Goal: Task Accomplishment & Management: Manage account settings

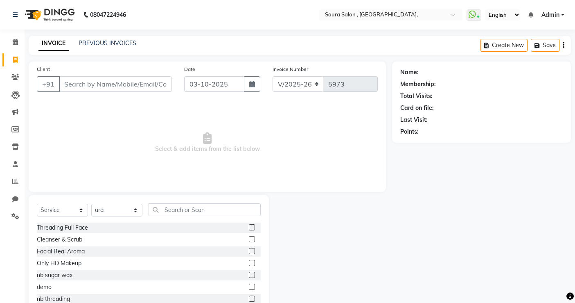
select select "6963"
select select "service"
select select "57428"
click at [15, 75] on icon at bounding box center [15, 77] width 8 height 6
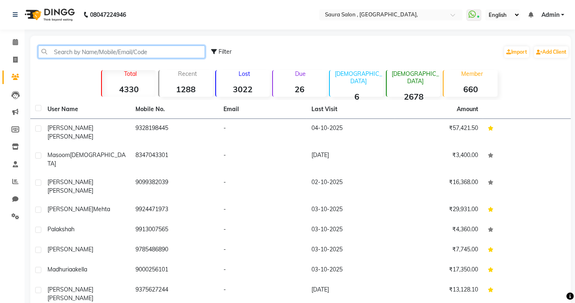
click at [62, 50] on input "text" at bounding box center [121, 51] width 167 height 13
click at [62, 50] on input "3" at bounding box center [121, 51] width 167 height 13
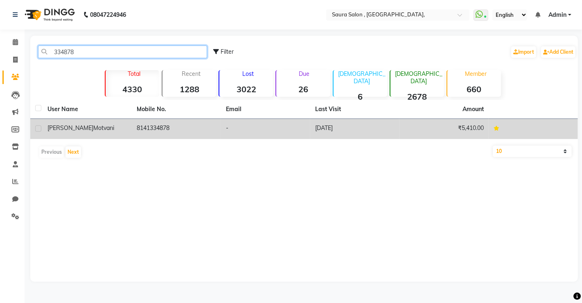
type input "334878"
click at [94, 126] on div "[PERSON_NAME]" at bounding box center [86, 128] width 79 height 9
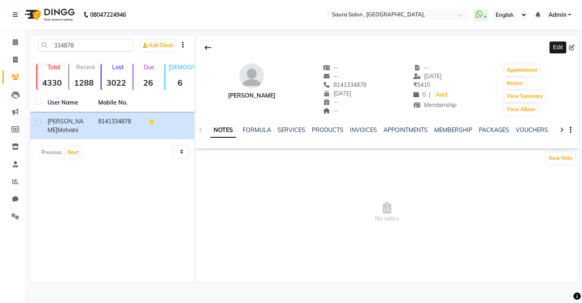
click at [573, 45] on icon at bounding box center [572, 48] width 6 height 6
select select "08"
select select "10"
select select "2000"
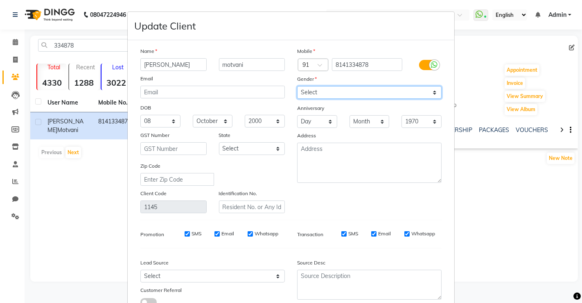
click at [336, 93] on select "Select [DEMOGRAPHIC_DATA] [DEMOGRAPHIC_DATA] Other Prefer Not To Say" at bounding box center [369, 92] width 145 height 13
select select "[DEMOGRAPHIC_DATA]"
click at [297, 86] on select "Select [DEMOGRAPHIC_DATA] [DEMOGRAPHIC_DATA] Other Prefer Not To Say" at bounding box center [369, 92] width 145 height 13
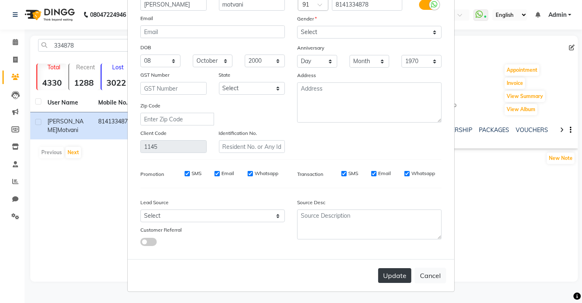
click at [391, 276] on button "Update" at bounding box center [394, 275] width 33 height 15
select select
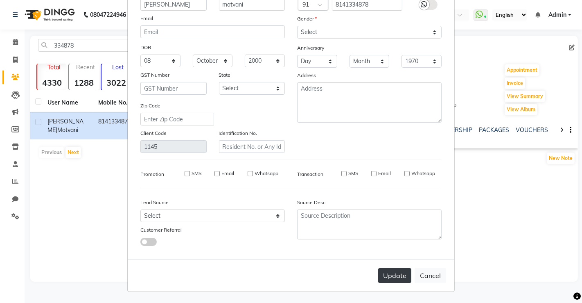
select select
checkbox input "false"
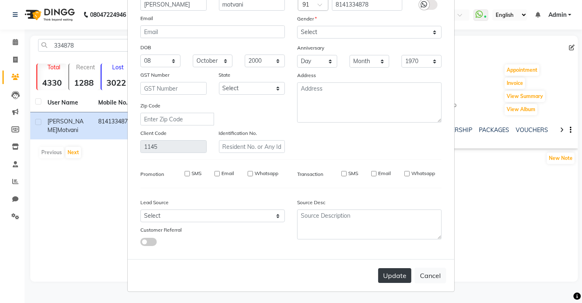
checkbox input "false"
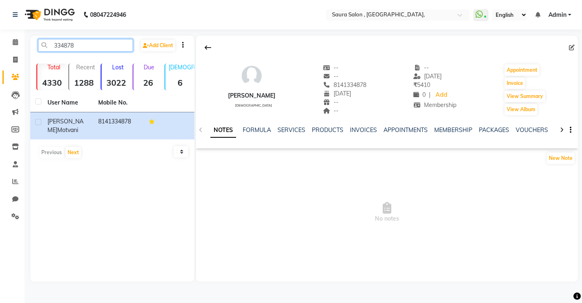
click at [81, 41] on input "334878" at bounding box center [85, 45] width 95 height 13
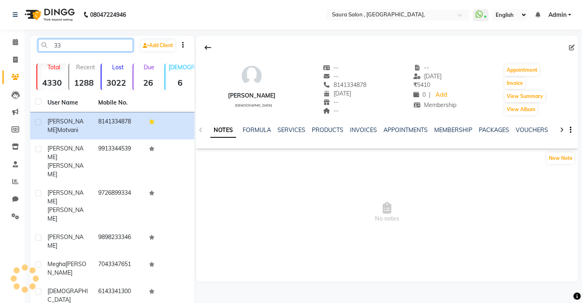
type input "3"
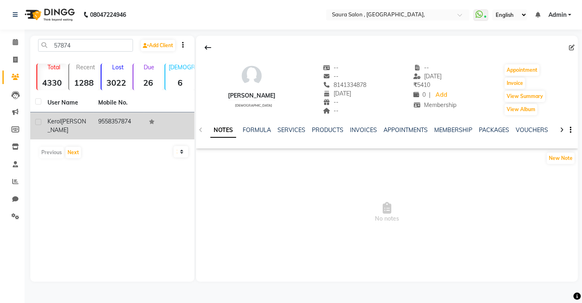
click at [88, 120] on div "[PERSON_NAME]" at bounding box center [67, 125] width 41 height 17
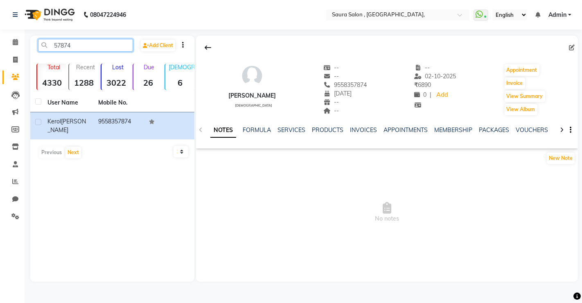
click at [83, 45] on input "57874" at bounding box center [85, 45] width 95 height 13
type input "5"
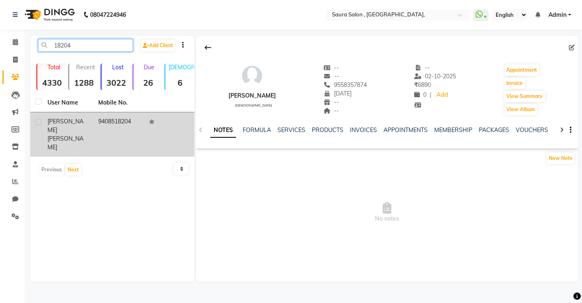
type input "18204"
click at [95, 119] on td "9408518204" at bounding box center [118, 134] width 51 height 44
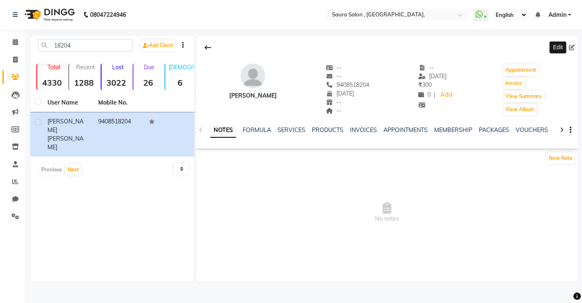
click at [571, 47] on icon at bounding box center [572, 48] width 6 height 6
select select "03"
select select "08"
select select "1994"
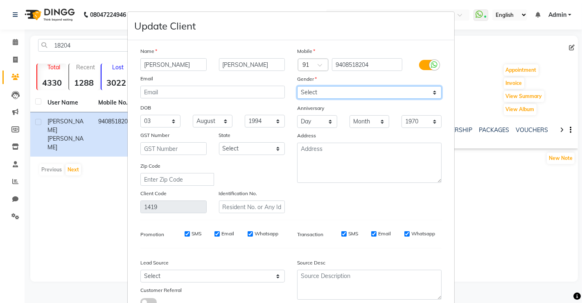
click at [313, 95] on select "Select [DEMOGRAPHIC_DATA] [DEMOGRAPHIC_DATA] Other Prefer Not To Say" at bounding box center [369, 92] width 145 height 13
select select "[DEMOGRAPHIC_DATA]"
click at [297, 86] on select "Select [DEMOGRAPHIC_DATA] [DEMOGRAPHIC_DATA] Other Prefer Not To Say" at bounding box center [369, 92] width 145 height 13
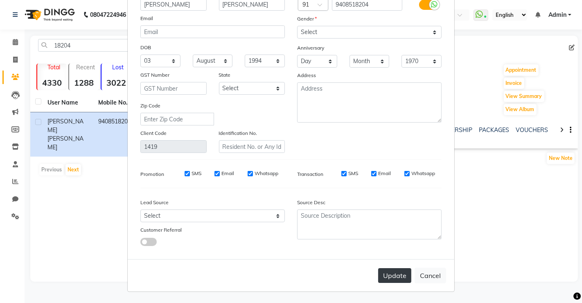
click at [397, 273] on button "Update" at bounding box center [394, 275] width 33 height 15
select select
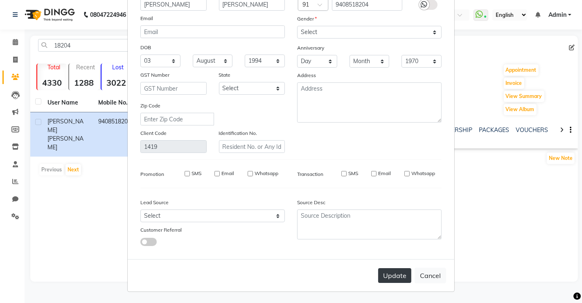
select select
checkbox input "false"
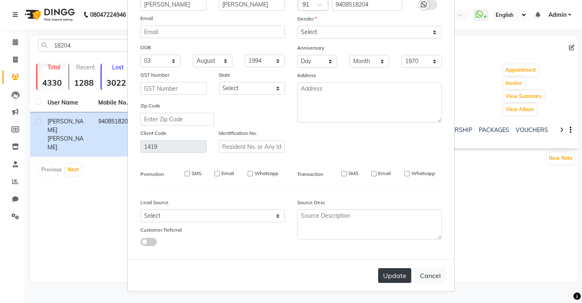
checkbox input "false"
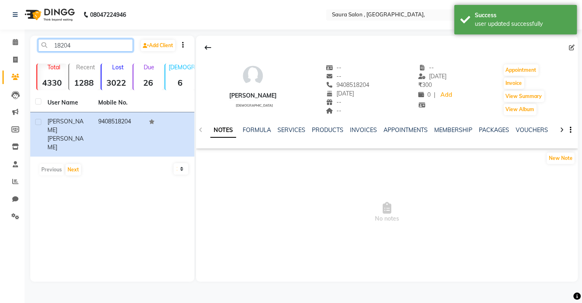
click at [89, 44] on input "18204" at bounding box center [85, 45] width 95 height 13
type input "1"
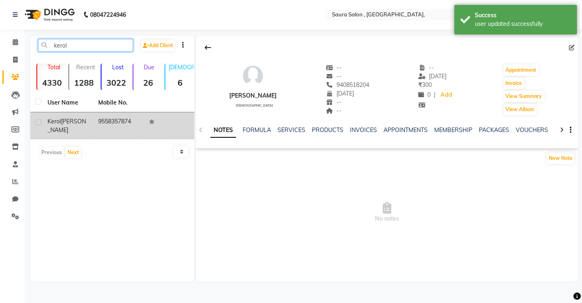
type input "kerol"
click at [113, 123] on td "9558357874" at bounding box center [118, 125] width 51 height 27
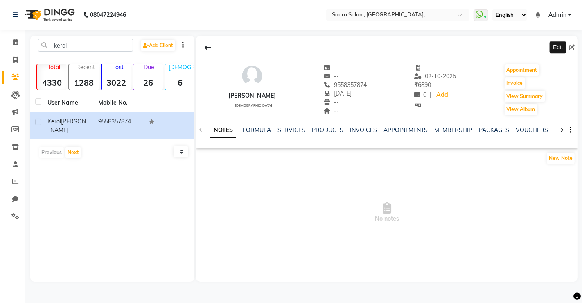
click at [572, 47] on icon at bounding box center [572, 48] width 6 height 6
select select "17"
select select "03"
select select "1997"
select select "[DEMOGRAPHIC_DATA]"
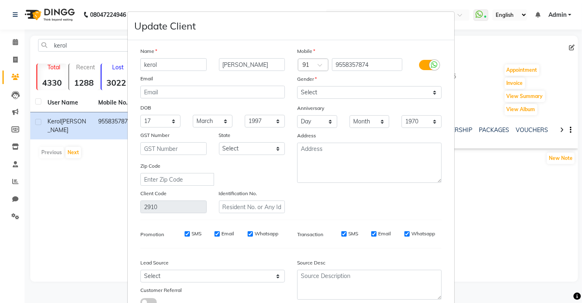
scroll to position [60, 0]
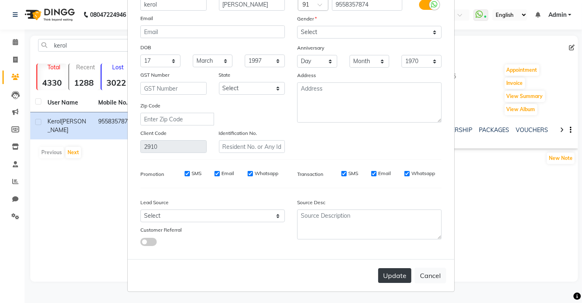
click at [393, 278] on button "Update" at bounding box center [394, 275] width 33 height 15
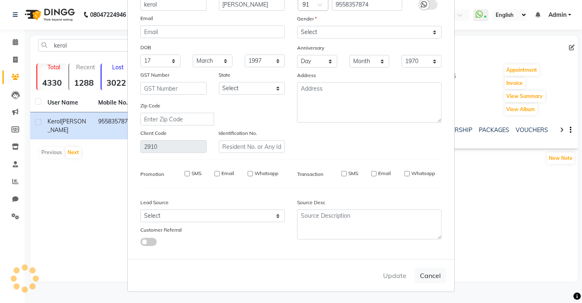
select select
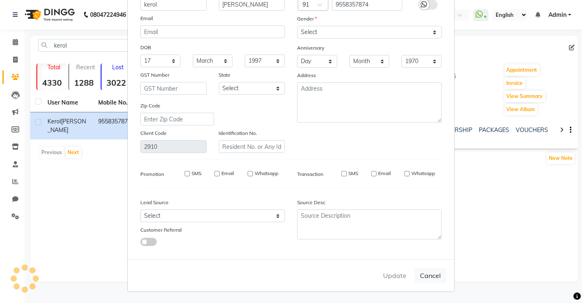
select select
checkbox input "false"
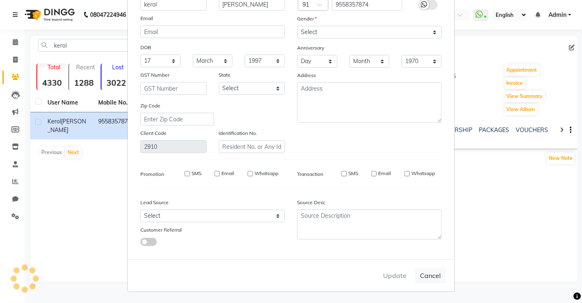
checkbox input "false"
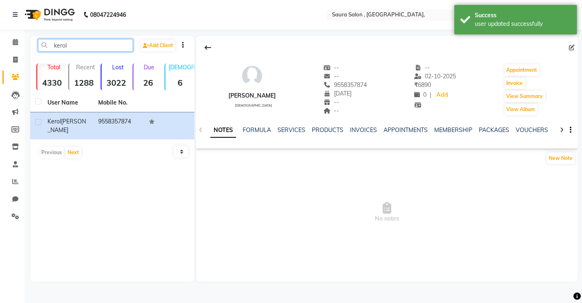
click at [82, 45] on input "kerol" at bounding box center [85, 45] width 95 height 13
type input "k"
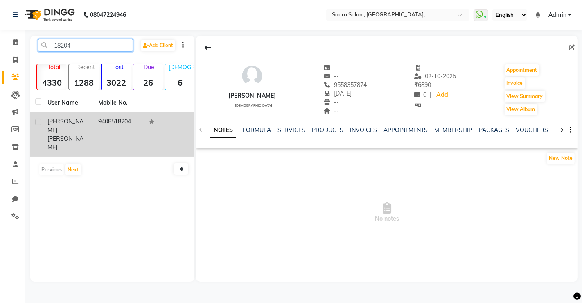
type input "18204"
click at [101, 123] on td "9408518204" at bounding box center [118, 134] width 51 height 44
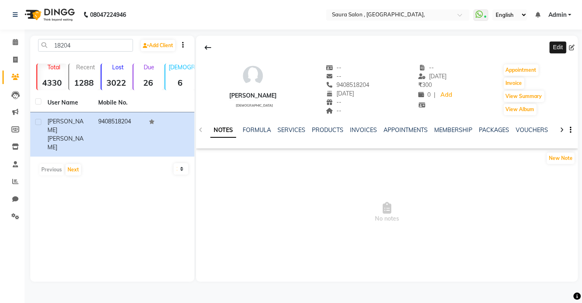
click at [569, 47] on icon at bounding box center [572, 48] width 6 height 6
select select "03"
select select "08"
select select "1994"
select select "[DEMOGRAPHIC_DATA]"
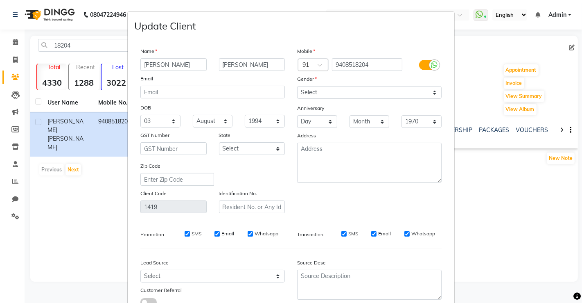
scroll to position [60, 0]
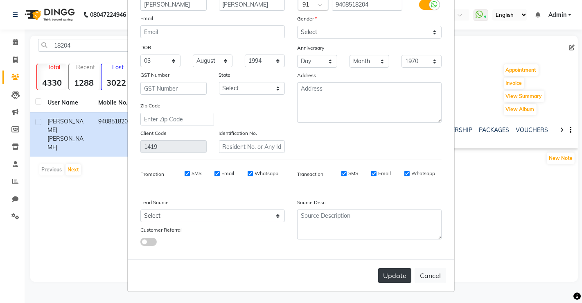
click at [389, 274] on button "Update" at bounding box center [394, 275] width 33 height 15
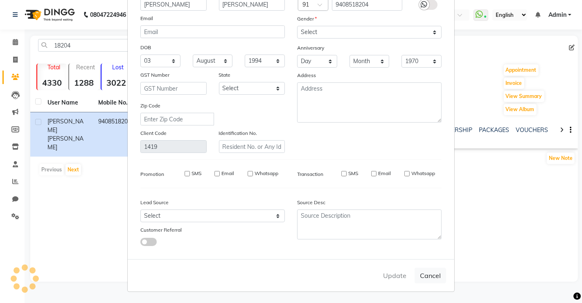
select select
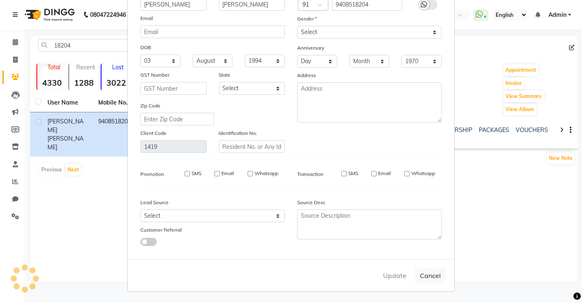
select select
checkbox input "false"
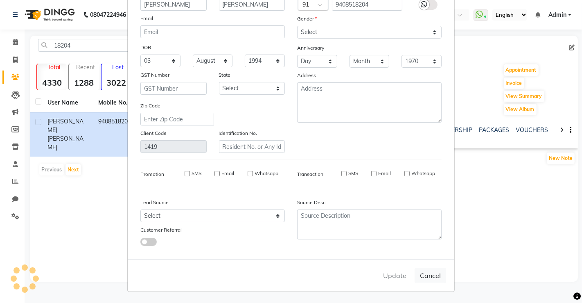
checkbox input "false"
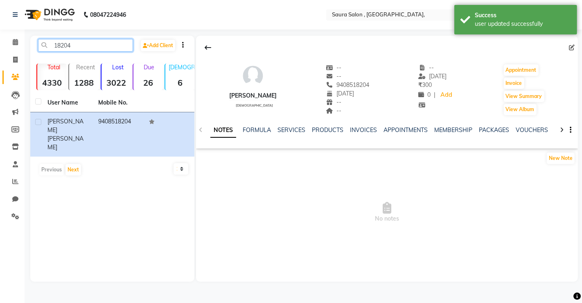
click at [70, 45] on input "18204" at bounding box center [85, 45] width 95 height 13
type input "1"
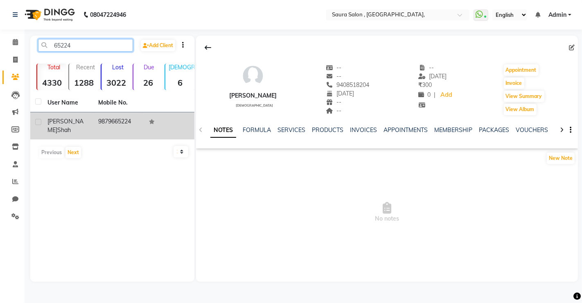
type input "65224"
click at [100, 121] on td "9879665224" at bounding box center [118, 125] width 51 height 27
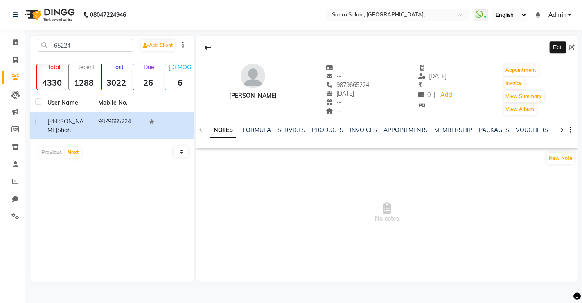
click at [569, 47] on icon at bounding box center [572, 48] width 6 height 6
select select "22"
select select "12"
select select "1983"
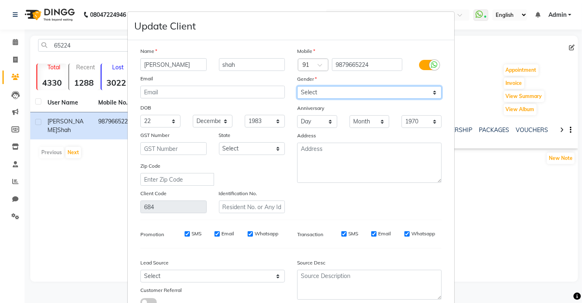
click at [325, 88] on select "Select [DEMOGRAPHIC_DATA] [DEMOGRAPHIC_DATA] Other Prefer Not To Say" at bounding box center [369, 92] width 145 height 13
select select "[DEMOGRAPHIC_DATA]"
click at [297, 86] on select "Select [DEMOGRAPHIC_DATA] [DEMOGRAPHIC_DATA] Other Prefer Not To Say" at bounding box center [369, 92] width 145 height 13
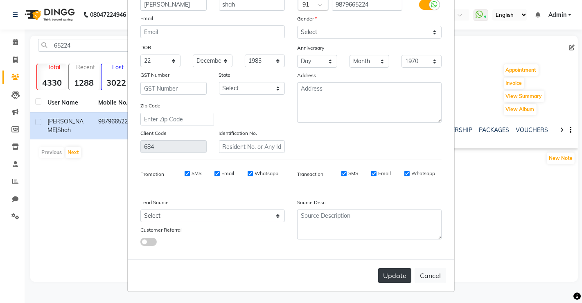
click at [399, 275] on button "Update" at bounding box center [394, 275] width 33 height 15
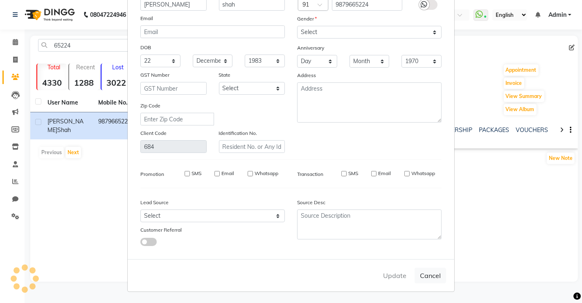
select select
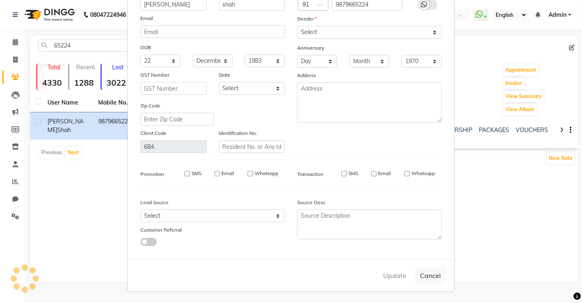
select select
checkbox input "false"
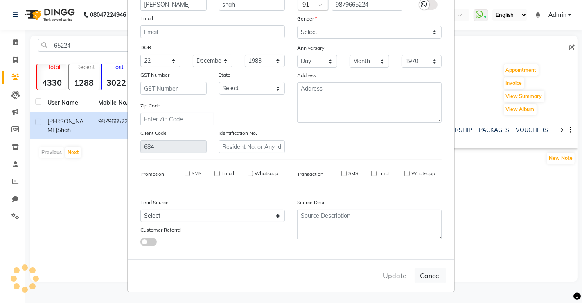
checkbox input "false"
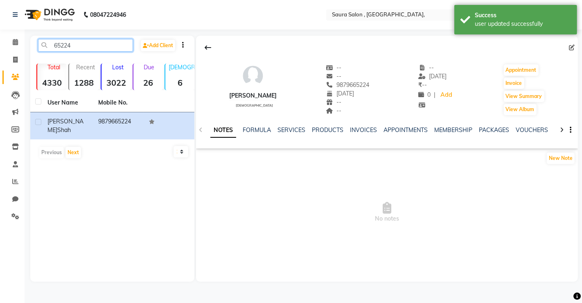
click at [86, 44] on input "65224" at bounding box center [85, 45] width 95 height 13
type input "6"
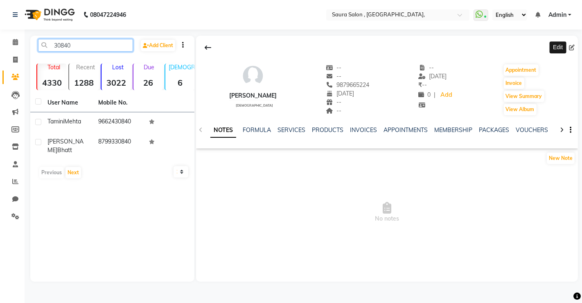
type input "30840"
click at [573, 47] on icon at bounding box center [572, 48] width 6 height 6
select select "22"
select select "12"
select select "1983"
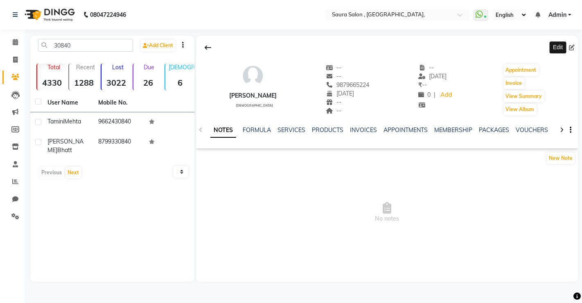
select select "[DEMOGRAPHIC_DATA]"
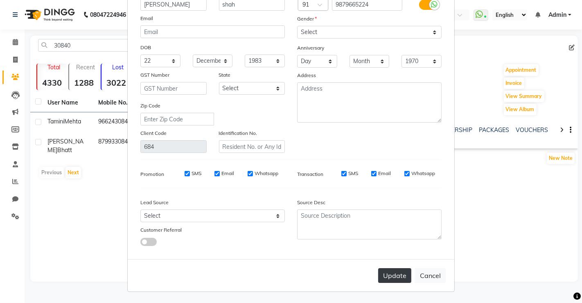
click at [393, 276] on button "Update" at bounding box center [394, 275] width 33 height 15
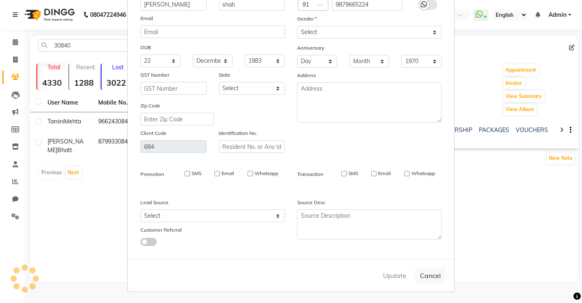
select select
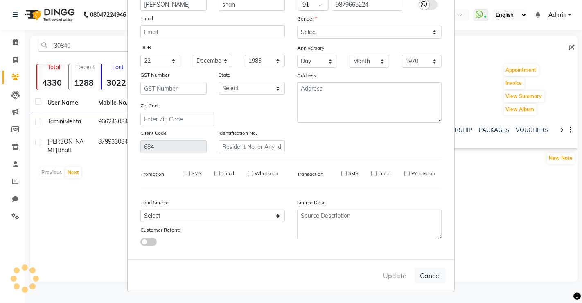
select select
checkbox input "false"
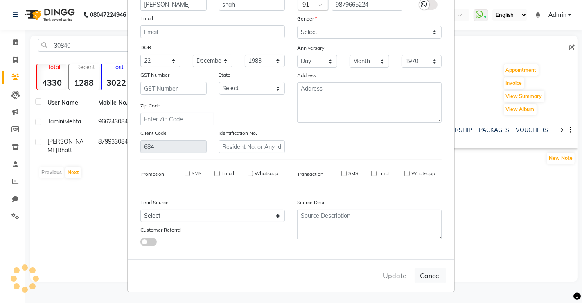
checkbox input "false"
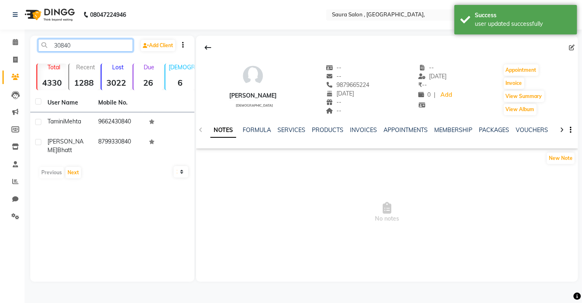
click at [70, 45] on input "30840" at bounding box center [85, 45] width 95 height 13
type input "3"
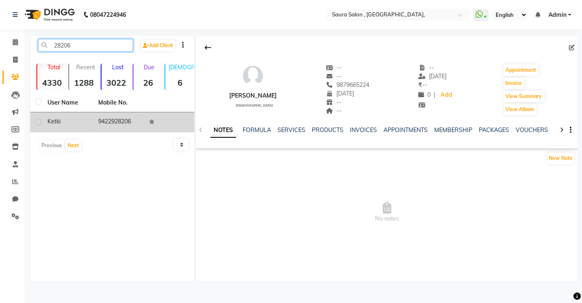
type input "28206"
click at [82, 123] on div "Ketki" at bounding box center [67, 121] width 41 height 9
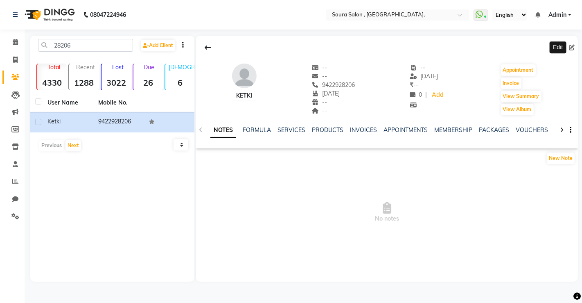
click at [573, 45] on icon at bounding box center [572, 48] width 6 height 6
select select "12"
select select "06"
select select "2022"
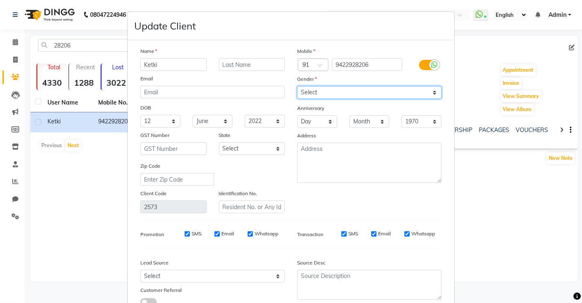
click at [353, 95] on select "Select [DEMOGRAPHIC_DATA] [DEMOGRAPHIC_DATA] Other Prefer Not To Say" at bounding box center [369, 92] width 145 height 13
select select "[DEMOGRAPHIC_DATA]"
click at [297, 86] on select "Select [DEMOGRAPHIC_DATA] [DEMOGRAPHIC_DATA] Other Prefer Not To Say" at bounding box center [369, 92] width 145 height 13
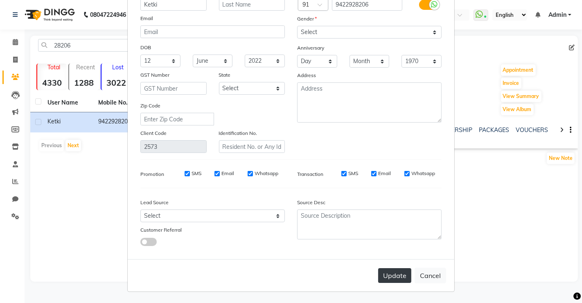
click at [387, 275] on button "Update" at bounding box center [394, 275] width 33 height 15
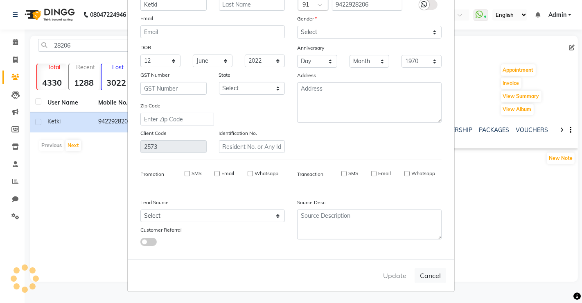
select select
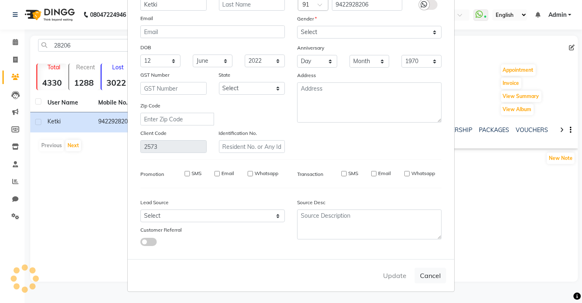
select select
checkbox input "false"
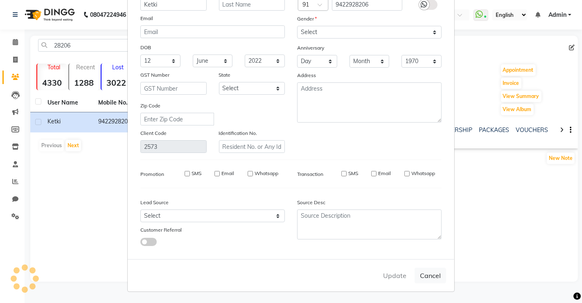
checkbox input "false"
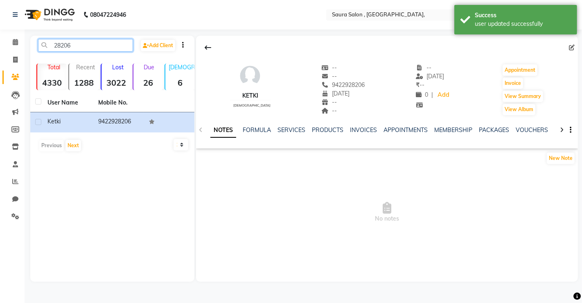
click at [80, 46] on input "28206" at bounding box center [85, 45] width 95 height 13
type input "2"
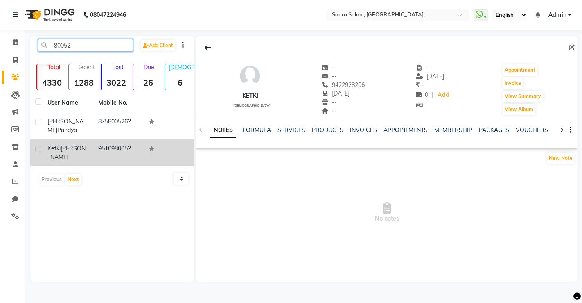
type input "80052"
click at [102, 143] on td "9510980052" at bounding box center [118, 152] width 51 height 27
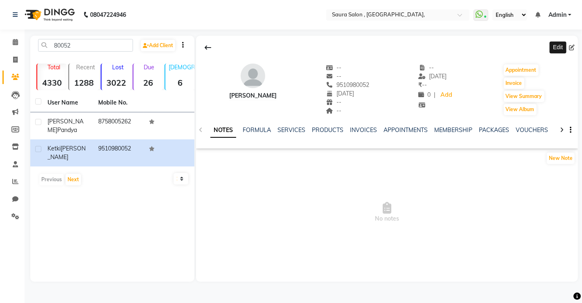
click at [570, 47] on icon at bounding box center [572, 48] width 6 height 6
select select "12"
select select "09"
select select "1963"
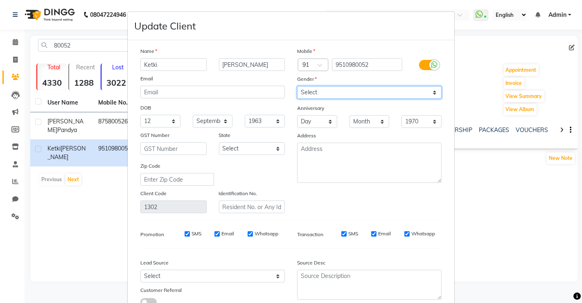
click at [335, 90] on select "Select [DEMOGRAPHIC_DATA] [DEMOGRAPHIC_DATA] Other Prefer Not To Say" at bounding box center [369, 92] width 145 height 13
select select "[DEMOGRAPHIC_DATA]"
click at [297, 86] on select "Select [DEMOGRAPHIC_DATA] [DEMOGRAPHIC_DATA] Other Prefer Not To Say" at bounding box center [369, 92] width 145 height 13
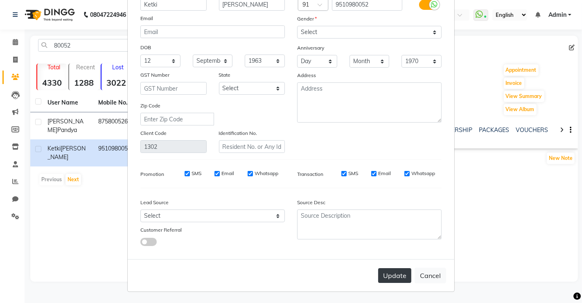
click at [393, 278] on button "Update" at bounding box center [394, 275] width 33 height 15
select select
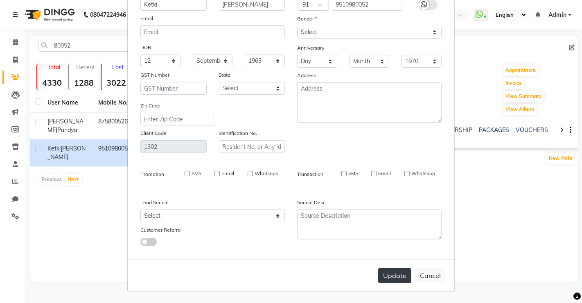
select select
checkbox input "false"
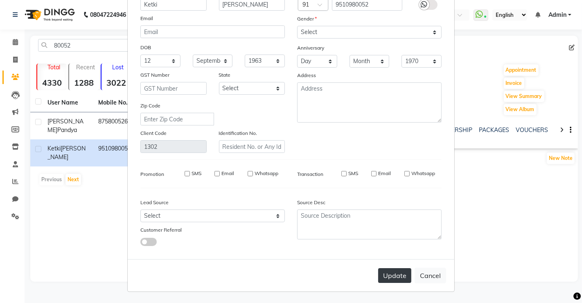
checkbox input "false"
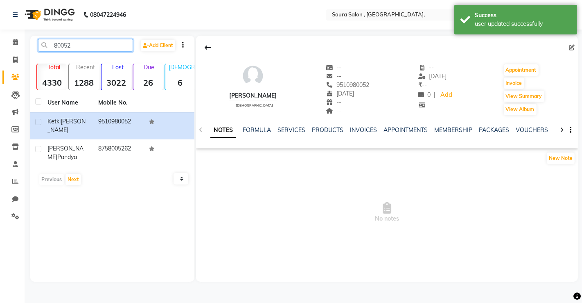
click at [88, 43] on input "80052" at bounding box center [85, 45] width 95 height 13
type input "8"
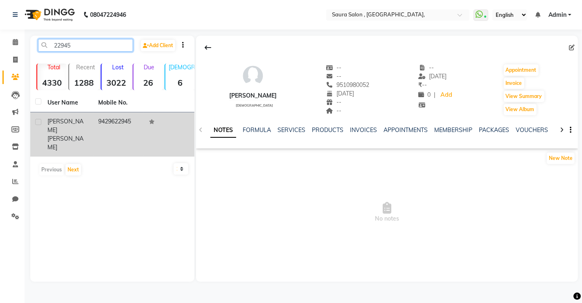
type input "22945"
click at [92, 119] on td "[PERSON_NAME]" at bounding box center [68, 134] width 51 height 44
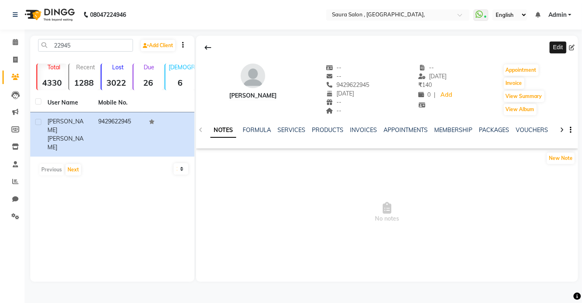
click at [572, 46] on icon at bounding box center [572, 48] width 6 height 6
select select "11"
select select "02"
select select "1957"
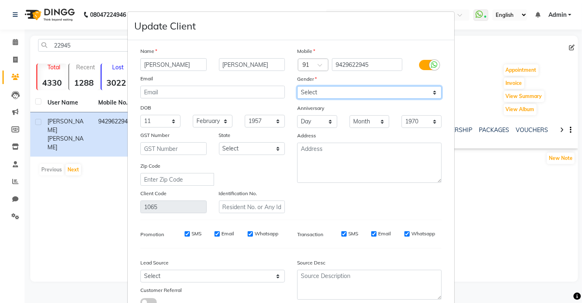
click at [315, 88] on select "Select [DEMOGRAPHIC_DATA] [DEMOGRAPHIC_DATA] Other Prefer Not To Say" at bounding box center [369, 92] width 145 height 13
select select "[DEMOGRAPHIC_DATA]"
click at [297, 86] on select "Select [DEMOGRAPHIC_DATA] [DEMOGRAPHIC_DATA] Other Prefer Not To Say" at bounding box center [369, 92] width 145 height 13
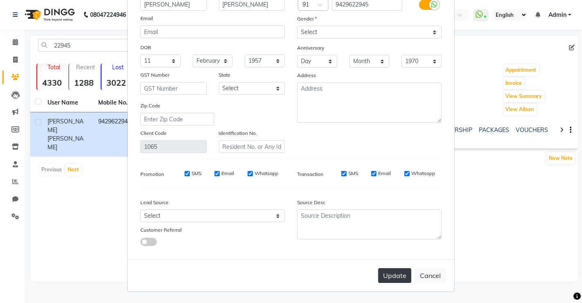
click at [389, 272] on button "Update" at bounding box center [394, 275] width 33 height 15
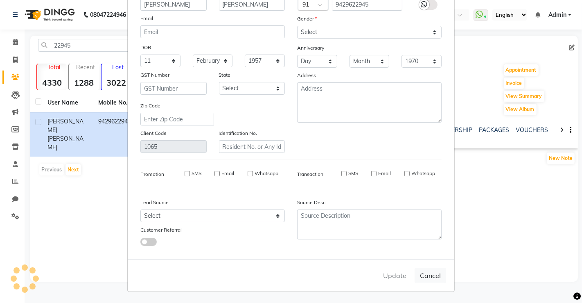
select select
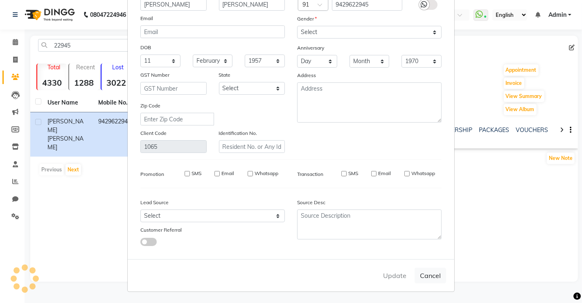
select select
checkbox input "false"
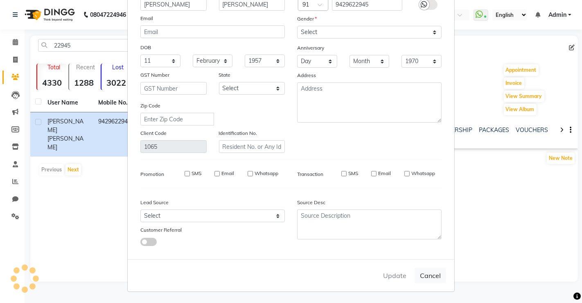
checkbox input "false"
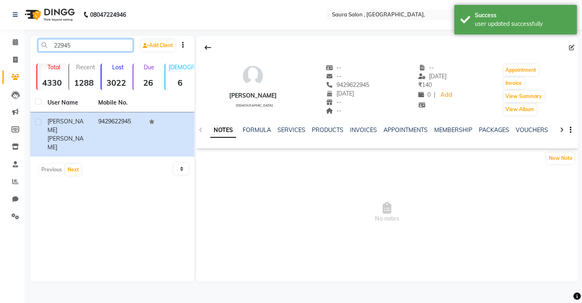
click at [80, 40] on input "22945" at bounding box center [85, 45] width 95 height 13
type input "2"
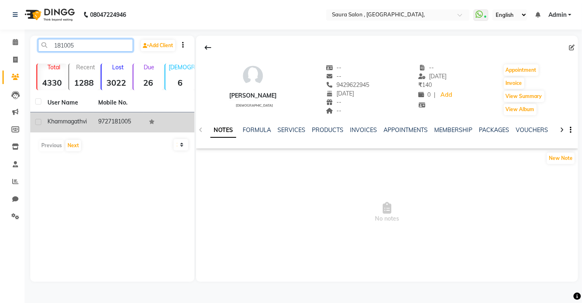
type input "181005"
click at [102, 128] on td "9727181005" at bounding box center [118, 122] width 51 height 20
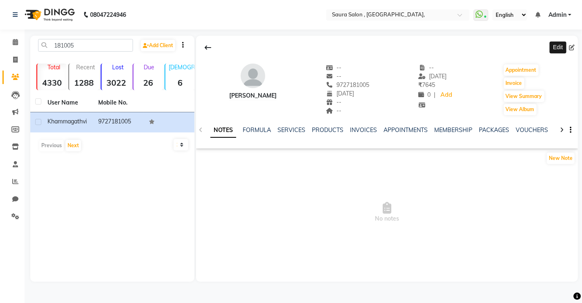
click at [570, 48] on icon at bounding box center [572, 48] width 6 height 6
select select "11"
select select "07"
select select "1990"
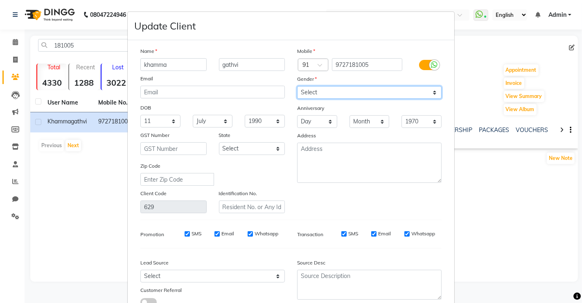
click at [333, 92] on select "Select [DEMOGRAPHIC_DATA] [DEMOGRAPHIC_DATA] Other Prefer Not To Say" at bounding box center [369, 92] width 145 height 13
select select "[DEMOGRAPHIC_DATA]"
click at [297, 86] on select "Select [DEMOGRAPHIC_DATA] [DEMOGRAPHIC_DATA] Other Prefer Not To Say" at bounding box center [369, 92] width 145 height 13
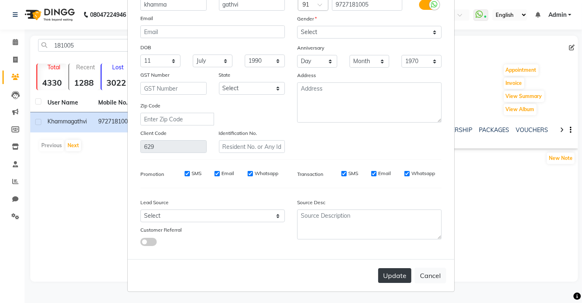
click at [387, 274] on button "Update" at bounding box center [394, 275] width 33 height 15
select select
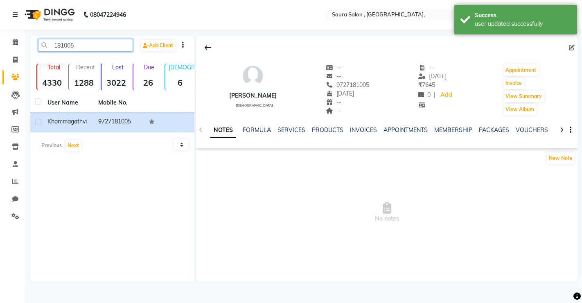
click at [95, 46] on input "181005" at bounding box center [85, 45] width 95 height 13
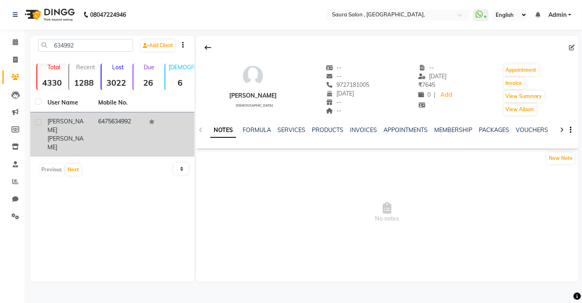
click at [93, 124] on td "6475634992" at bounding box center [118, 134] width 51 height 44
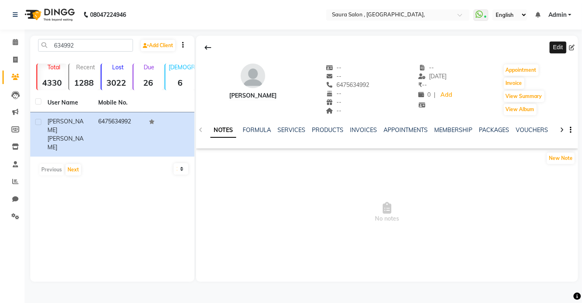
click at [573, 47] on icon at bounding box center [572, 48] width 6 height 6
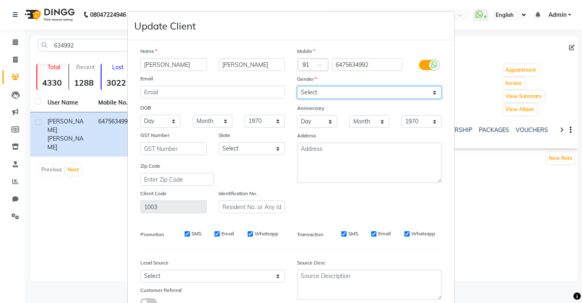
click at [328, 90] on select "Select [DEMOGRAPHIC_DATA] [DEMOGRAPHIC_DATA] Other Prefer Not To Say" at bounding box center [369, 92] width 145 height 13
click at [297, 86] on select "Select [DEMOGRAPHIC_DATA] [DEMOGRAPHIC_DATA] Other Prefer Not To Say" at bounding box center [369, 92] width 145 height 13
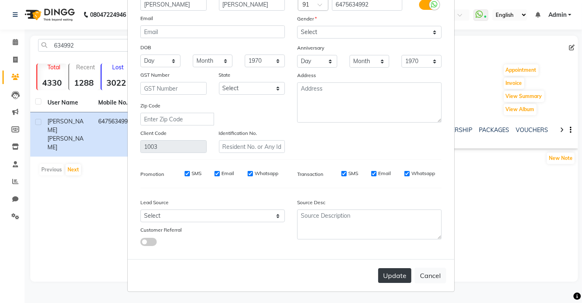
click at [388, 273] on button "Update" at bounding box center [394, 275] width 33 height 15
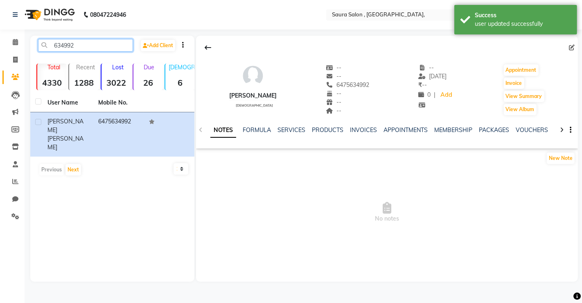
click at [86, 39] on input "634992" at bounding box center [85, 45] width 95 height 13
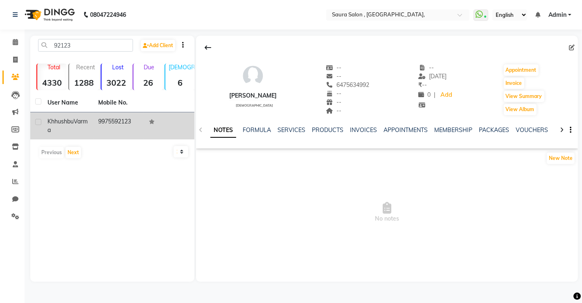
click at [68, 123] on span "Khhushbu" at bounding box center [60, 120] width 26 height 7
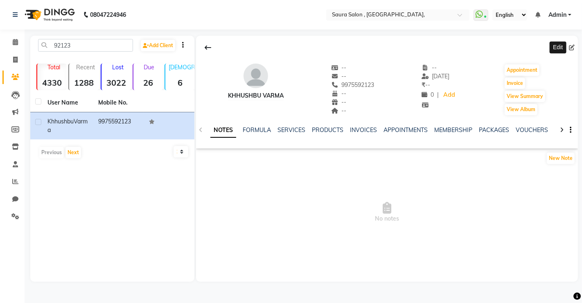
click at [570, 47] on icon at bounding box center [572, 48] width 6 height 6
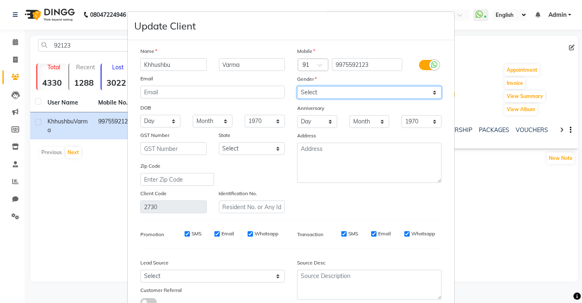
click at [346, 90] on select "Select [DEMOGRAPHIC_DATA] [DEMOGRAPHIC_DATA] Other Prefer Not To Say" at bounding box center [369, 92] width 145 height 13
click at [297, 86] on select "Select [DEMOGRAPHIC_DATA] [DEMOGRAPHIC_DATA] Other Prefer Not To Say" at bounding box center [369, 92] width 145 height 13
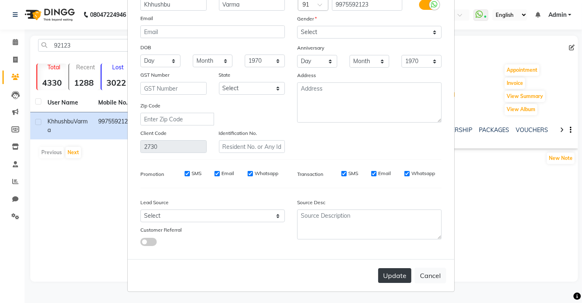
click at [387, 273] on button "Update" at bounding box center [394, 275] width 33 height 15
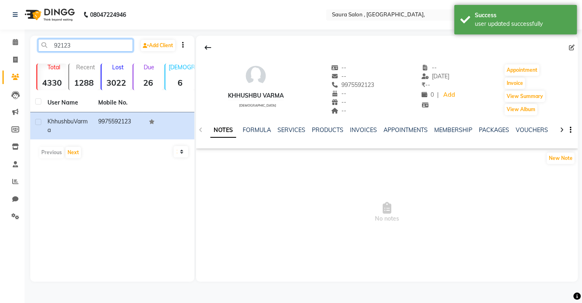
click at [86, 44] on input "92123" at bounding box center [85, 45] width 95 height 13
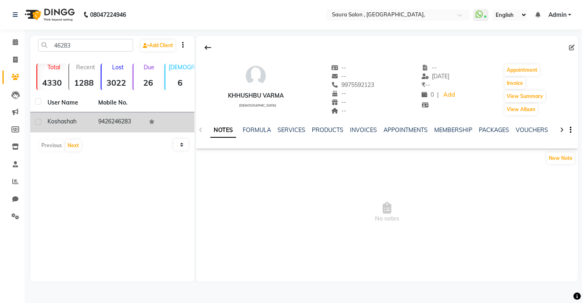
click at [95, 125] on td "9426246283" at bounding box center [118, 122] width 51 height 20
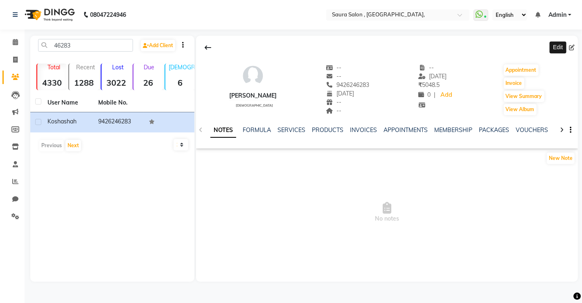
click at [573, 46] on icon at bounding box center [572, 48] width 6 height 6
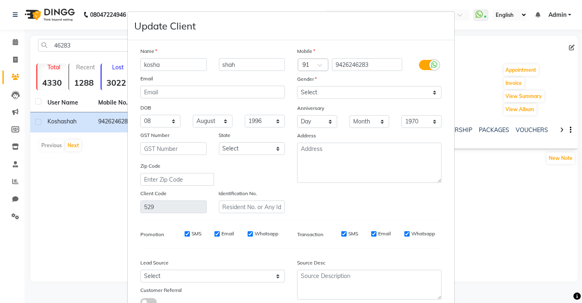
scroll to position [60, 0]
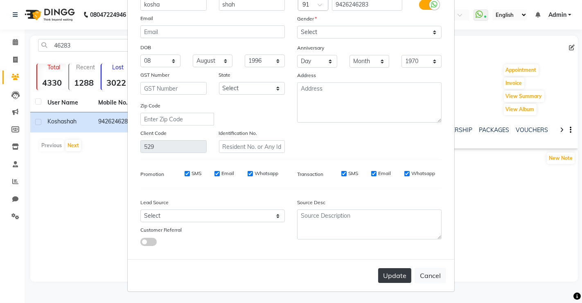
click at [391, 277] on button "Update" at bounding box center [394, 275] width 33 height 15
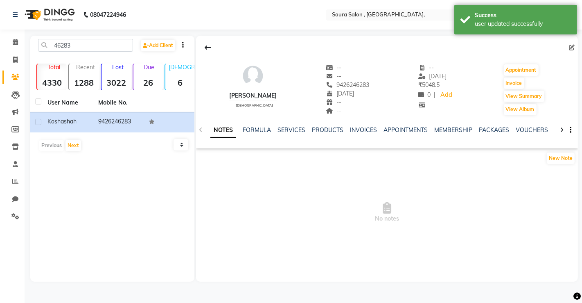
click at [93, 53] on div "46283 Add Client" at bounding box center [112, 48] width 161 height 19
click at [91, 45] on input "46283" at bounding box center [85, 45] width 95 height 13
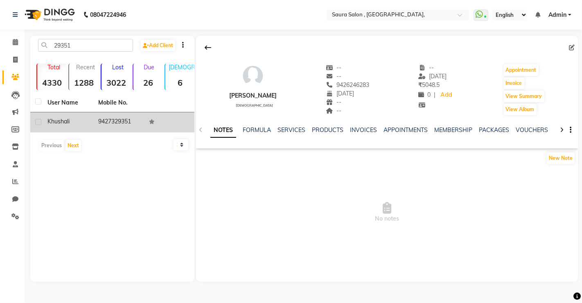
click at [111, 118] on td "9427329351" at bounding box center [118, 122] width 51 height 20
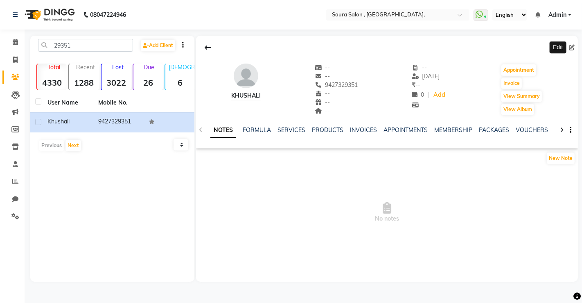
click at [572, 47] on icon at bounding box center [572, 48] width 6 height 6
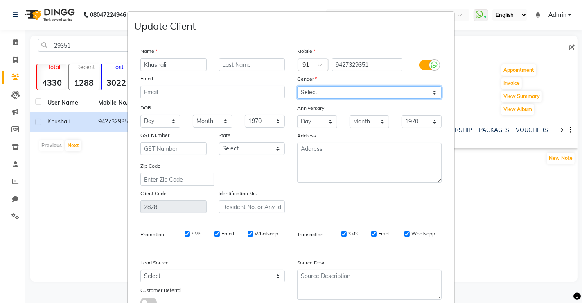
click at [370, 91] on select "Select [DEMOGRAPHIC_DATA] [DEMOGRAPHIC_DATA] Other Prefer Not To Say" at bounding box center [369, 92] width 145 height 13
click at [297, 86] on select "Select [DEMOGRAPHIC_DATA] [DEMOGRAPHIC_DATA] Other Prefer Not To Say" at bounding box center [369, 92] width 145 height 13
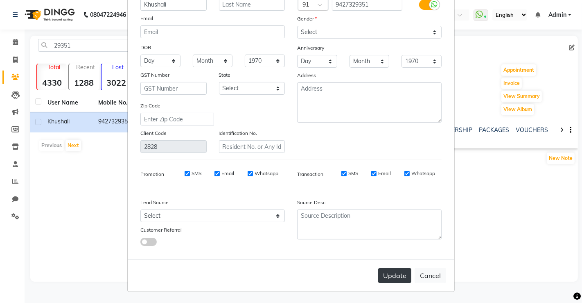
click at [391, 276] on button "Update" at bounding box center [394, 275] width 33 height 15
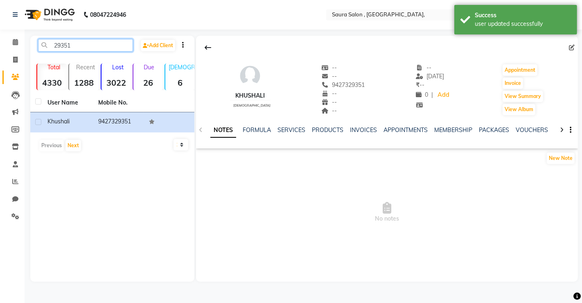
click at [76, 41] on input "29351" at bounding box center [85, 45] width 95 height 13
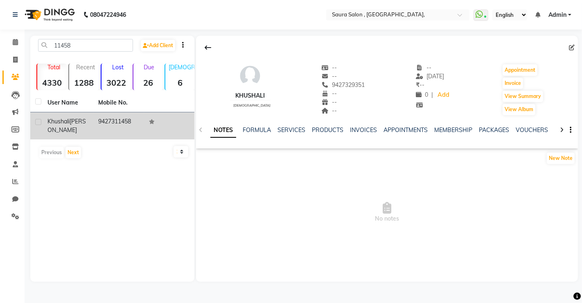
click at [77, 120] on div "[PERSON_NAME]" at bounding box center [67, 125] width 41 height 17
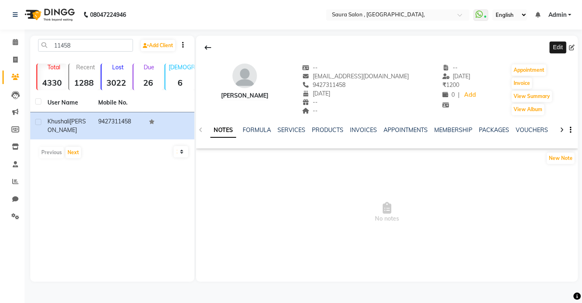
click at [571, 47] on icon at bounding box center [572, 48] width 6 height 6
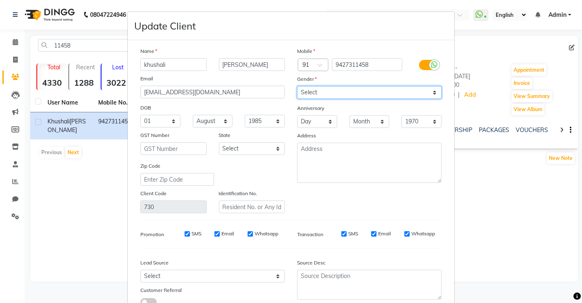
click at [319, 89] on select "Select [DEMOGRAPHIC_DATA] [DEMOGRAPHIC_DATA] Other Prefer Not To Say" at bounding box center [369, 92] width 145 height 13
click at [297, 86] on select "Select [DEMOGRAPHIC_DATA] [DEMOGRAPHIC_DATA] Other Prefer Not To Say" at bounding box center [369, 92] width 145 height 13
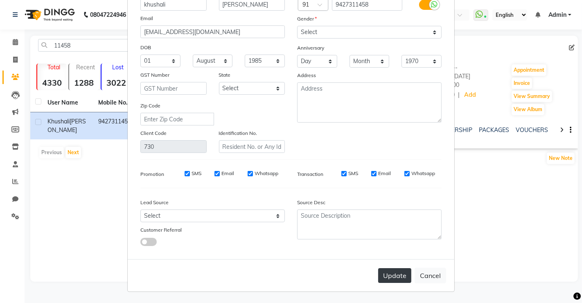
click at [392, 274] on button "Update" at bounding box center [394, 275] width 33 height 15
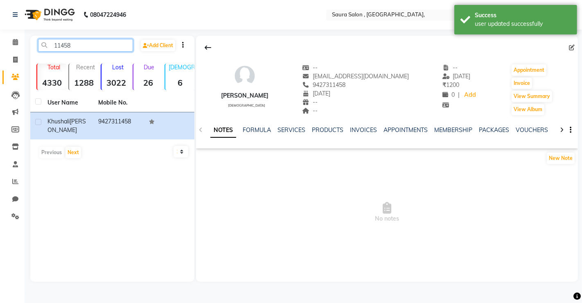
click at [79, 44] on input "11458" at bounding box center [85, 45] width 95 height 13
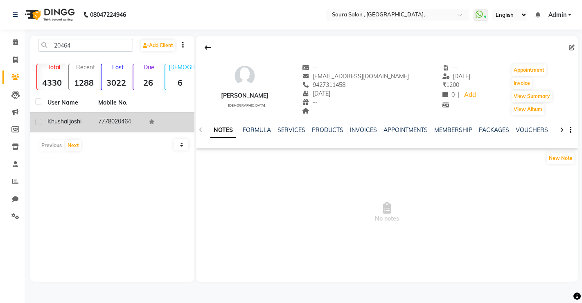
click at [80, 127] on td "[PERSON_NAME]" at bounding box center [68, 122] width 51 height 20
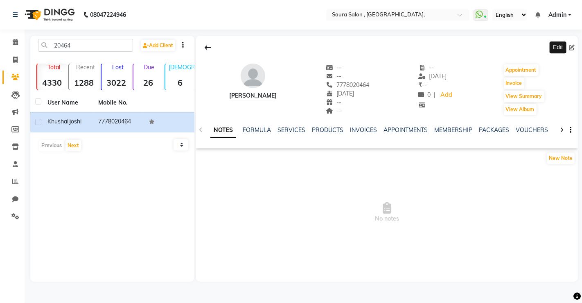
click at [570, 47] on icon at bounding box center [572, 48] width 6 height 6
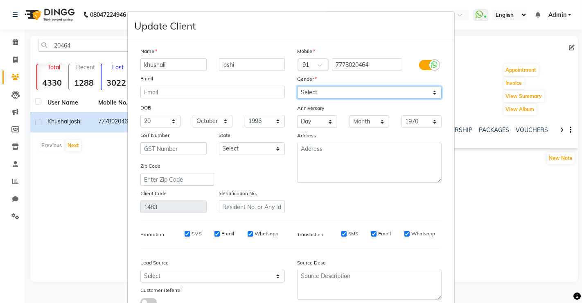
click at [368, 91] on select "Select [DEMOGRAPHIC_DATA] [DEMOGRAPHIC_DATA] Other Prefer Not To Say" at bounding box center [369, 92] width 145 height 13
click at [297, 86] on select "Select [DEMOGRAPHIC_DATA] [DEMOGRAPHIC_DATA] Other Prefer Not To Say" at bounding box center [369, 92] width 145 height 13
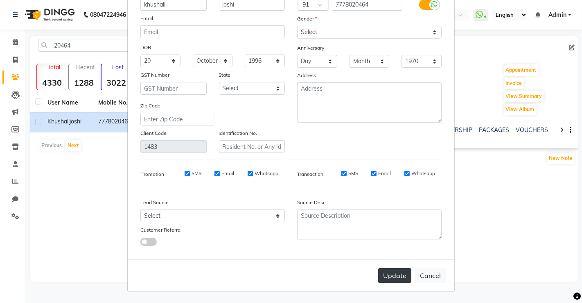
click at [389, 278] on button "Update" at bounding box center [394, 275] width 33 height 15
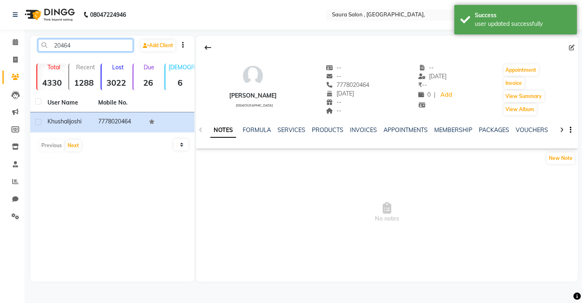
click at [85, 42] on input "20464" at bounding box center [85, 45] width 95 height 13
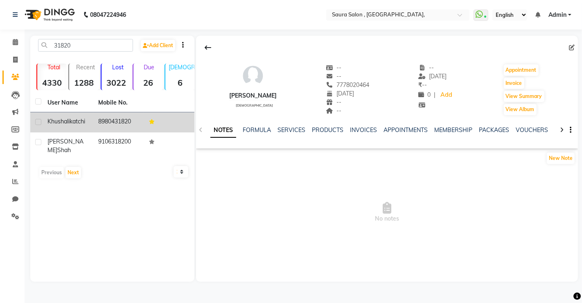
click at [85, 122] on span "katchi" at bounding box center [78, 120] width 16 height 7
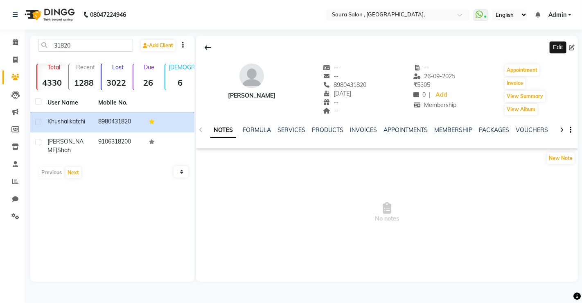
click at [570, 47] on icon at bounding box center [572, 48] width 6 height 6
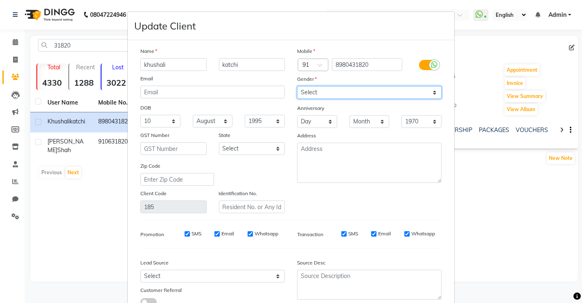
click at [340, 86] on select "Select [DEMOGRAPHIC_DATA] [DEMOGRAPHIC_DATA] Other Prefer Not To Say" at bounding box center [369, 92] width 145 height 13
click at [297, 86] on select "Select [DEMOGRAPHIC_DATA] [DEMOGRAPHIC_DATA] Other Prefer Not To Say" at bounding box center [369, 92] width 145 height 13
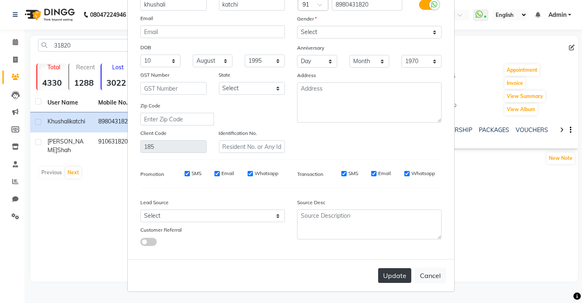
click at [386, 272] on button "Update" at bounding box center [394, 275] width 33 height 15
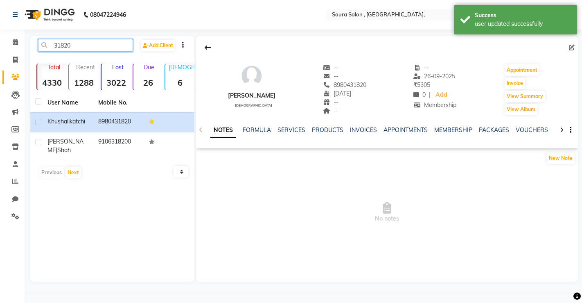
click at [80, 39] on input "31820" at bounding box center [85, 45] width 95 height 13
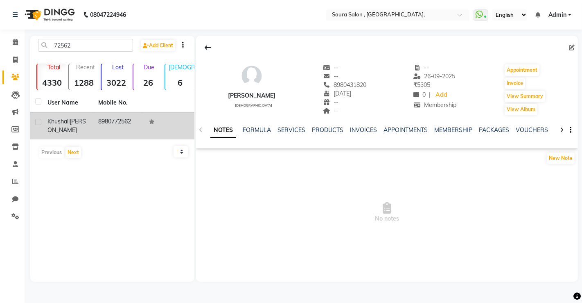
click at [95, 129] on td "8980772562" at bounding box center [118, 125] width 51 height 27
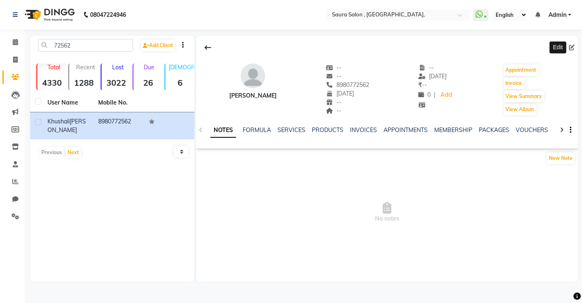
click at [573, 46] on icon at bounding box center [572, 48] width 6 height 6
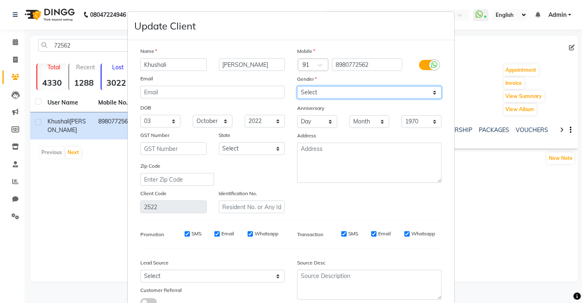
click at [362, 91] on select "Select [DEMOGRAPHIC_DATA] [DEMOGRAPHIC_DATA] Other Prefer Not To Say" at bounding box center [369, 92] width 145 height 13
click at [297, 86] on select "Select [DEMOGRAPHIC_DATA] [DEMOGRAPHIC_DATA] Other Prefer Not To Say" at bounding box center [369, 92] width 145 height 13
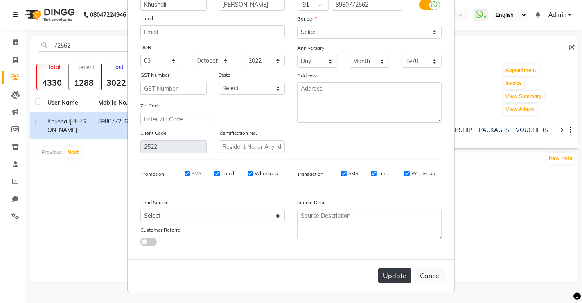
click at [386, 276] on button "Update" at bounding box center [394, 275] width 33 height 15
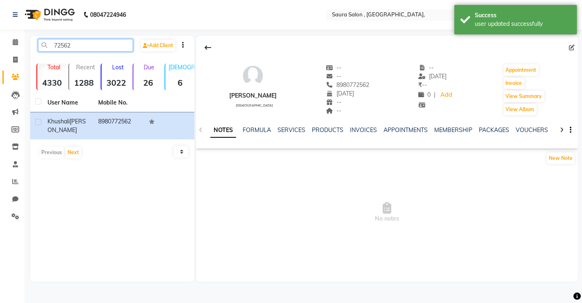
click at [79, 47] on input "72562" at bounding box center [85, 45] width 95 height 13
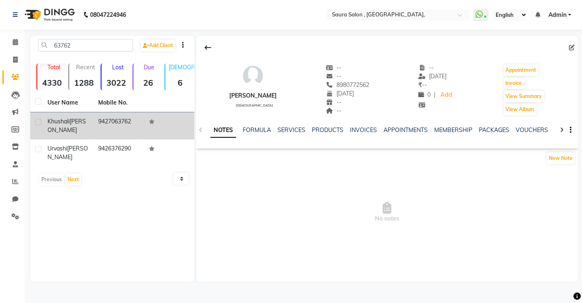
click at [98, 122] on td "9427063762" at bounding box center [118, 125] width 51 height 27
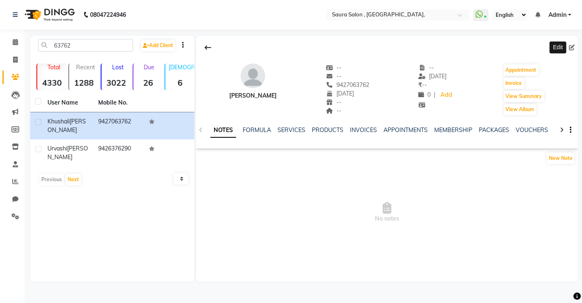
click at [572, 46] on icon at bounding box center [572, 48] width 6 height 6
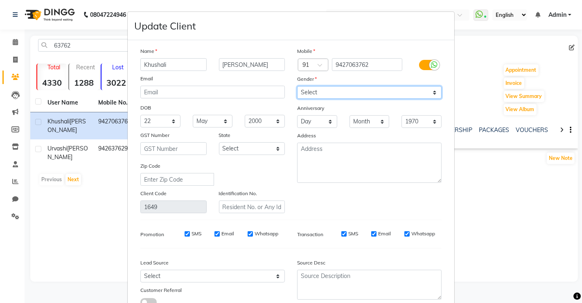
click at [357, 90] on select "Select [DEMOGRAPHIC_DATA] [DEMOGRAPHIC_DATA] Other Prefer Not To Say" at bounding box center [369, 92] width 145 height 13
click at [297, 86] on select "Select [DEMOGRAPHIC_DATA] [DEMOGRAPHIC_DATA] Other Prefer Not To Say" at bounding box center [369, 92] width 145 height 13
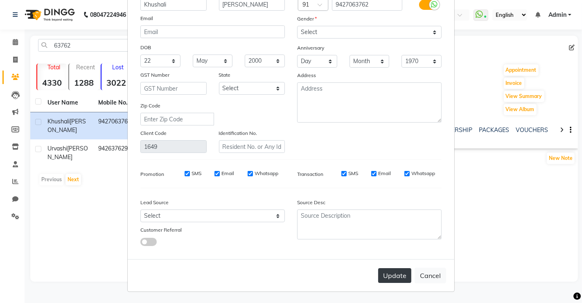
click at [389, 272] on button "Update" at bounding box center [394, 275] width 33 height 15
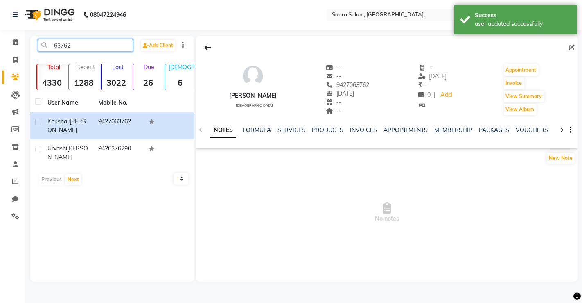
click at [88, 44] on input "63762" at bounding box center [85, 45] width 95 height 13
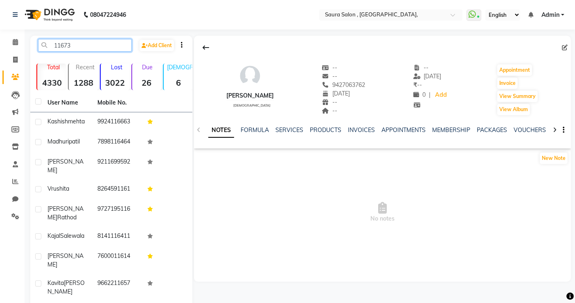
click at [54, 44] on input "11673" at bounding box center [85, 45] width 94 height 13
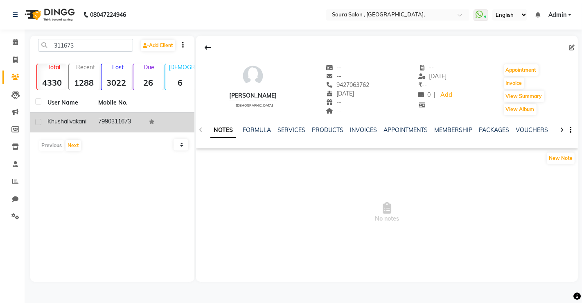
click at [66, 126] on div "[PERSON_NAME]" at bounding box center [67, 121] width 41 height 9
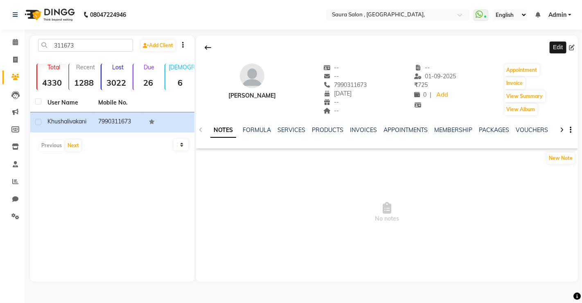
click at [572, 46] on icon at bounding box center [572, 48] width 6 height 6
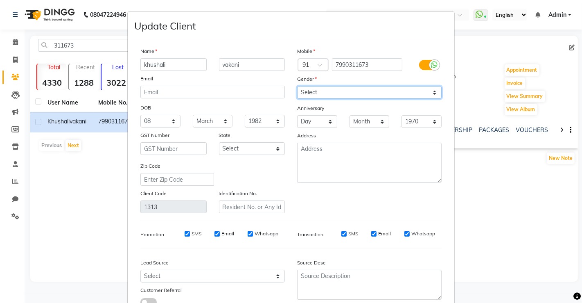
click at [318, 90] on select "Select [DEMOGRAPHIC_DATA] [DEMOGRAPHIC_DATA] Other Prefer Not To Say" at bounding box center [369, 92] width 145 height 13
click at [297, 86] on select "Select [DEMOGRAPHIC_DATA] [DEMOGRAPHIC_DATA] Other Prefer Not To Say" at bounding box center [369, 92] width 145 height 13
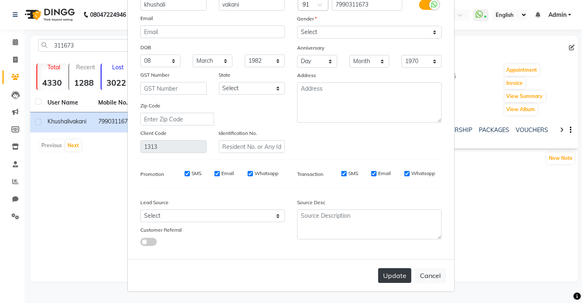
click at [392, 273] on button "Update" at bounding box center [394, 275] width 33 height 15
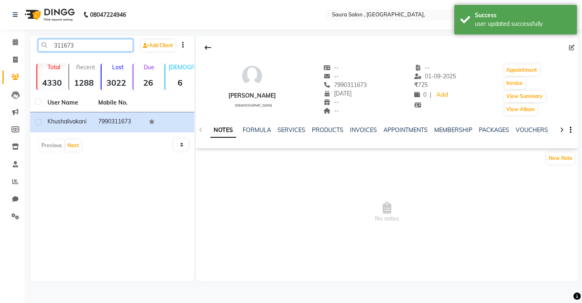
click at [85, 48] on input "311673" at bounding box center [85, 45] width 95 height 13
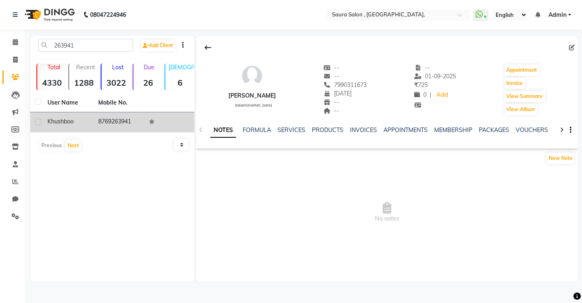
click at [105, 119] on td "8769263941" at bounding box center [118, 122] width 51 height 20
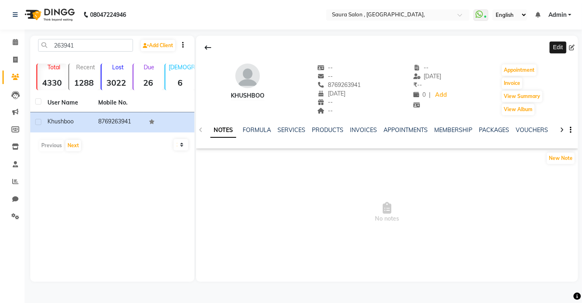
click at [573, 47] on icon at bounding box center [572, 48] width 6 height 6
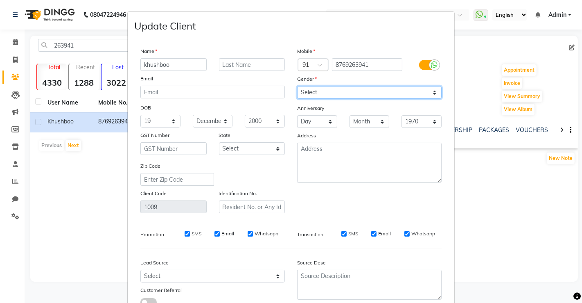
click at [343, 93] on select "Select [DEMOGRAPHIC_DATA] [DEMOGRAPHIC_DATA] Other Prefer Not To Say" at bounding box center [369, 92] width 145 height 13
click at [297, 86] on select "Select [DEMOGRAPHIC_DATA] [DEMOGRAPHIC_DATA] Other Prefer Not To Say" at bounding box center [369, 92] width 145 height 13
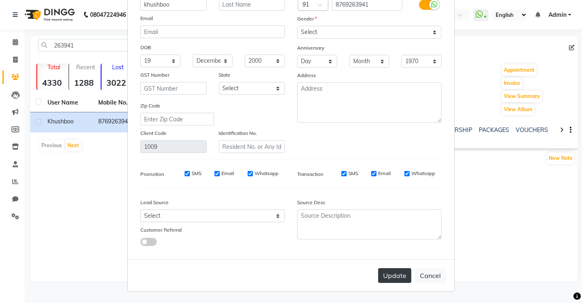
click at [387, 276] on button "Update" at bounding box center [394, 275] width 33 height 15
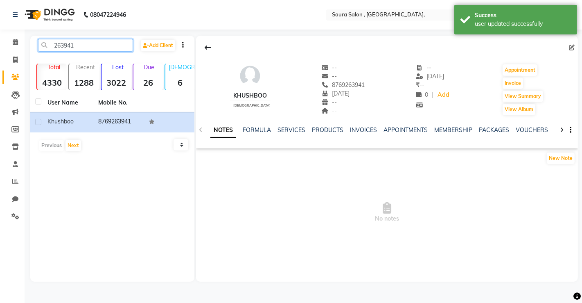
click at [95, 45] on input "263941" at bounding box center [85, 45] width 95 height 13
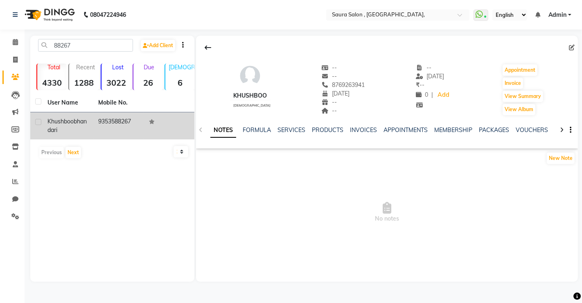
click at [97, 123] on td "9353588267" at bounding box center [118, 125] width 51 height 27
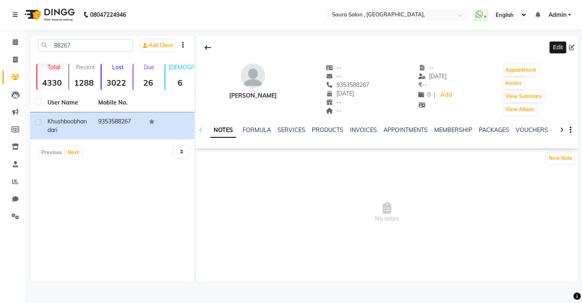
click at [571, 45] on icon at bounding box center [572, 48] width 6 height 6
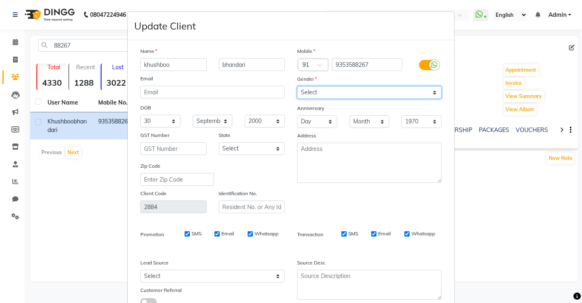
click at [299, 88] on select "Select [DEMOGRAPHIC_DATA] [DEMOGRAPHIC_DATA] Other Prefer Not To Say" at bounding box center [369, 92] width 145 height 13
click at [297, 86] on select "Select [DEMOGRAPHIC_DATA] [DEMOGRAPHIC_DATA] Other Prefer Not To Say" at bounding box center [369, 92] width 145 height 13
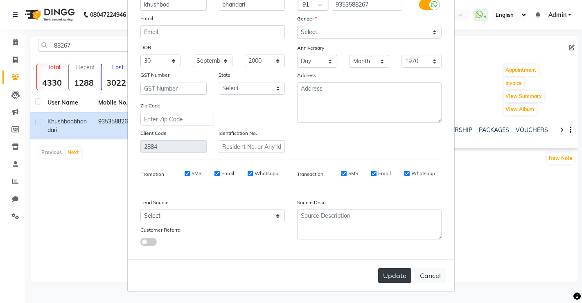
click at [387, 277] on button "Update" at bounding box center [394, 275] width 33 height 15
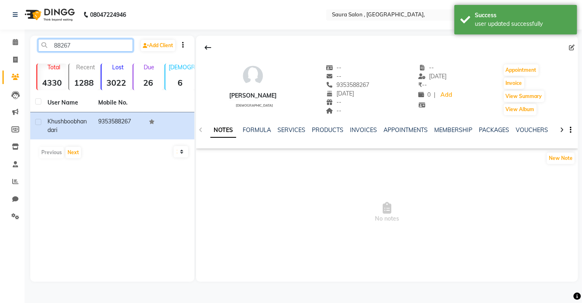
click at [84, 44] on input "88267" at bounding box center [85, 45] width 95 height 13
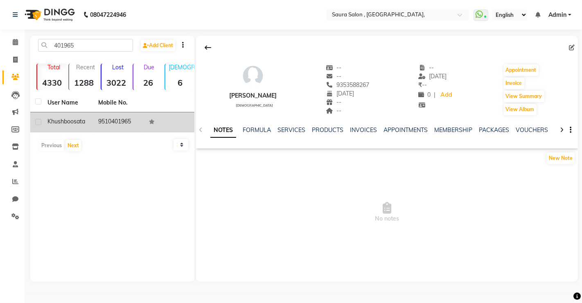
click at [90, 124] on td "[PERSON_NAME]" at bounding box center [68, 122] width 51 height 20
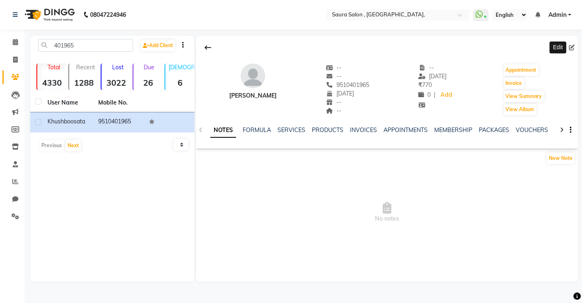
click at [571, 47] on icon at bounding box center [572, 48] width 6 height 6
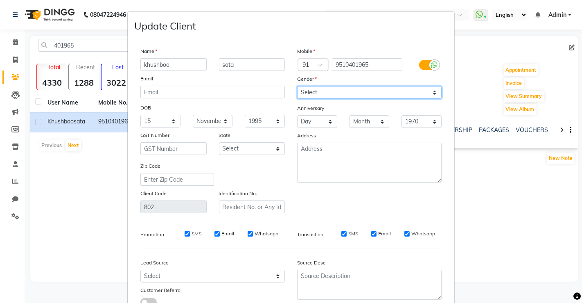
click at [337, 91] on select "Select [DEMOGRAPHIC_DATA] [DEMOGRAPHIC_DATA] Other Prefer Not To Say" at bounding box center [369, 92] width 145 height 13
click at [297, 86] on select "Select [DEMOGRAPHIC_DATA] [DEMOGRAPHIC_DATA] Other Prefer Not To Say" at bounding box center [369, 92] width 145 height 13
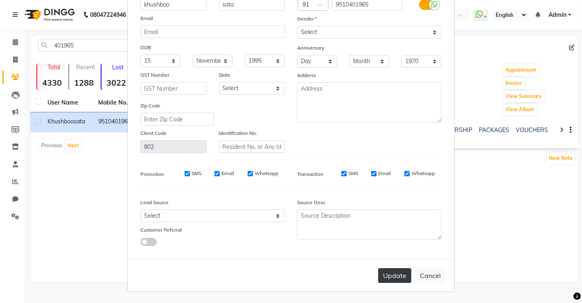
click at [389, 269] on button "Update" at bounding box center [394, 275] width 33 height 15
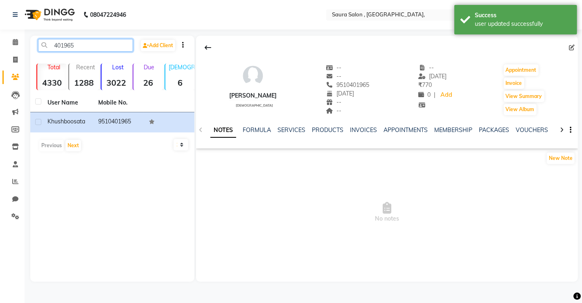
click at [87, 42] on input "401965" at bounding box center [85, 45] width 95 height 13
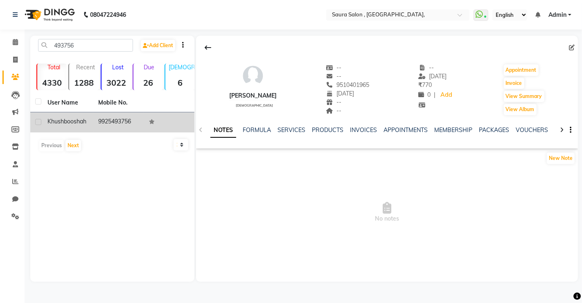
click at [80, 126] on div "[PERSON_NAME]" at bounding box center [67, 121] width 41 height 9
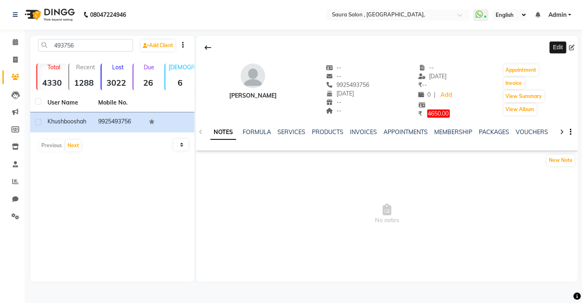
click at [572, 48] on icon at bounding box center [572, 48] width 6 height 6
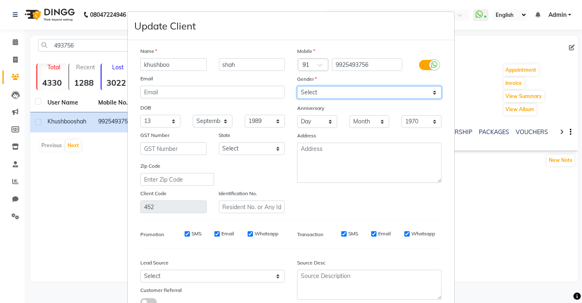
click at [357, 87] on select "Select [DEMOGRAPHIC_DATA] [DEMOGRAPHIC_DATA] Other Prefer Not To Say" at bounding box center [369, 92] width 145 height 13
click at [297, 86] on select "Select [DEMOGRAPHIC_DATA] [DEMOGRAPHIC_DATA] Other Prefer Not To Say" at bounding box center [369, 92] width 145 height 13
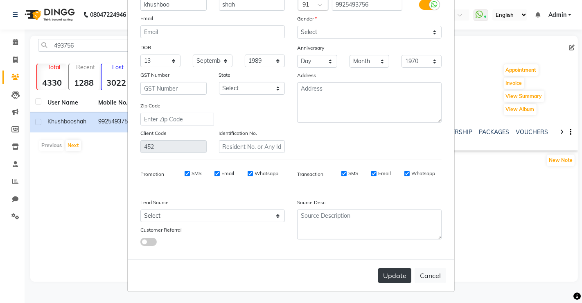
click at [394, 276] on button "Update" at bounding box center [394, 275] width 33 height 15
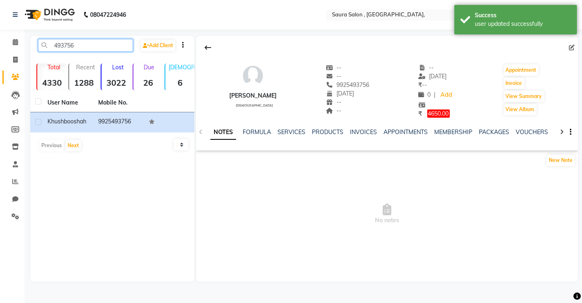
click at [86, 50] on input "493756" at bounding box center [85, 45] width 95 height 13
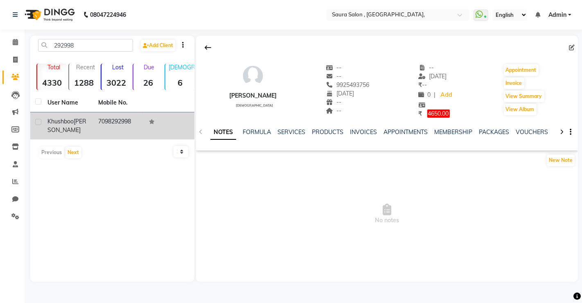
click at [91, 124] on td "[PERSON_NAME]" at bounding box center [68, 125] width 51 height 27
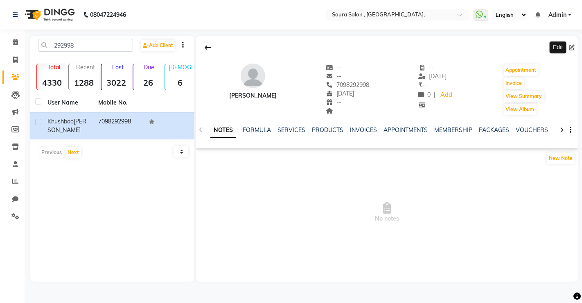
click at [571, 45] on icon at bounding box center [572, 48] width 6 height 6
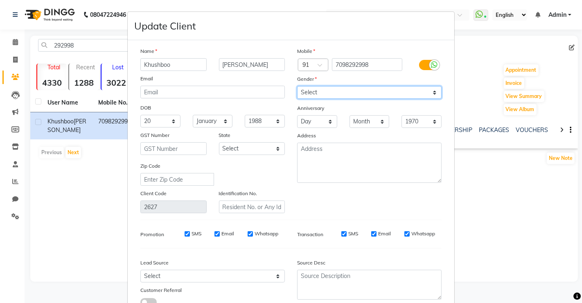
click at [314, 96] on select "Select [DEMOGRAPHIC_DATA] [DEMOGRAPHIC_DATA] Other Prefer Not To Say" at bounding box center [369, 92] width 145 height 13
click at [297, 86] on select "Select [DEMOGRAPHIC_DATA] [DEMOGRAPHIC_DATA] Other Prefer Not To Say" at bounding box center [369, 92] width 145 height 13
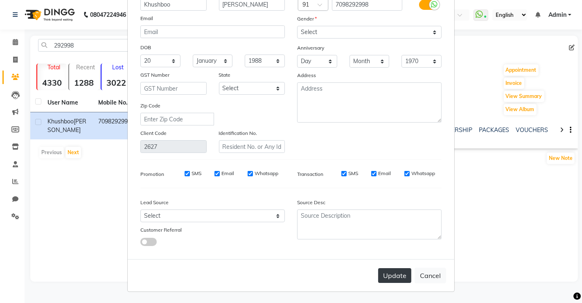
click at [392, 276] on button "Update" at bounding box center [394, 275] width 33 height 15
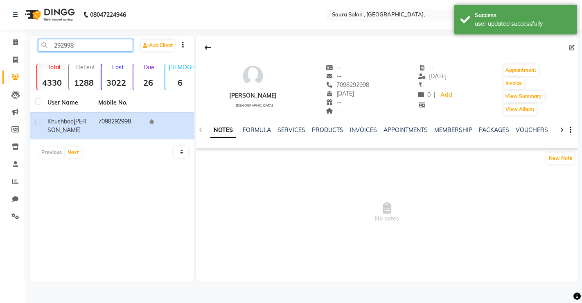
click at [78, 45] on input "292998" at bounding box center [85, 45] width 95 height 13
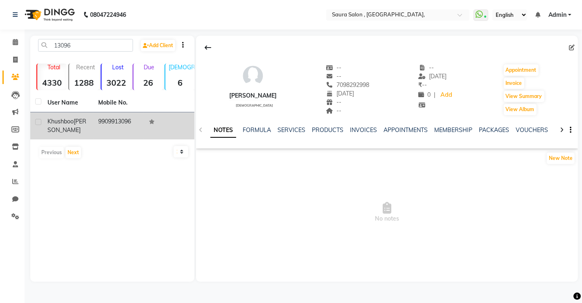
click at [93, 129] on td "9909913096" at bounding box center [118, 125] width 51 height 27
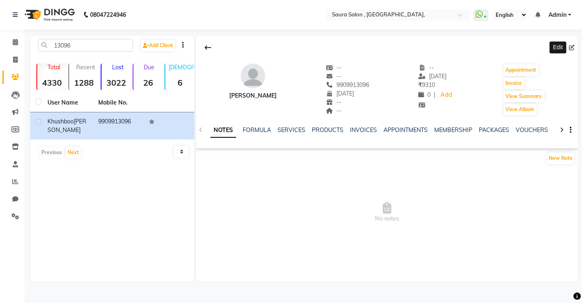
click at [572, 47] on icon at bounding box center [572, 48] width 6 height 6
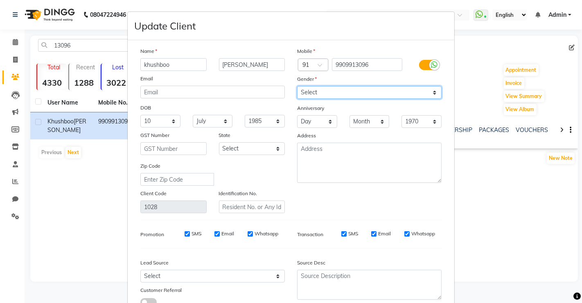
click at [388, 90] on select "Select [DEMOGRAPHIC_DATA] [DEMOGRAPHIC_DATA] Other Prefer Not To Say" at bounding box center [369, 92] width 145 height 13
click at [297, 86] on select "Select [DEMOGRAPHIC_DATA] [DEMOGRAPHIC_DATA] Other Prefer Not To Say" at bounding box center [369, 92] width 145 height 13
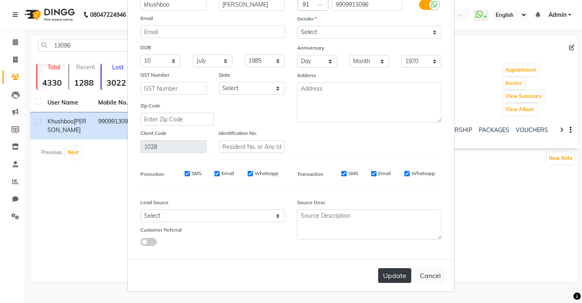
click at [383, 273] on button "Update" at bounding box center [394, 275] width 33 height 15
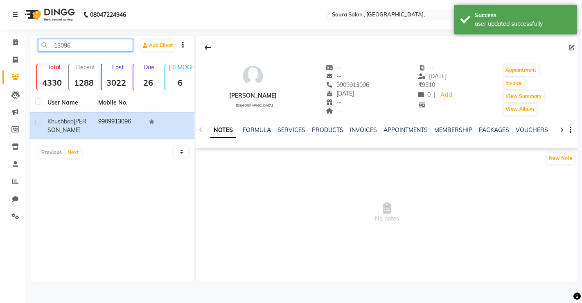
click at [84, 49] on input "13096" at bounding box center [85, 45] width 95 height 13
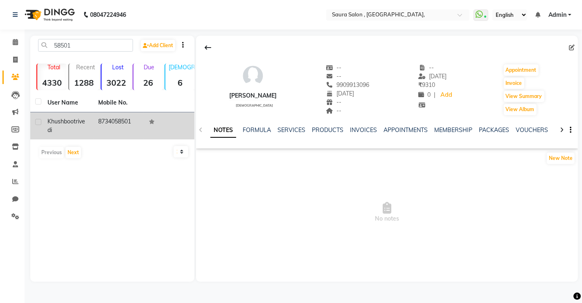
click at [83, 125] on div "[PERSON_NAME]" at bounding box center [67, 125] width 41 height 17
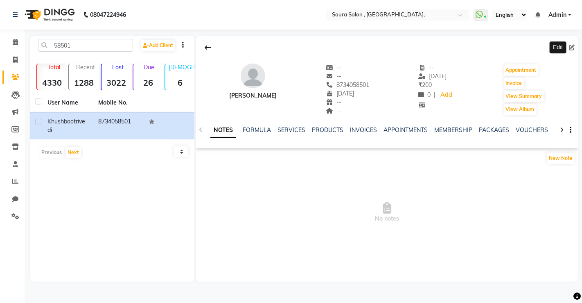
click at [570, 47] on icon at bounding box center [572, 48] width 6 height 6
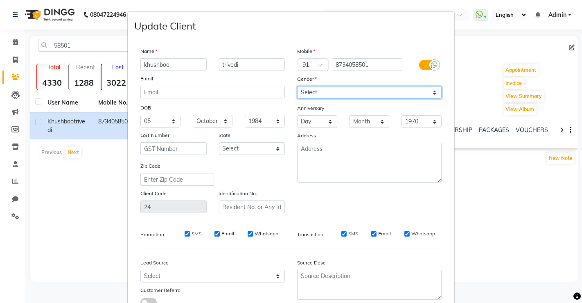
click at [327, 90] on select "Select [DEMOGRAPHIC_DATA] [DEMOGRAPHIC_DATA] Other Prefer Not To Say" at bounding box center [369, 92] width 145 height 13
click at [297, 86] on select "Select [DEMOGRAPHIC_DATA] [DEMOGRAPHIC_DATA] Other Prefer Not To Say" at bounding box center [369, 92] width 145 height 13
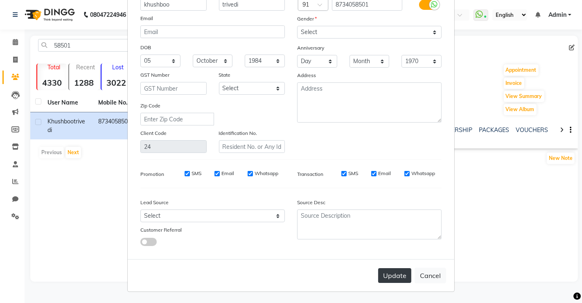
click at [390, 274] on button "Update" at bounding box center [394, 275] width 33 height 15
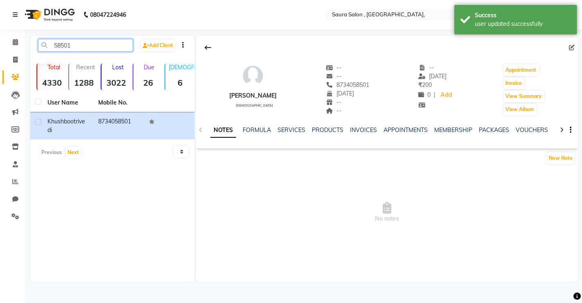
click at [91, 41] on input "58501" at bounding box center [85, 45] width 95 height 13
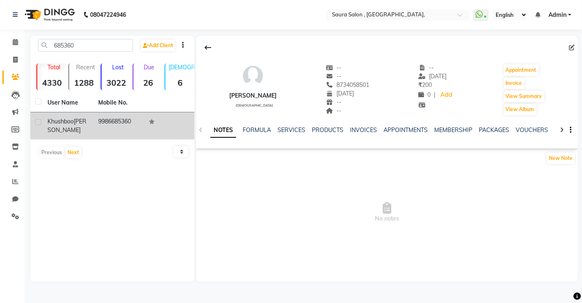
click at [93, 126] on td "9986685360" at bounding box center [118, 125] width 51 height 27
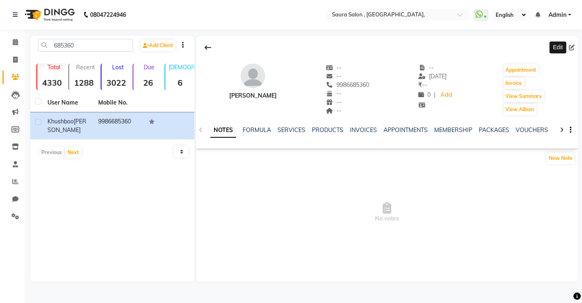
click at [571, 47] on icon at bounding box center [572, 48] width 6 height 6
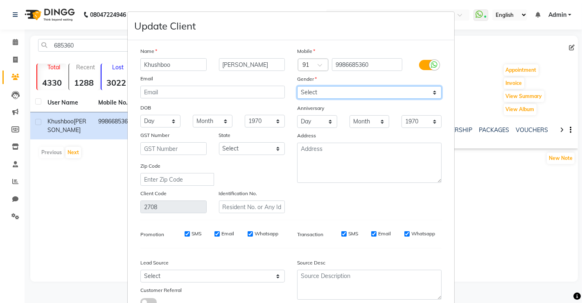
click at [357, 92] on select "Select [DEMOGRAPHIC_DATA] [DEMOGRAPHIC_DATA] Other Prefer Not To Say" at bounding box center [369, 92] width 145 height 13
click at [297, 86] on select "Select [DEMOGRAPHIC_DATA] [DEMOGRAPHIC_DATA] Other Prefer Not To Say" at bounding box center [369, 92] width 145 height 13
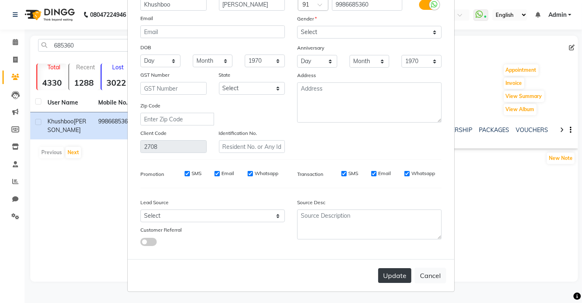
click at [388, 272] on button "Update" at bounding box center [394, 275] width 33 height 15
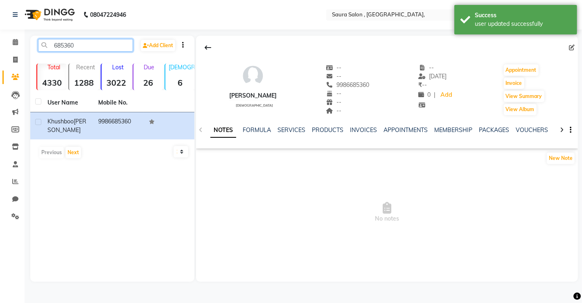
click at [79, 49] on input "685360" at bounding box center [85, 45] width 95 height 13
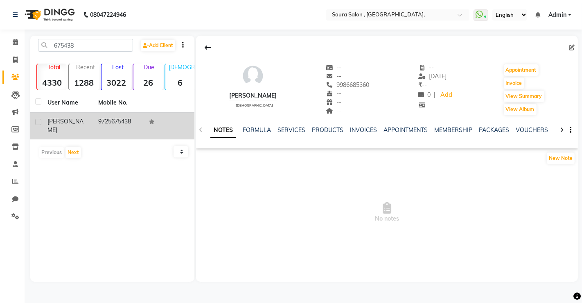
click at [75, 126] on td "[PERSON_NAME]" at bounding box center [68, 125] width 51 height 27
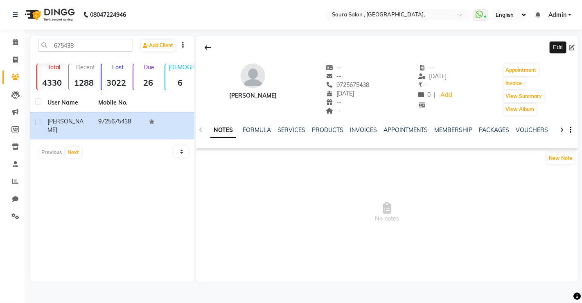
click at [571, 47] on icon at bounding box center [572, 48] width 6 height 6
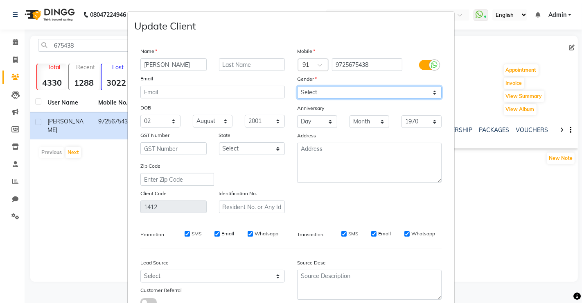
click at [341, 93] on select "Select [DEMOGRAPHIC_DATA] [DEMOGRAPHIC_DATA] Other Prefer Not To Say" at bounding box center [369, 92] width 145 height 13
click at [297, 86] on select "Select [DEMOGRAPHIC_DATA] [DEMOGRAPHIC_DATA] Other Prefer Not To Say" at bounding box center [369, 92] width 145 height 13
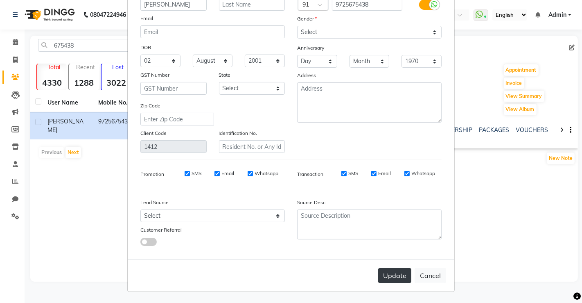
click at [385, 275] on button "Update" at bounding box center [394, 275] width 33 height 15
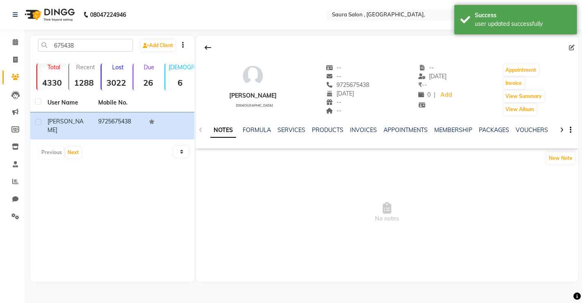
click at [95, 52] on div "675438 Add Client" at bounding box center [112, 48] width 161 height 19
click at [83, 44] on input "675438" at bounding box center [85, 45] width 95 height 13
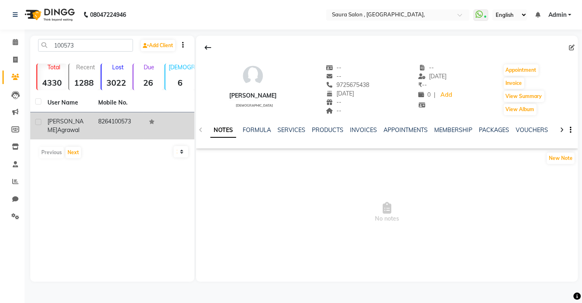
click at [83, 127] on div "[PERSON_NAME]" at bounding box center [67, 125] width 41 height 17
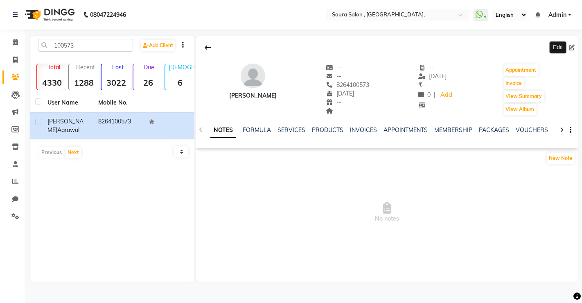
click at [571, 47] on icon at bounding box center [572, 48] width 6 height 6
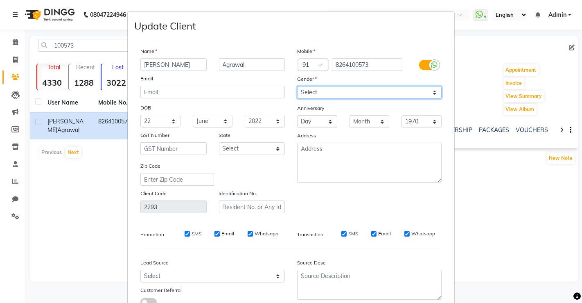
click at [355, 94] on select "Select [DEMOGRAPHIC_DATA] [DEMOGRAPHIC_DATA] Other Prefer Not To Say" at bounding box center [369, 92] width 145 height 13
click at [297, 86] on select "Select [DEMOGRAPHIC_DATA] [DEMOGRAPHIC_DATA] Other Prefer Not To Say" at bounding box center [369, 92] width 145 height 13
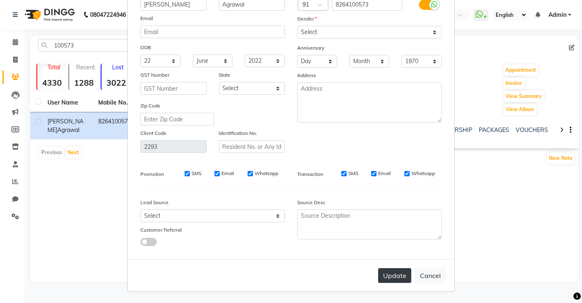
click at [394, 276] on button "Update" at bounding box center [394, 275] width 33 height 15
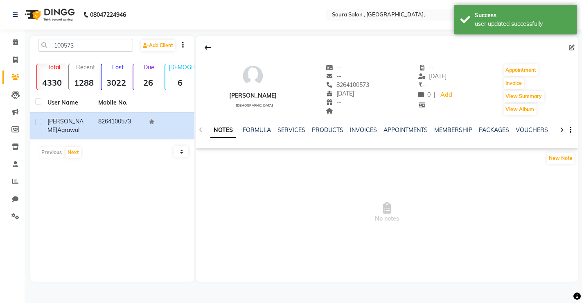
click at [87, 34] on div "08047224946 Select Location × [GEOGRAPHIC_DATA], WhatsApp Status ✕ Status: Conn…" at bounding box center [291, 151] width 582 height 303
click at [88, 42] on input "100573" at bounding box center [85, 45] width 95 height 13
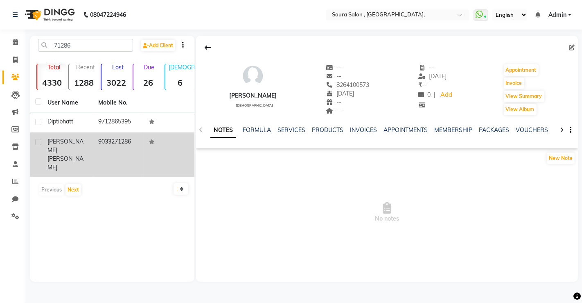
click at [77, 141] on div "[PERSON_NAME]" at bounding box center [67, 154] width 41 height 34
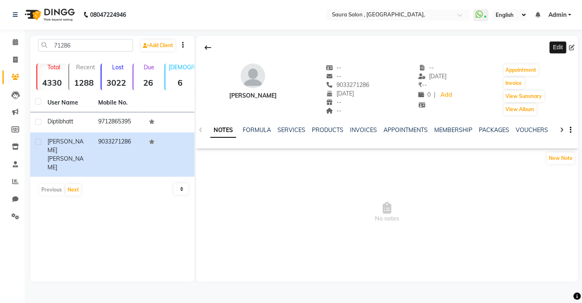
click at [572, 47] on icon at bounding box center [572, 48] width 6 height 6
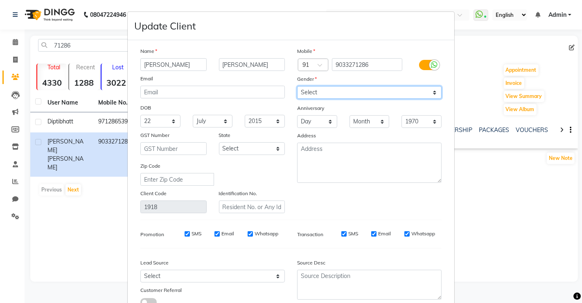
click at [331, 91] on select "Select [DEMOGRAPHIC_DATA] [DEMOGRAPHIC_DATA] Other Prefer Not To Say" at bounding box center [369, 92] width 145 height 13
click at [297, 86] on select "Select [DEMOGRAPHIC_DATA] [DEMOGRAPHIC_DATA] Other Prefer Not To Say" at bounding box center [369, 92] width 145 height 13
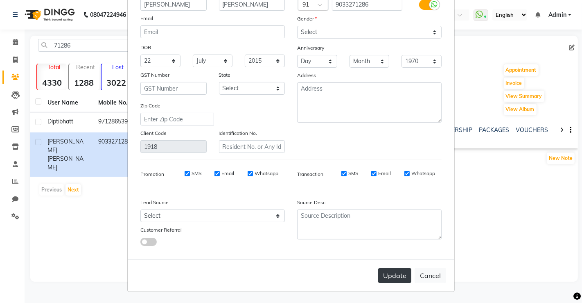
click at [391, 275] on button "Update" at bounding box center [394, 275] width 33 height 15
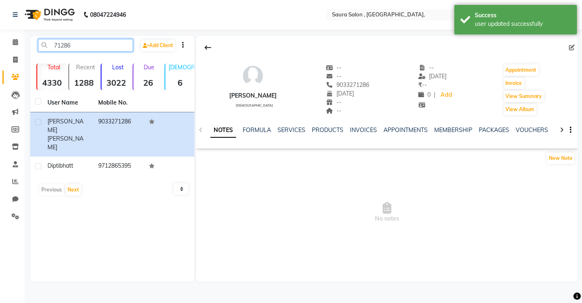
click at [74, 44] on input "71286" at bounding box center [85, 45] width 95 height 13
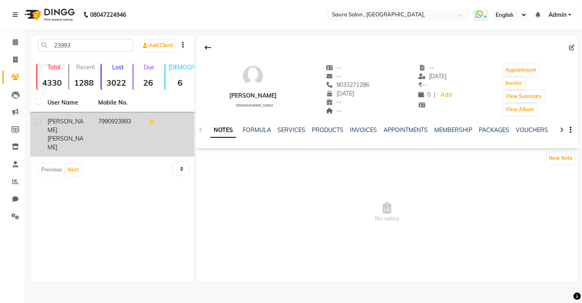
click at [81, 135] on span "[PERSON_NAME]" at bounding box center [65, 143] width 36 height 16
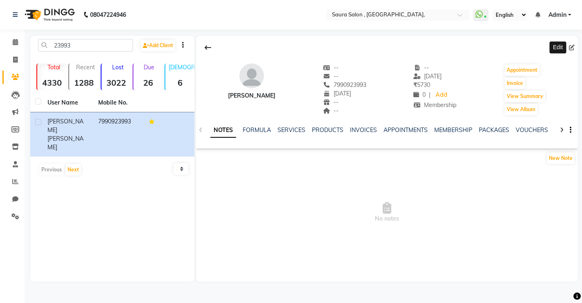
click at [572, 45] on icon at bounding box center [572, 48] width 6 height 6
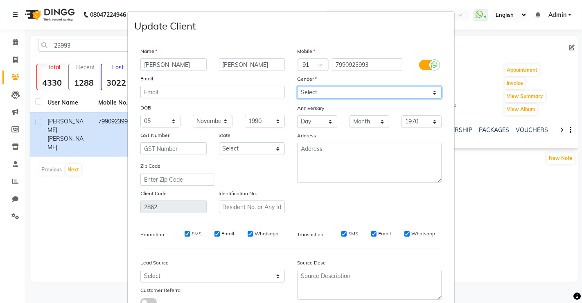
click at [307, 94] on select "Select [DEMOGRAPHIC_DATA] [DEMOGRAPHIC_DATA] Other Prefer Not To Say" at bounding box center [369, 92] width 145 height 13
click at [297, 86] on select "Select [DEMOGRAPHIC_DATA] [DEMOGRAPHIC_DATA] Other Prefer Not To Say" at bounding box center [369, 92] width 145 height 13
drag, startPoint x: 321, startPoint y: 89, endPoint x: 324, endPoint y: 127, distance: 37.7
click at [324, 127] on div "Mobile Country Code × 91 7990923993 Gender Select [DEMOGRAPHIC_DATA] [DEMOGRAPH…" at bounding box center [369, 130] width 157 height 166
click at [297, 86] on select "Select [DEMOGRAPHIC_DATA] [DEMOGRAPHIC_DATA] Other Prefer Not To Say" at bounding box center [369, 92] width 145 height 13
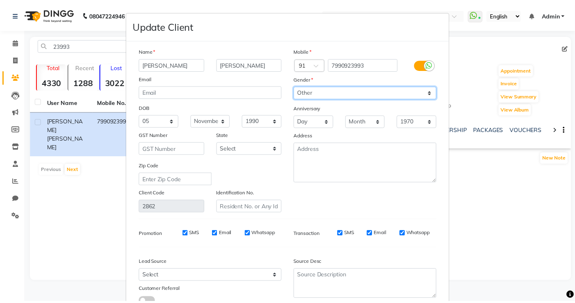
scroll to position [60, 0]
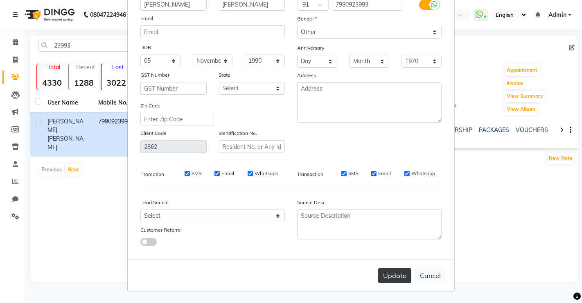
click at [397, 275] on button "Update" at bounding box center [394, 275] width 33 height 15
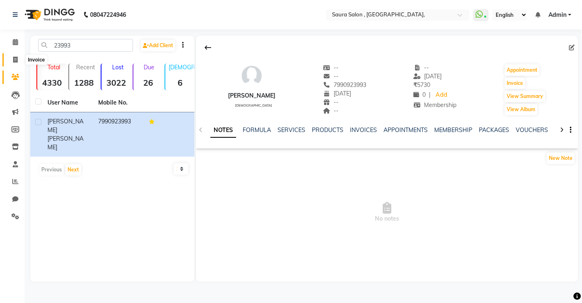
click at [13, 59] on icon at bounding box center [15, 59] width 5 height 6
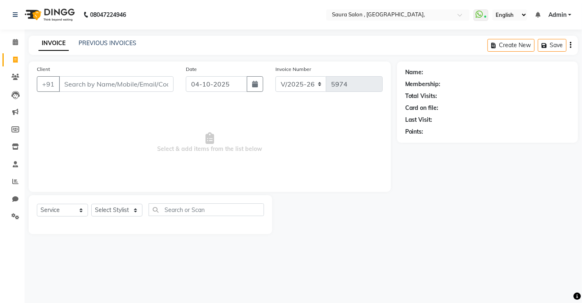
click at [75, 79] on input "Client" at bounding box center [116, 84] width 115 height 16
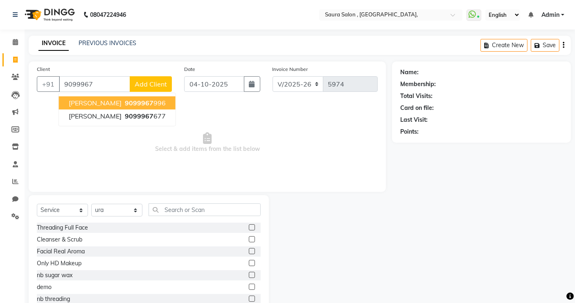
click at [92, 105] on span "[PERSON_NAME]" at bounding box center [95, 103] width 53 height 8
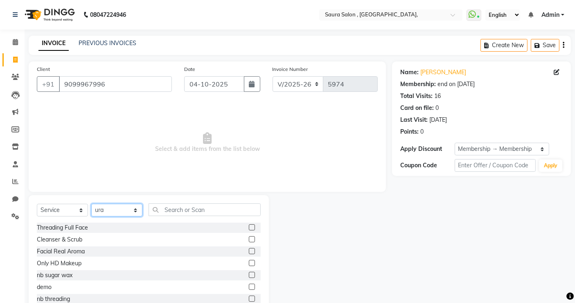
click at [109, 215] on select "Select Stylist archana asha [PERSON_NAME] deepika [PERSON_NAME] [PERSON_NAME] […" at bounding box center [116, 209] width 51 height 13
click at [91, 203] on select "Select Stylist archana asha [PERSON_NAME] deepika [PERSON_NAME] [PERSON_NAME] […" at bounding box center [116, 209] width 51 height 13
click at [174, 210] on input "text" at bounding box center [205, 209] width 112 height 13
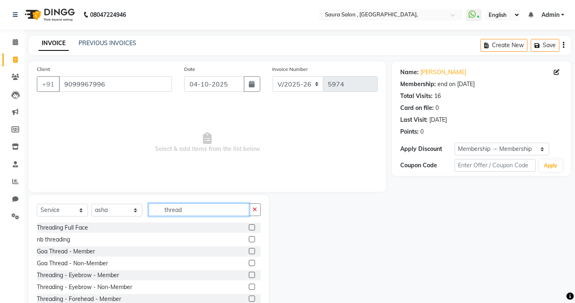
scroll to position [25, 0]
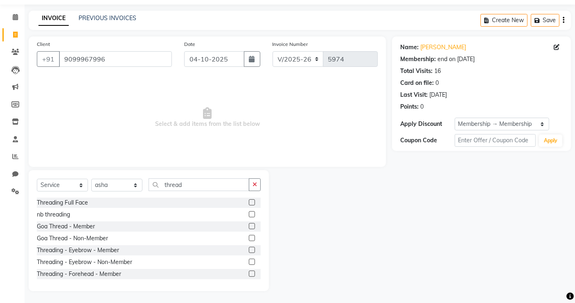
click at [249, 247] on label at bounding box center [252, 249] width 6 height 6
click at [249, 247] on input "checkbox" at bounding box center [251, 249] width 5 height 5
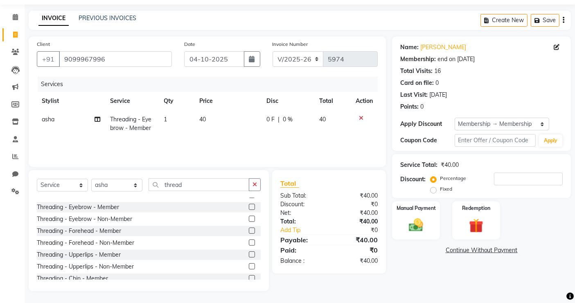
scroll to position [43, 0]
click at [249, 253] on label at bounding box center [252, 254] width 6 height 6
click at [249, 253] on input "checkbox" at bounding box center [251, 253] width 5 height 5
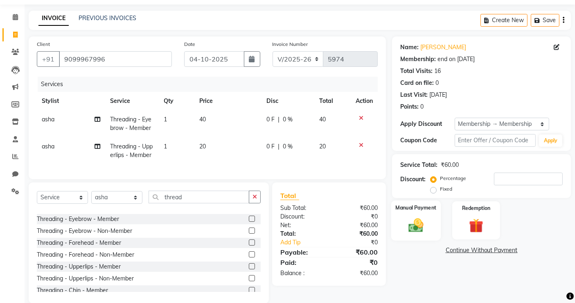
click at [426, 215] on div "Manual Payment" at bounding box center [416, 220] width 50 height 40
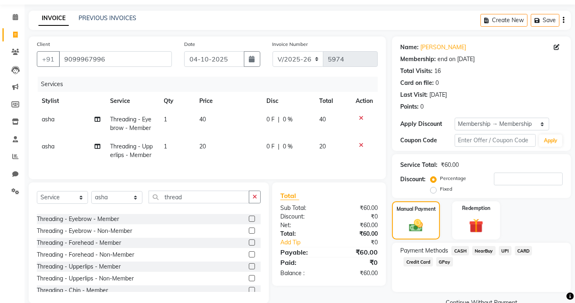
click at [461, 249] on span "CASH" at bounding box center [461, 250] width 18 height 9
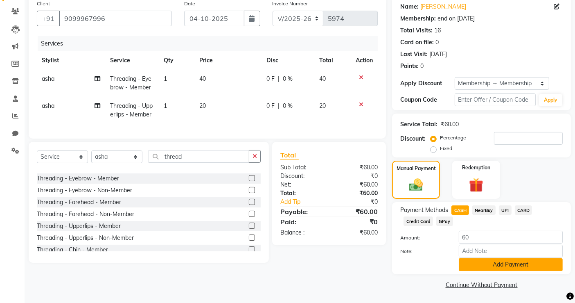
click at [511, 264] on button "Add Payment" at bounding box center [511, 264] width 104 height 13
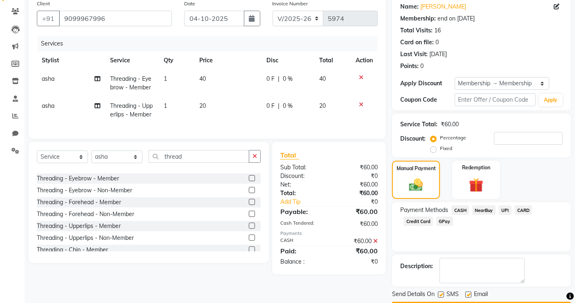
scroll to position [89, 0]
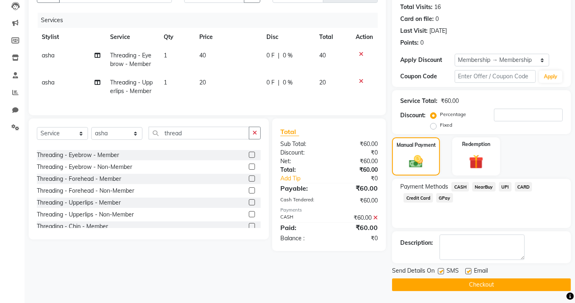
click at [485, 282] on button "Checkout" at bounding box center [481, 284] width 179 height 13
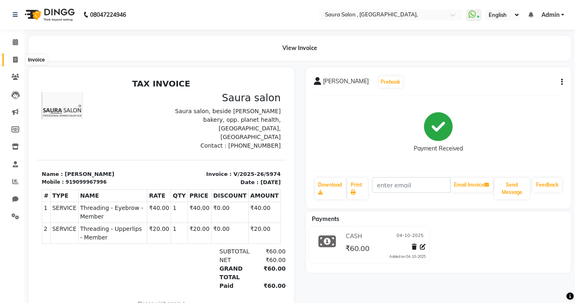
click at [14, 57] on icon at bounding box center [15, 59] width 5 height 6
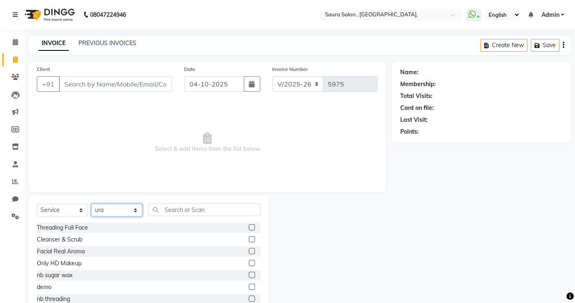
click at [119, 210] on select "Select Stylist archana asha [PERSON_NAME] deepika [PERSON_NAME] [PERSON_NAME] […" at bounding box center [116, 209] width 51 height 13
click at [91, 203] on select "Select Stylist archana asha [PERSON_NAME] deepika [PERSON_NAME] [PERSON_NAME] […" at bounding box center [116, 209] width 51 height 13
click at [168, 201] on div "Select Service Product Membership Package Voucher Prepaid Gift Card Select Styl…" at bounding box center [149, 255] width 240 height 121
click at [92, 84] on input "Client" at bounding box center [115, 84] width 113 height 16
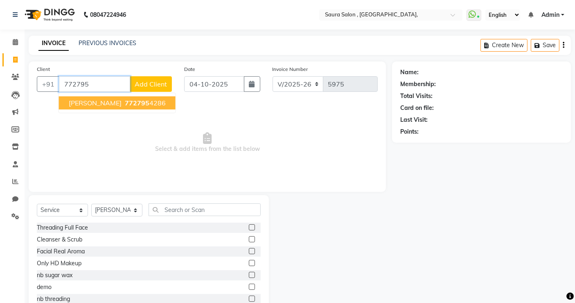
click at [123, 103] on ngb-highlight "772795 4286" at bounding box center [144, 103] width 43 height 8
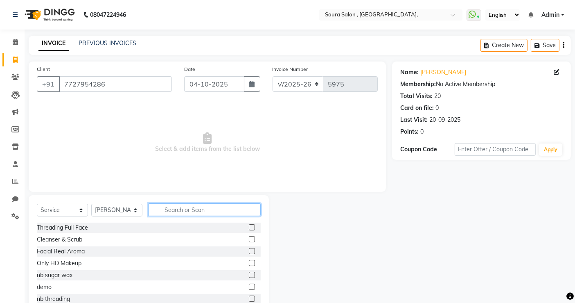
click at [186, 212] on input "text" at bounding box center [205, 209] width 112 height 13
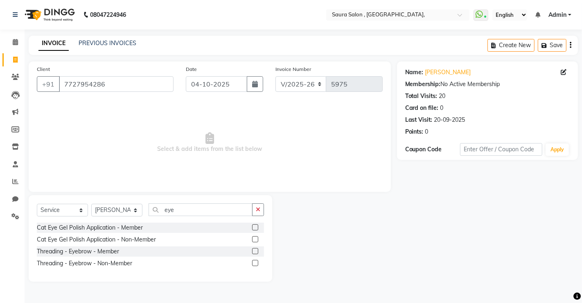
click at [257, 260] on label at bounding box center [255, 263] width 6 height 6
click at [257, 260] on input "checkbox" at bounding box center [254, 262] width 5 height 5
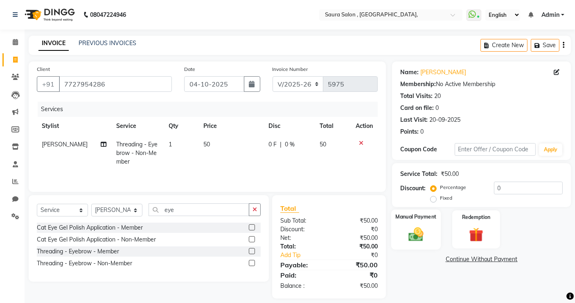
click at [413, 225] on img at bounding box center [416, 233] width 25 height 17
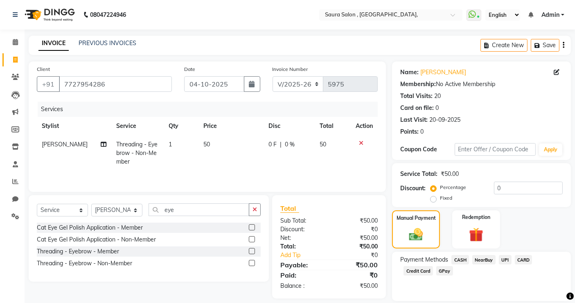
click at [505, 257] on span "UPI" at bounding box center [505, 259] width 13 height 9
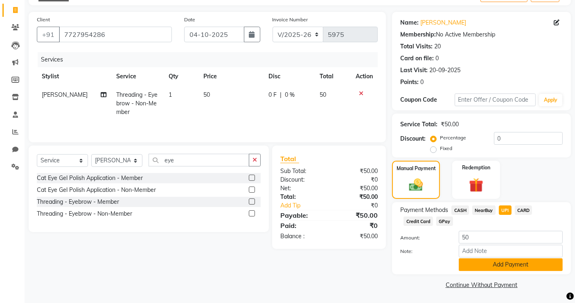
click at [508, 264] on button "Add Payment" at bounding box center [511, 264] width 104 height 13
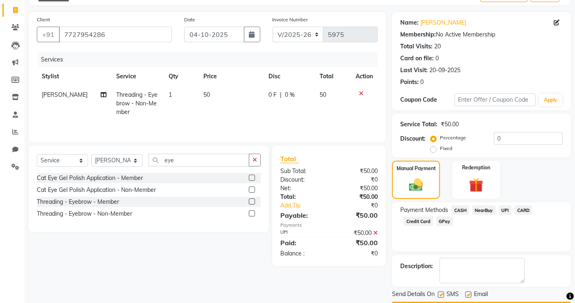
scroll to position [72, 0]
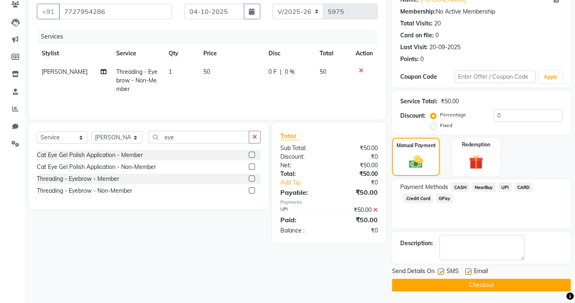
click at [490, 280] on button "Checkout" at bounding box center [481, 284] width 179 height 13
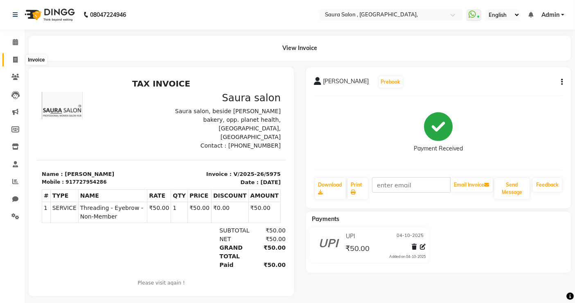
click at [14, 60] on icon at bounding box center [15, 59] width 5 height 6
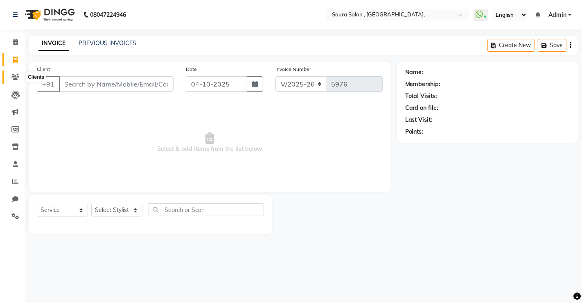
click at [15, 74] on icon at bounding box center [15, 77] width 8 height 6
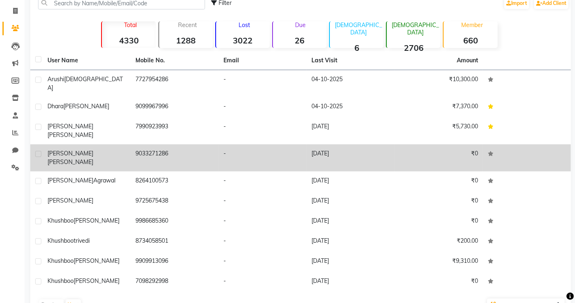
scroll to position [51, 0]
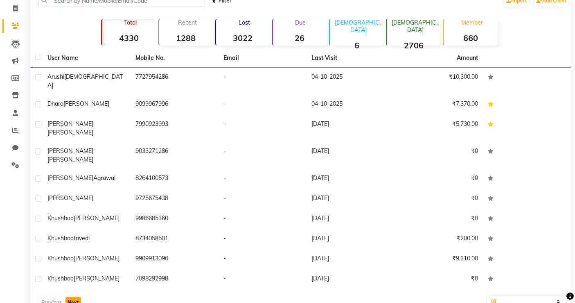
click at [68, 296] on button "Next" at bounding box center [74, 301] width 16 height 11
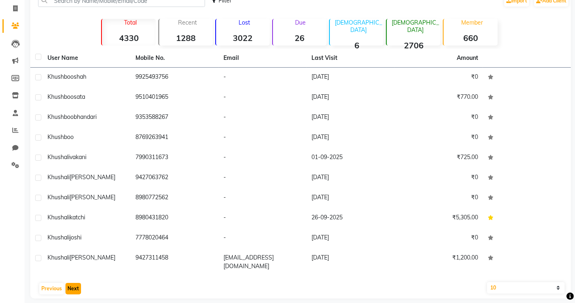
click at [70, 283] on button "Next" at bounding box center [74, 287] width 16 height 11
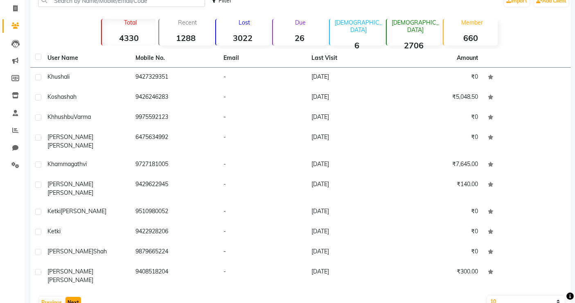
click at [70, 296] on button "Next" at bounding box center [74, 301] width 16 height 11
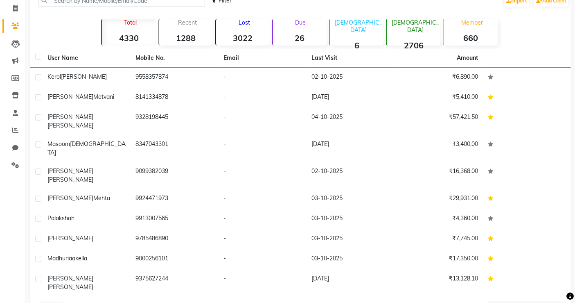
click at [73, 302] on button "Next" at bounding box center [74, 308] width 16 height 11
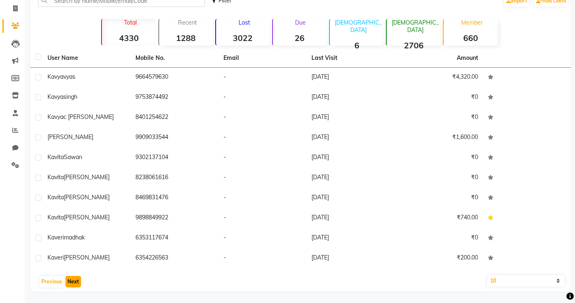
click at [73, 283] on button "Next" at bounding box center [74, 281] width 16 height 11
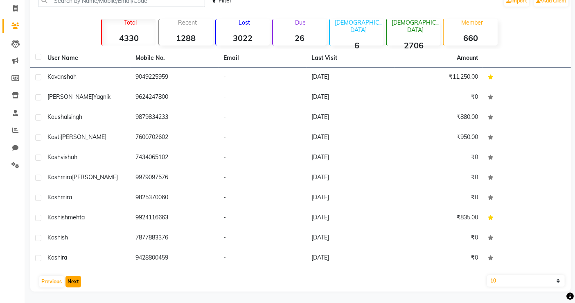
click at [69, 282] on button "Next" at bounding box center [74, 281] width 16 height 11
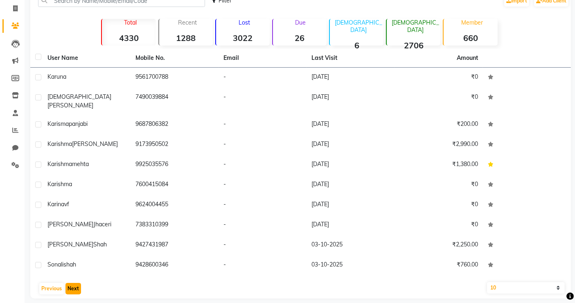
click at [69, 282] on button "Next" at bounding box center [74, 287] width 16 height 11
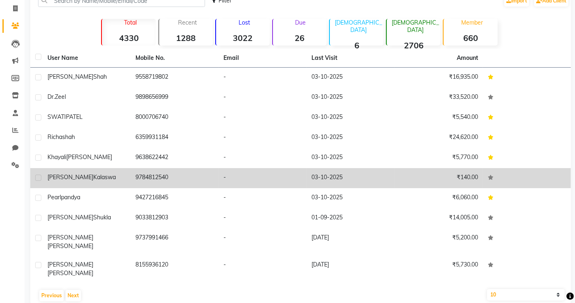
click at [176, 179] on td "9784812540" at bounding box center [175, 178] width 88 height 20
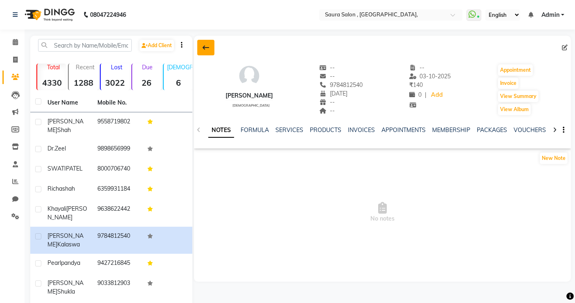
click at [206, 46] on icon at bounding box center [206, 47] width 7 height 7
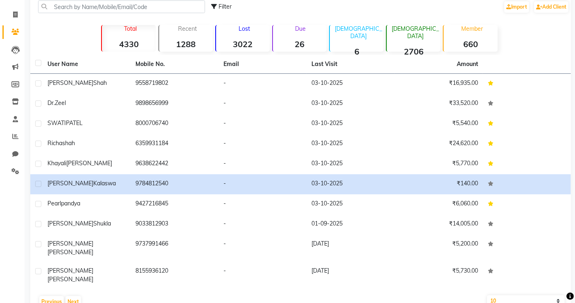
scroll to position [51, 0]
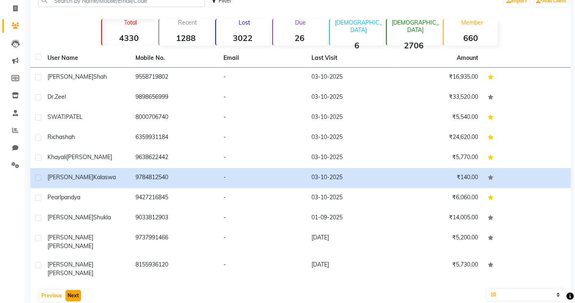
click at [70, 289] on button "Next" at bounding box center [74, 294] width 16 height 11
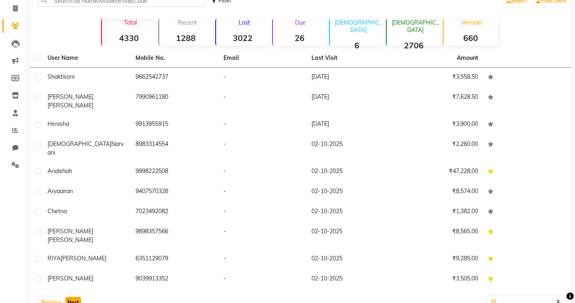
click at [72, 296] on button "Next" at bounding box center [74, 301] width 16 height 11
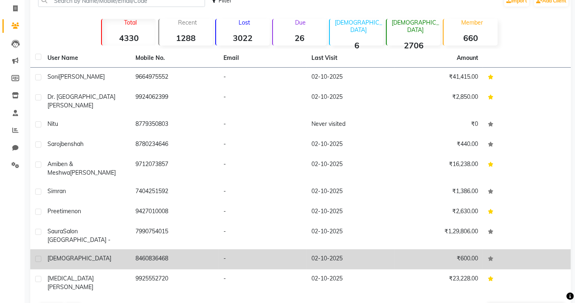
click at [148, 249] on td "8460836468" at bounding box center [175, 259] width 88 height 20
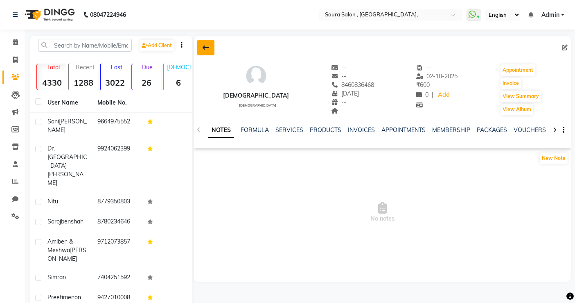
click at [206, 51] on icon at bounding box center [206, 47] width 7 height 7
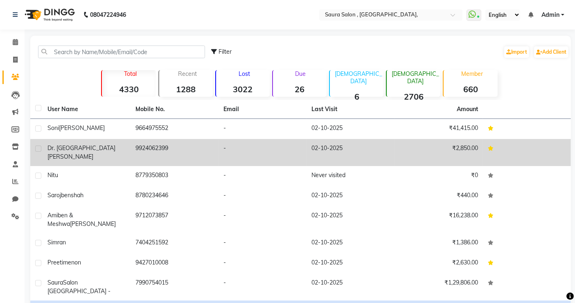
scroll to position [51, 0]
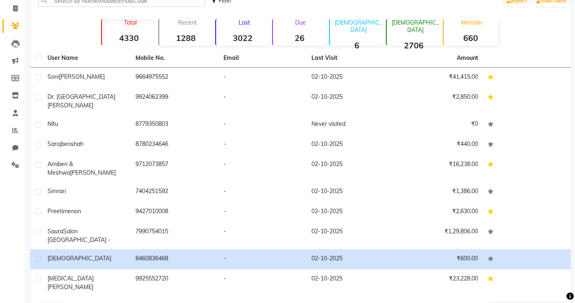
click at [72, 302] on button "Next" at bounding box center [74, 308] width 16 height 11
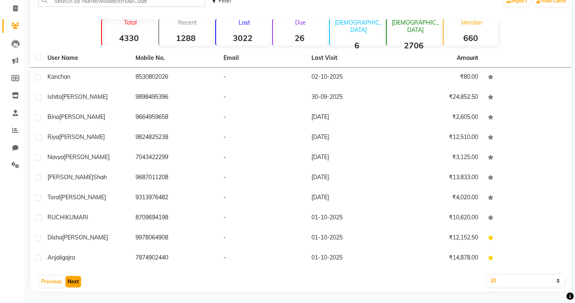
click at [74, 285] on button "Next" at bounding box center [74, 281] width 16 height 11
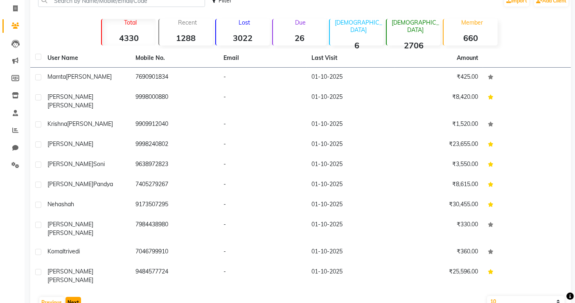
click at [74, 296] on button "Next" at bounding box center [74, 301] width 16 height 11
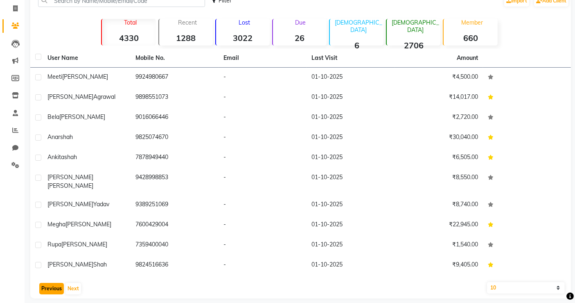
click at [53, 285] on button "Previous" at bounding box center [51, 287] width 25 height 11
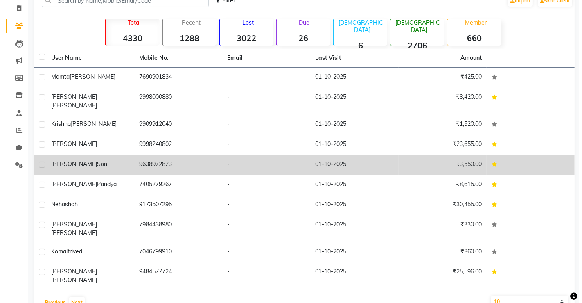
scroll to position [0, 0]
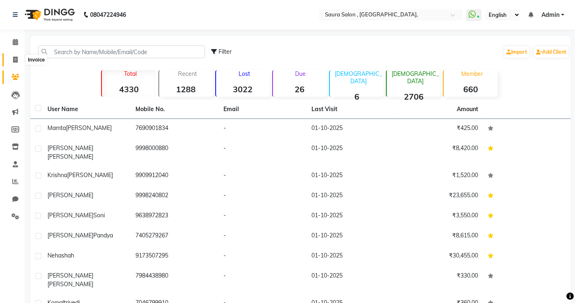
click at [11, 59] on span at bounding box center [15, 59] width 14 height 9
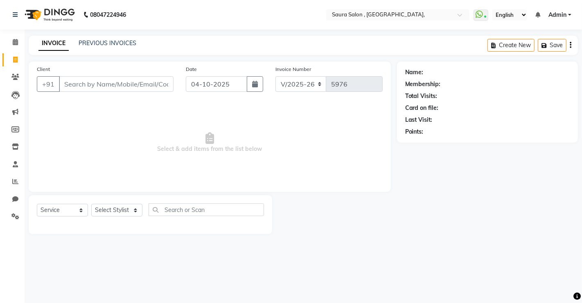
click at [46, 43] on link "INVOICE" at bounding box center [53, 43] width 30 height 15
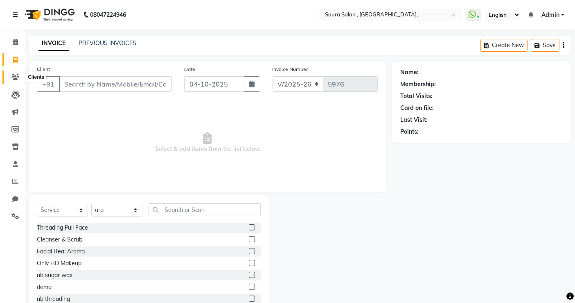
click at [16, 72] on span at bounding box center [15, 76] width 14 height 9
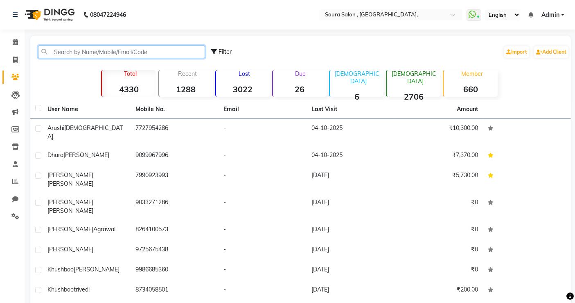
click at [122, 50] on input "text" at bounding box center [121, 51] width 167 height 13
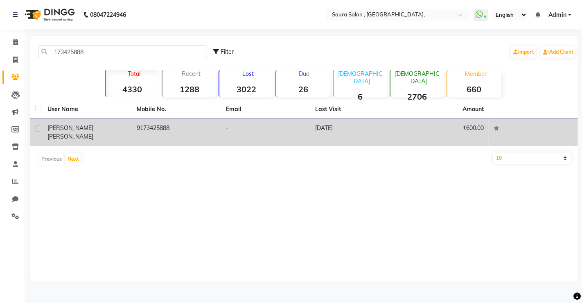
click at [95, 126] on div "[PERSON_NAME]" at bounding box center [86, 132] width 79 height 17
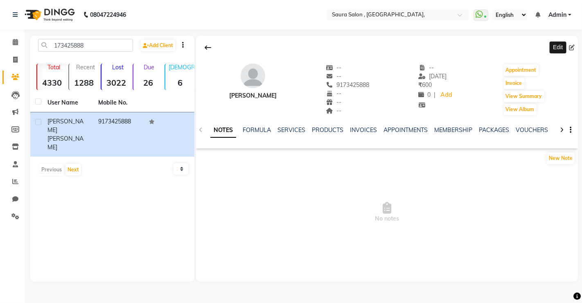
click at [575, 45] on span at bounding box center [573, 47] width 9 height 9
click at [572, 47] on icon at bounding box center [572, 48] width 6 height 6
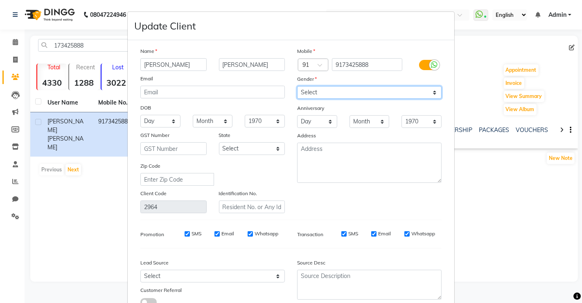
drag, startPoint x: 390, startPoint y: 93, endPoint x: 371, endPoint y: 126, distance: 38.0
click at [371, 126] on div "Mobile Country Code × 91 9173425888 Gender Select [DEMOGRAPHIC_DATA] [DEMOGRAPH…" at bounding box center [369, 130] width 157 height 166
click at [297, 86] on select "Select [DEMOGRAPHIC_DATA] [DEMOGRAPHIC_DATA] Other Prefer Not To Say" at bounding box center [369, 92] width 145 height 13
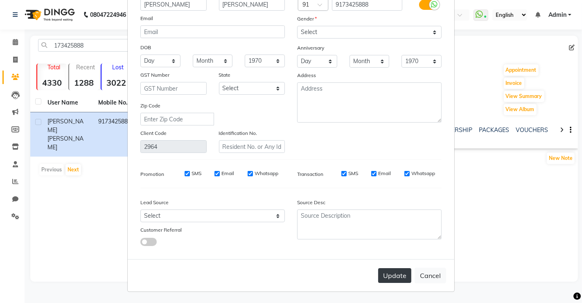
click at [387, 269] on button "Update" at bounding box center [394, 275] width 33 height 15
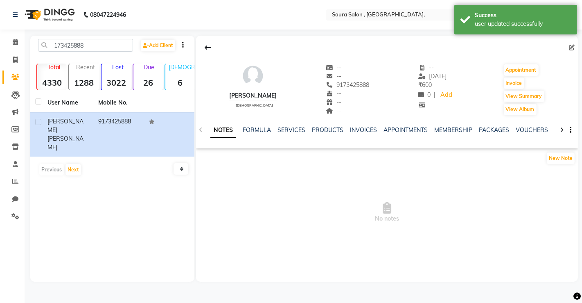
click at [387, 269] on div "[PERSON_NAME] [DEMOGRAPHIC_DATA] -- -- 9173425888 -- -- -- -- [DATE] ₹ 600 0 | …" at bounding box center [387, 159] width 382 height 246
click at [94, 43] on input "173425888" at bounding box center [85, 45] width 95 height 13
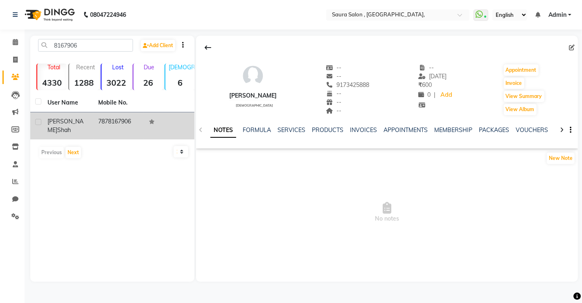
click at [71, 126] on span "shah" at bounding box center [64, 129] width 14 height 7
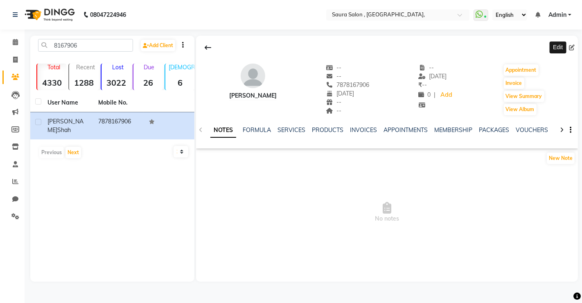
click at [569, 47] on icon at bounding box center [572, 48] width 6 height 6
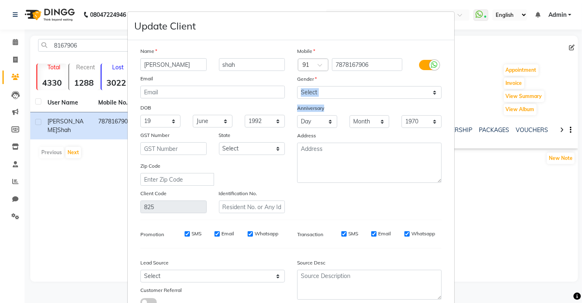
drag, startPoint x: 335, startPoint y: 100, endPoint x: 340, endPoint y: 92, distance: 10.1
click at [340, 92] on div "Mobile Country Code × 91 7878167906 Gender Select [DEMOGRAPHIC_DATA] [DEMOGRAPH…" at bounding box center [369, 130] width 157 height 166
click at [340, 92] on select "Select [DEMOGRAPHIC_DATA] [DEMOGRAPHIC_DATA] Other Prefer Not To Say" at bounding box center [369, 92] width 145 height 13
click at [297, 86] on select "Select [DEMOGRAPHIC_DATA] [DEMOGRAPHIC_DATA] Other Prefer Not To Say" at bounding box center [369, 92] width 145 height 13
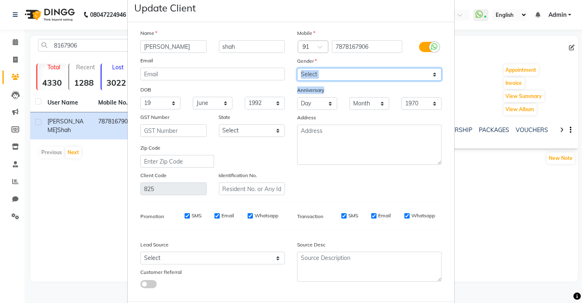
scroll to position [60, 0]
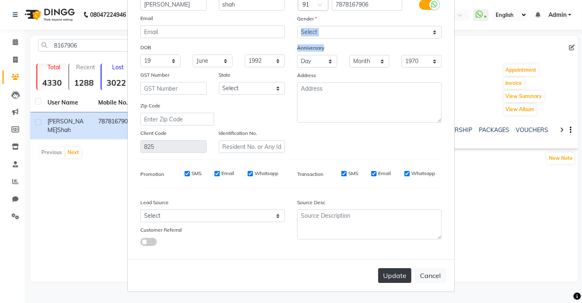
click at [394, 275] on button "Update" at bounding box center [394, 275] width 33 height 15
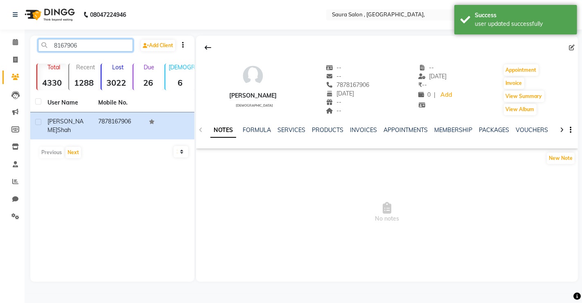
click at [106, 41] on input "8167906" at bounding box center [85, 45] width 95 height 13
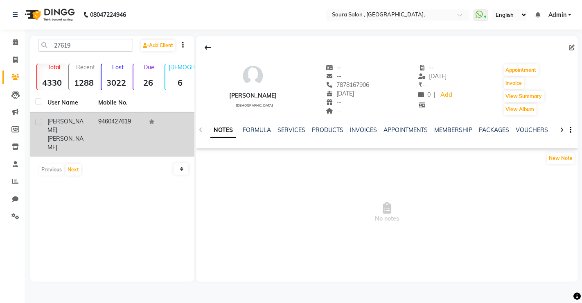
click at [99, 128] on td "9460427619" at bounding box center [118, 134] width 51 height 44
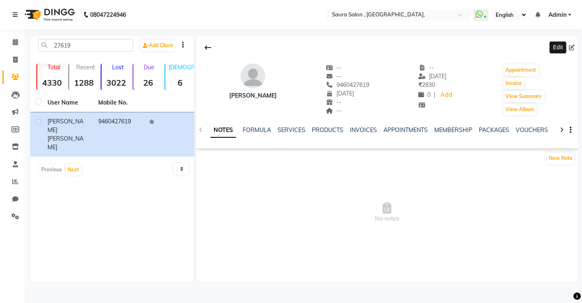
click at [573, 45] on icon at bounding box center [572, 48] width 6 height 6
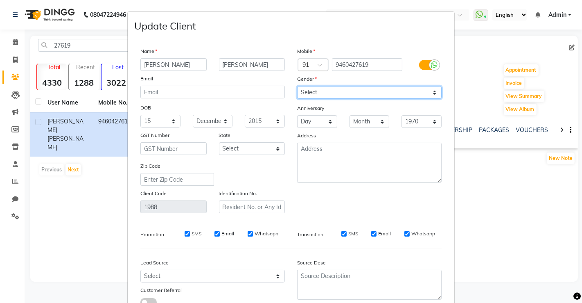
click at [411, 87] on select "Select [DEMOGRAPHIC_DATA] [DEMOGRAPHIC_DATA] Other Prefer Not To Say" at bounding box center [369, 92] width 145 height 13
click at [297, 86] on select "Select [DEMOGRAPHIC_DATA] [DEMOGRAPHIC_DATA] Other Prefer Not To Say" at bounding box center [369, 92] width 145 height 13
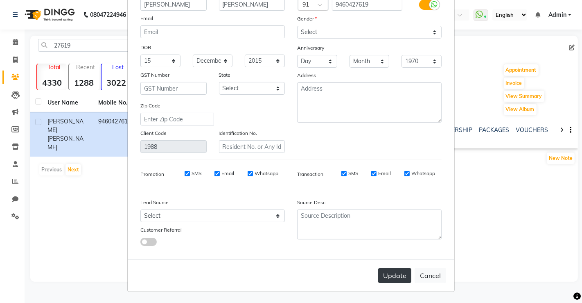
click at [386, 274] on button "Update" at bounding box center [394, 275] width 33 height 15
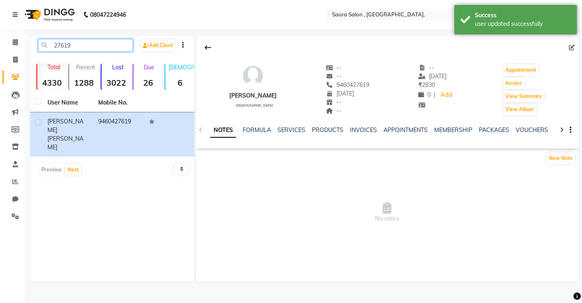
click at [115, 43] on input "27619" at bounding box center [85, 45] width 95 height 13
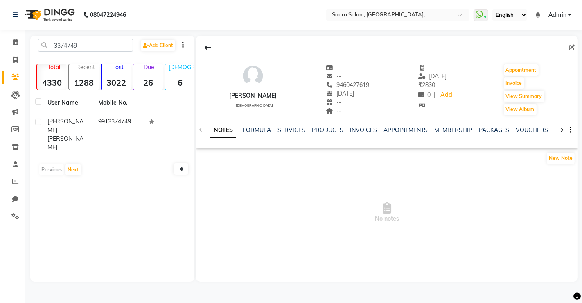
click at [92, 110] on th "User Name" at bounding box center [68, 102] width 51 height 19
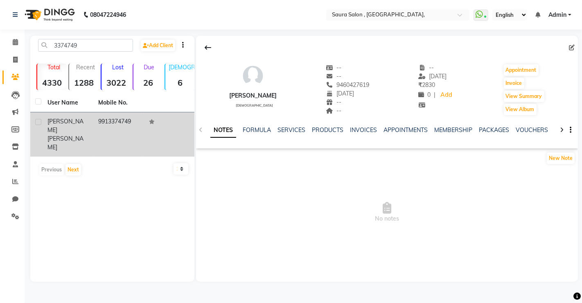
click at [91, 126] on td "[PERSON_NAME]" at bounding box center [68, 134] width 51 height 44
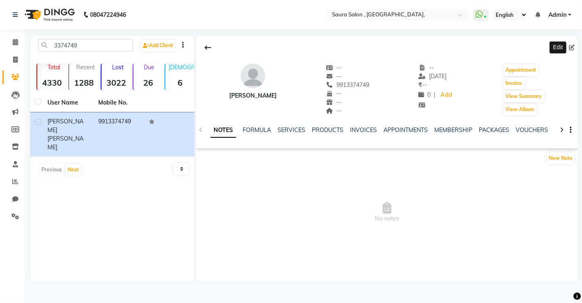
click at [570, 48] on icon at bounding box center [572, 48] width 6 height 6
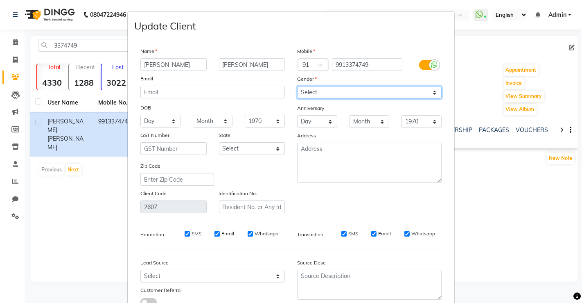
click at [418, 87] on select "Select [DEMOGRAPHIC_DATA] [DEMOGRAPHIC_DATA] Other Prefer Not To Say" at bounding box center [369, 92] width 145 height 13
click at [297, 86] on select "Select [DEMOGRAPHIC_DATA] [DEMOGRAPHIC_DATA] Other Prefer Not To Say" at bounding box center [369, 92] width 145 height 13
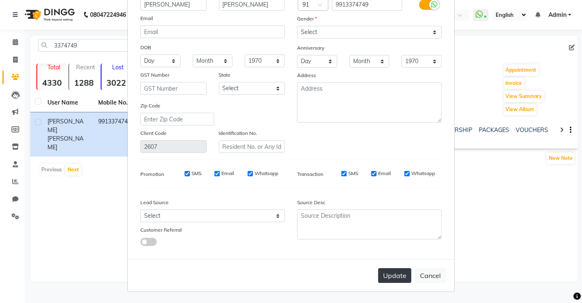
click at [390, 273] on button "Update" at bounding box center [394, 275] width 33 height 15
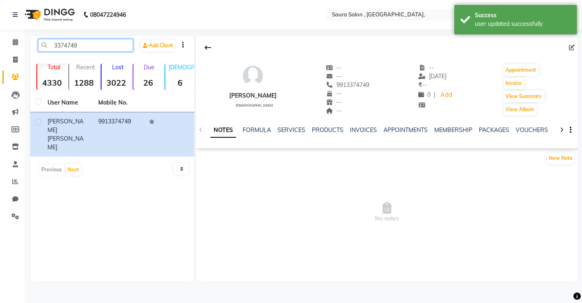
click at [113, 46] on input "3374749" at bounding box center [85, 45] width 95 height 13
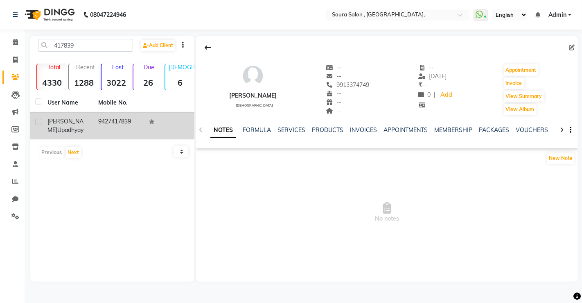
click at [89, 121] on td "[PERSON_NAME]" at bounding box center [68, 125] width 51 height 27
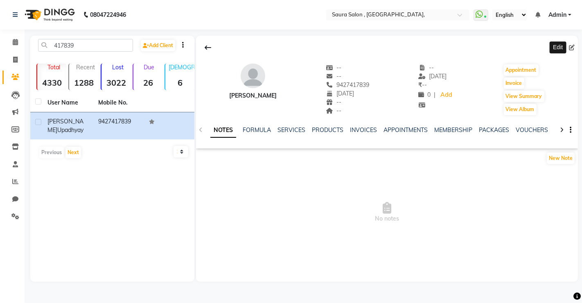
drag, startPoint x: 578, startPoint y: 50, endPoint x: 572, endPoint y: 46, distance: 6.5
click at [572, 46] on span at bounding box center [573, 47] width 9 height 9
click at [572, 46] on icon at bounding box center [572, 48] width 6 height 6
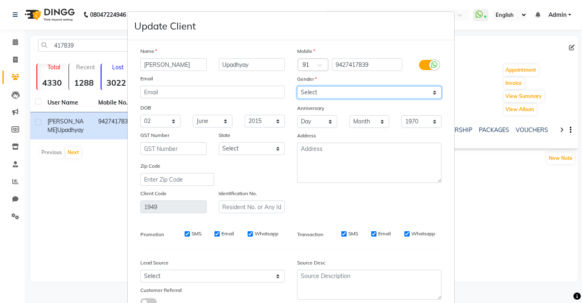
click at [382, 90] on select "Select [DEMOGRAPHIC_DATA] [DEMOGRAPHIC_DATA] Other Prefer Not To Say" at bounding box center [369, 92] width 145 height 13
click at [297, 86] on select "Select [DEMOGRAPHIC_DATA] [DEMOGRAPHIC_DATA] Other Prefer Not To Say" at bounding box center [369, 92] width 145 height 13
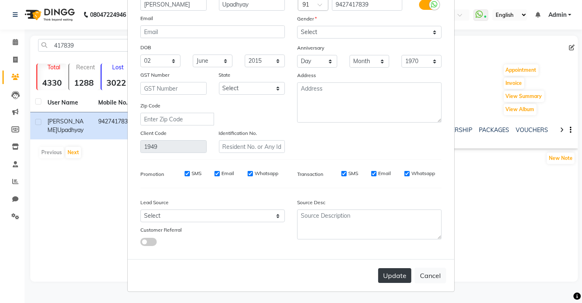
click at [393, 278] on button "Update" at bounding box center [394, 275] width 33 height 15
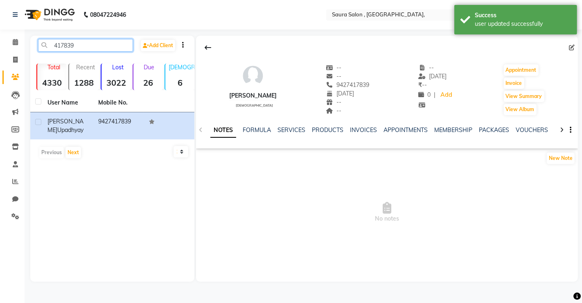
click at [97, 45] on input "417839" at bounding box center [85, 45] width 95 height 13
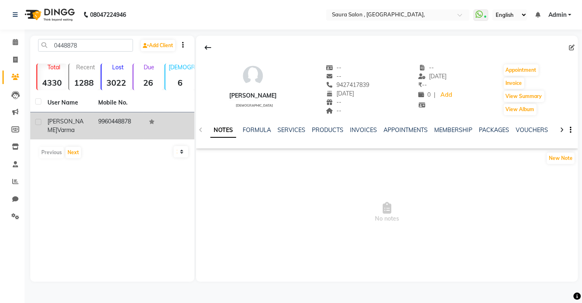
click at [65, 127] on span "Varma" at bounding box center [65, 129] width 17 height 7
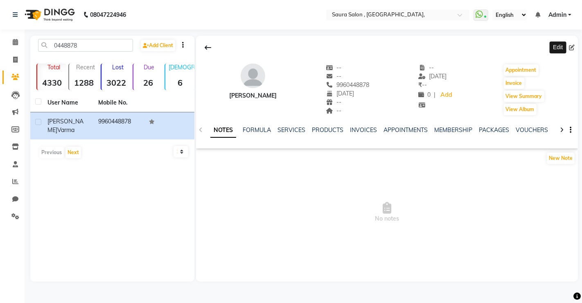
click at [574, 48] on icon at bounding box center [572, 48] width 6 height 6
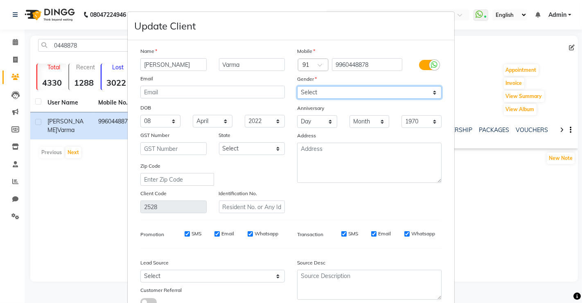
click at [394, 92] on select "Select [DEMOGRAPHIC_DATA] [DEMOGRAPHIC_DATA] Other Prefer Not To Say" at bounding box center [369, 92] width 145 height 13
click at [297, 86] on select "Select [DEMOGRAPHIC_DATA] [DEMOGRAPHIC_DATA] Other Prefer Not To Say" at bounding box center [369, 92] width 145 height 13
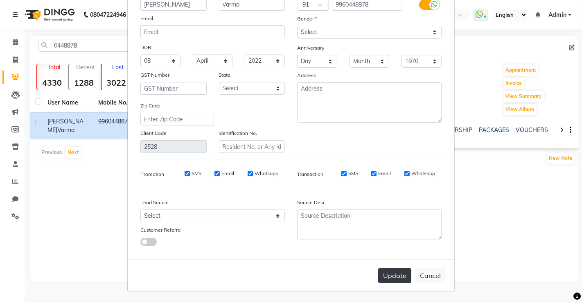
click at [393, 269] on button "Update" at bounding box center [394, 275] width 33 height 15
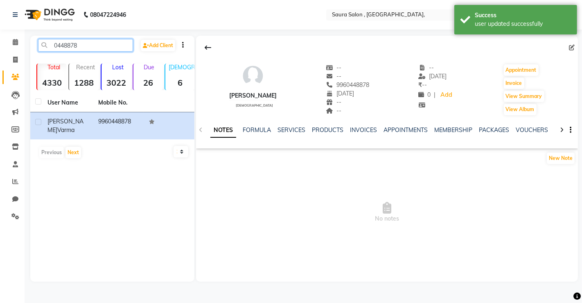
click at [88, 45] on input "0448878" at bounding box center [85, 45] width 95 height 13
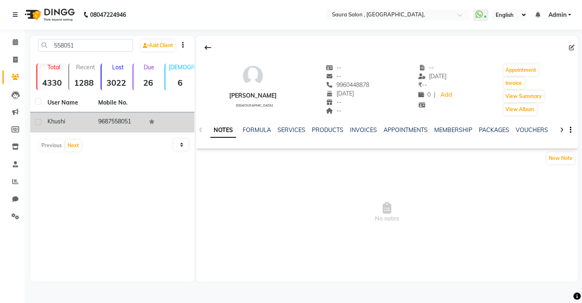
click at [56, 127] on td "khushi" at bounding box center [68, 122] width 51 height 20
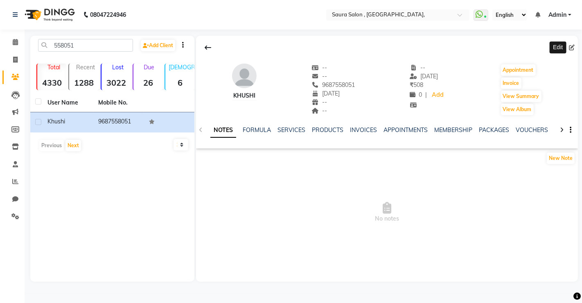
click at [572, 47] on icon at bounding box center [572, 48] width 6 height 6
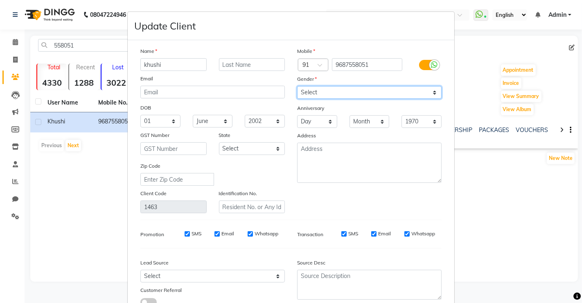
drag, startPoint x: 358, startPoint y: 93, endPoint x: 316, endPoint y: 124, distance: 52.4
click at [316, 124] on div "Mobile Country Code × 91 9687558051 Gender Select [DEMOGRAPHIC_DATA] [DEMOGRAPH…" at bounding box center [369, 130] width 157 height 166
click at [297, 86] on select "Select [DEMOGRAPHIC_DATA] [DEMOGRAPHIC_DATA] Other Prefer Not To Say" at bounding box center [369, 92] width 145 height 13
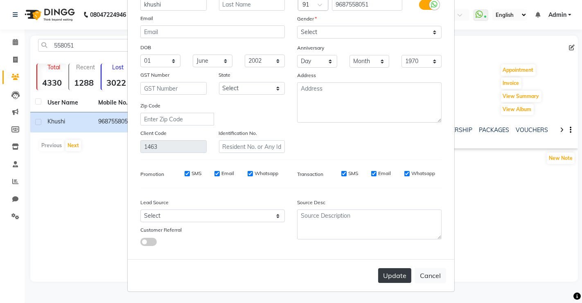
click at [393, 275] on button "Update" at bounding box center [394, 275] width 33 height 15
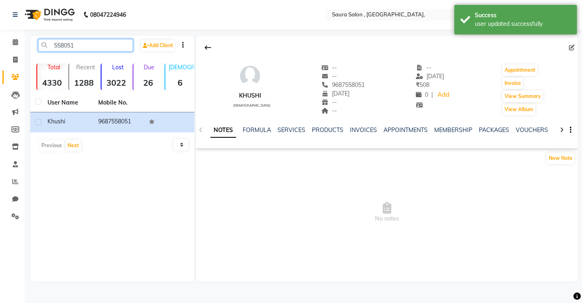
click at [91, 50] on input "558051" at bounding box center [85, 45] width 95 height 13
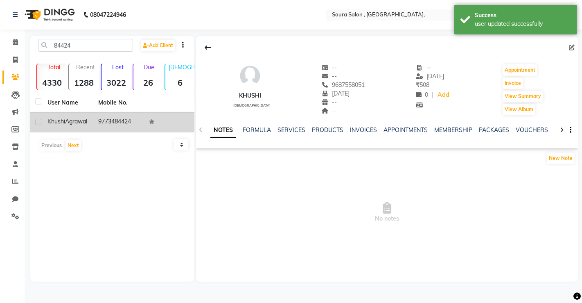
click at [56, 119] on span "Khushi" at bounding box center [56, 120] width 18 height 7
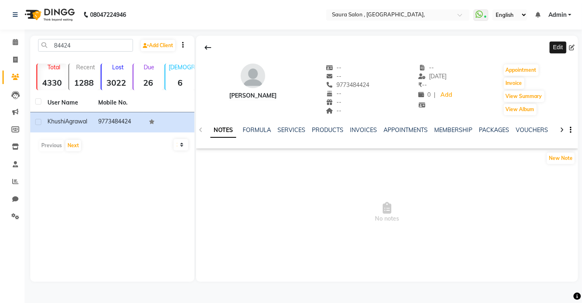
click at [574, 45] on icon at bounding box center [572, 48] width 6 height 6
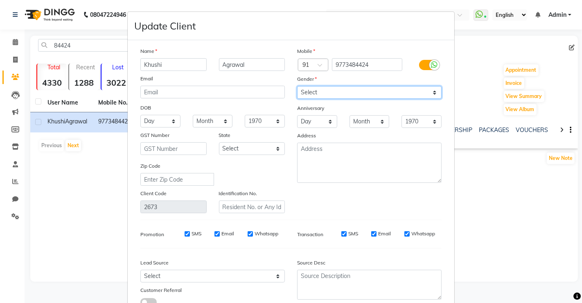
drag, startPoint x: 418, startPoint y: 93, endPoint x: 330, endPoint y: 124, distance: 93.5
click at [330, 124] on div "Mobile Country Code × 91 9773484424 Gender Select [DEMOGRAPHIC_DATA] [DEMOGRAPH…" at bounding box center [369, 130] width 157 height 166
click at [297, 86] on select "Select [DEMOGRAPHIC_DATA] [DEMOGRAPHIC_DATA] Other Prefer Not To Say" at bounding box center [369, 92] width 145 height 13
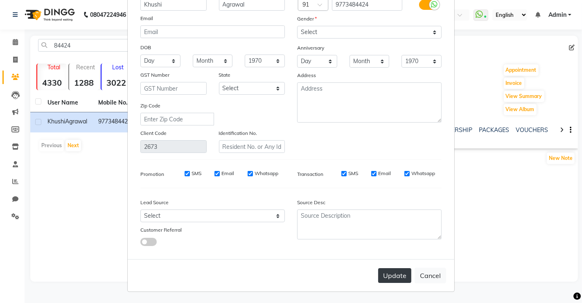
click at [392, 277] on button "Update" at bounding box center [394, 275] width 33 height 15
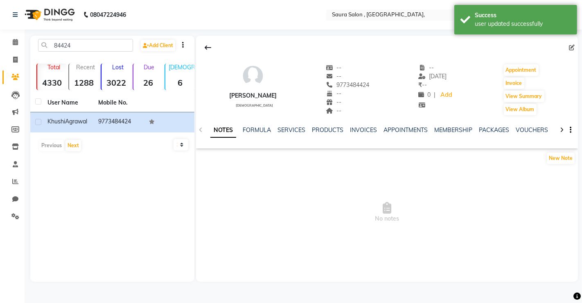
click at [102, 36] on div "84424 Add Client Total 4330 Recent 1288 Lost 3022 Due 26 [DEMOGRAPHIC_DATA] 6 […" at bounding box center [112, 159] width 164 height 246
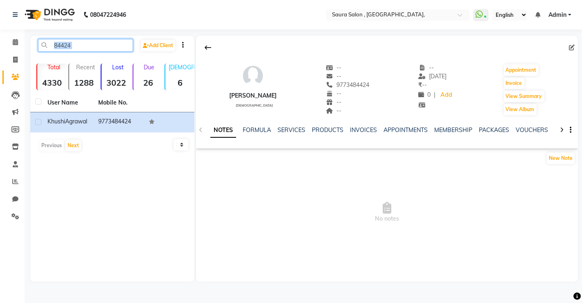
click at [81, 45] on input "84424" at bounding box center [85, 45] width 95 height 13
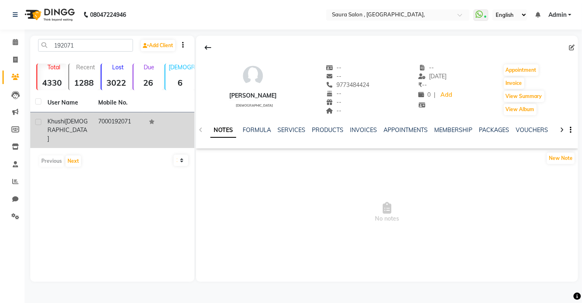
click at [88, 119] on div "[PERSON_NAME]" at bounding box center [67, 130] width 41 height 26
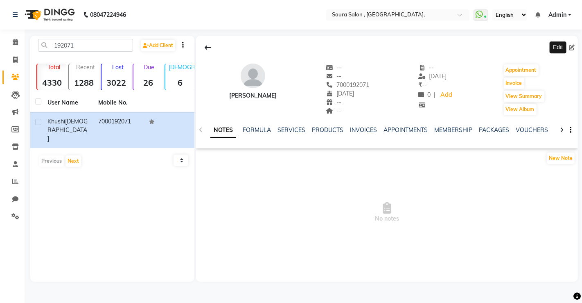
click at [572, 47] on icon at bounding box center [572, 48] width 6 height 6
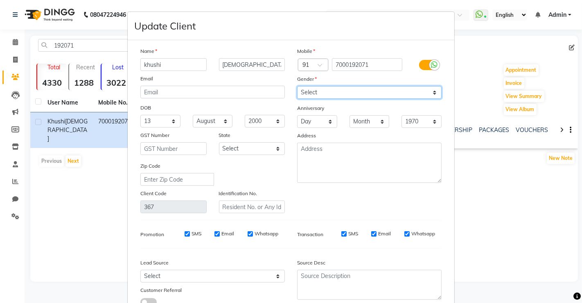
click at [389, 87] on select "Select [DEMOGRAPHIC_DATA] [DEMOGRAPHIC_DATA] Other Prefer Not To Say" at bounding box center [369, 92] width 145 height 13
click at [297, 86] on select "Select [DEMOGRAPHIC_DATA] [DEMOGRAPHIC_DATA] Other Prefer Not To Say" at bounding box center [369, 92] width 145 height 13
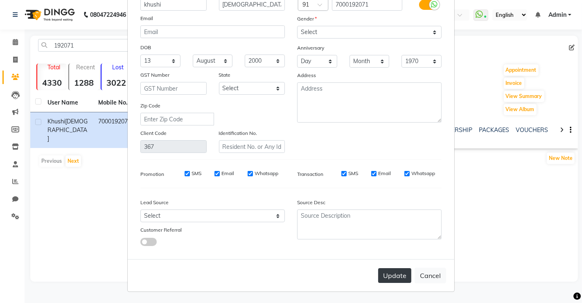
click at [388, 276] on button "Update" at bounding box center [394, 275] width 33 height 15
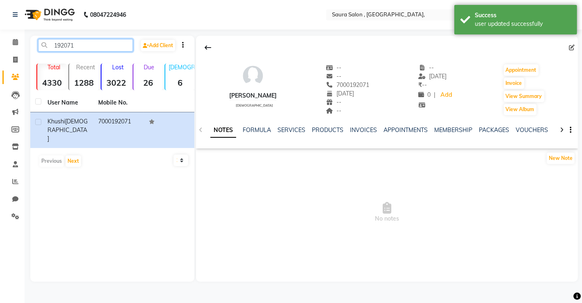
click at [107, 43] on input "192071" at bounding box center [85, 45] width 95 height 13
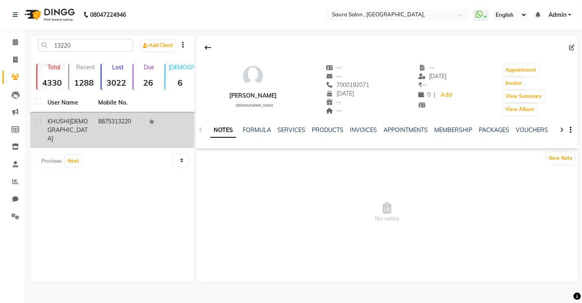
click at [103, 116] on td "8875313220" at bounding box center [118, 130] width 51 height 36
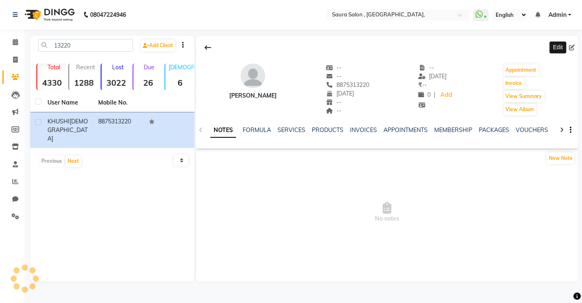
click at [573, 45] on icon at bounding box center [572, 48] width 6 height 6
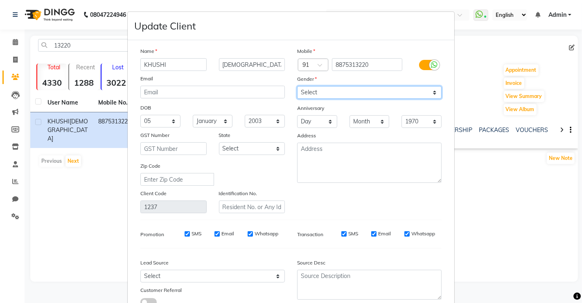
click at [344, 86] on select "Select [DEMOGRAPHIC_DATA] [DEMOGRAPHIC_DATA] Other Prefer Not To Say" at bounding box center [369, 92] width 145 height 13
click at [297, 86] on select "Select [DEMOGRAPHIC_DATA] [DEMOGRAPHIC_DATA] Other Prefer Not To Say" at bounding box center [369, 92] width 145 height 13
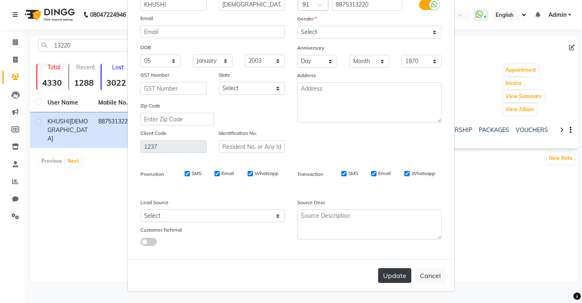
click at [385, 274] on button "Update" at bounding box center [394, 275] width 33 height 15
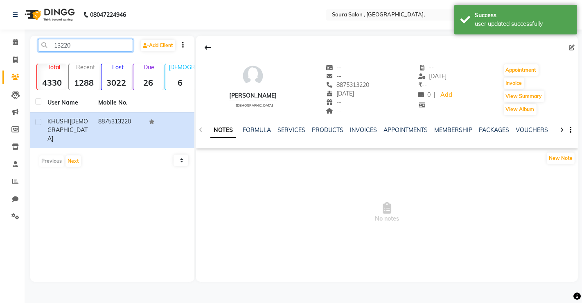
click at [81, 46] on input "13220" at bounding box center [85, 45] width 95 height 13
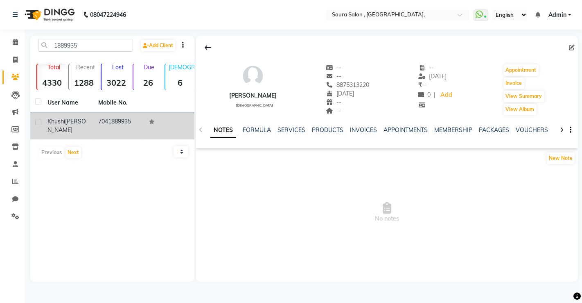
click at [61, 124] on span "Khushi" at bounding box center [56, 120] width 18 height 7
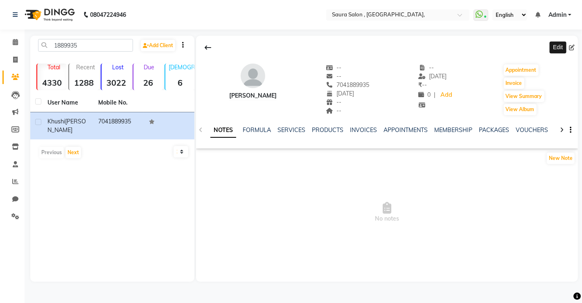
click at [572, 48] on icon at bounding box center [572, 48] width 6 height 6
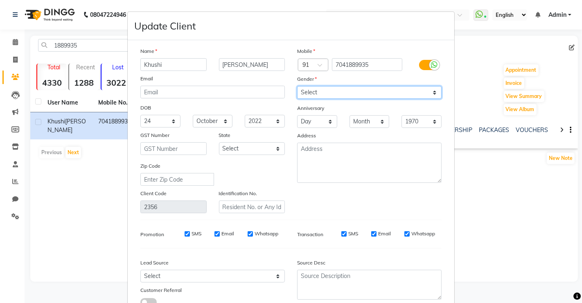
drag, startPoint x: 412, startPoint y: 87, endPoint x: 334, endPoint y: 125, distance: 87.3
click at [334, 125] on div "Mobile Country Code × 91 7041889935 Gender Select [DEMOGRAPHIC_DATA] [DEMOGRAPH…" at bounding box center [369, 130] width 157 height 166
click at [297, 86] on select "Select [DEMOGRAPHIC_DATA] [DEMOGRAPHIC_DATA] Other Prefer Not To Say" at bounding box center [369, 92] width 145 height 13
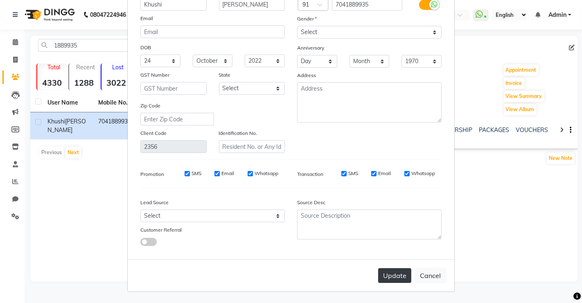
click at [389, 273] on button "Update" at bounding box center [394, 275] width 33 height 15
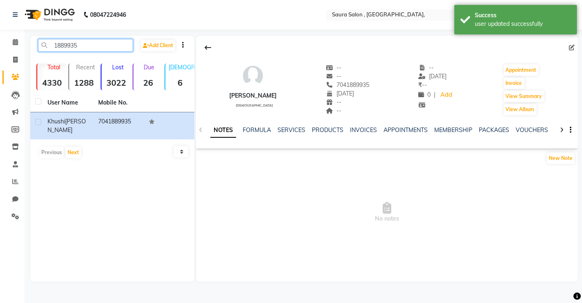
click at [99, 47] on input "1889935" at bounding box center [85, 45] width 95 height 13
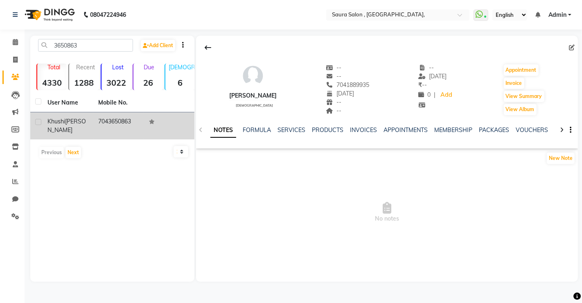
click at [95, 120] on td "7043650863" at bounding box center [118, 125] width 51 height 27
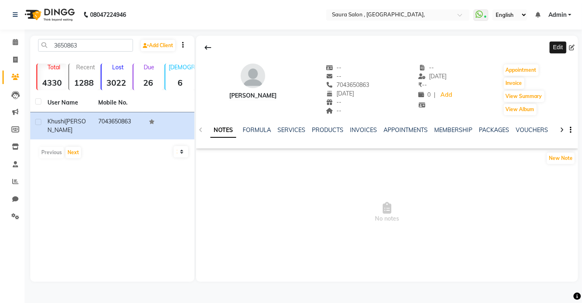
click at [572, 49] on icon at bounding box center [572, 48] width 6 height 6
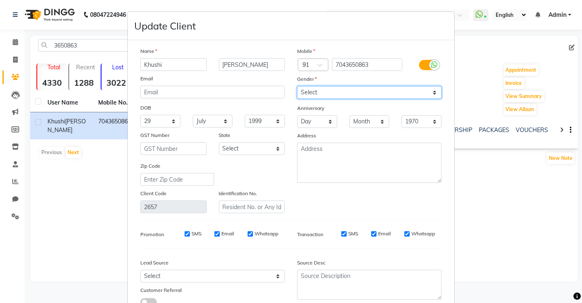
drag, startPoint x: 367, startPoint y: 93, endPoint x: 341, endPoint y: 122, distance: 38.9
click at [341, 122] on div "Mobile Country Code × 91 7043650863 Gender Select [DEMOGRAPHIC_DATA] [DEMOGRAPH…" at bounding box center [369, 130] width 157 height 166
click at [297, 86] on select "Select [DEMOGRAPHIC_DATA] [DEMOGRAPHIC_DATA] Other Prefer Not To Say" at bounding box center [369, 92] width 145 height 13
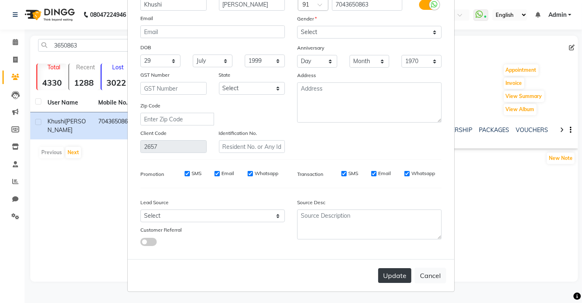
click at [400, 278] on button "Update" at bounding box center [394, 275] width 33 height 15
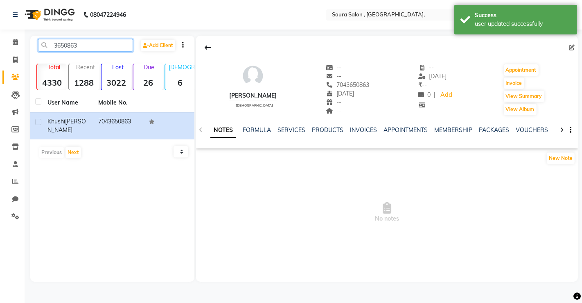
click at [85, 51] on input "3650863" at bounding box center [85, 45] width 95 height 13
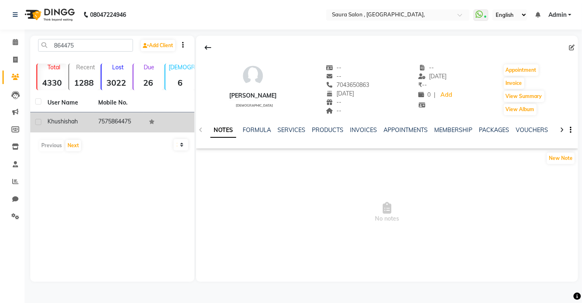
click at [84, 120] on div "[PERSON_NAME]" at bounding box center [67, 121] width 41 height 9
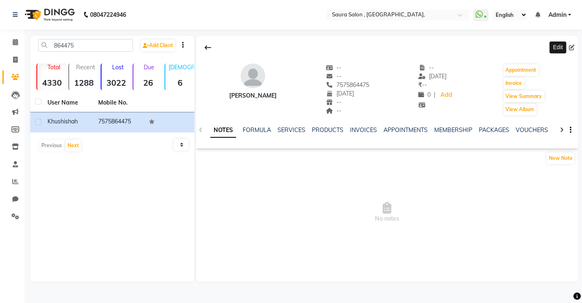
click at [572, 46] on icon at bounding box center [572, 48] width 6 height 6
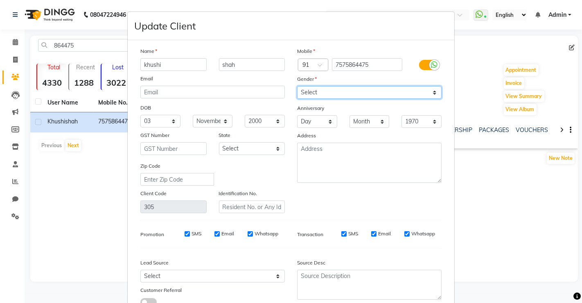
drag, startPoint x: 425, startPoint y: 91, endPoint x: 356, endPoint y: 120, distance: 74.5
click at [356, 120] on div "Mobile Country Code × 91 7575864475 Gender Select [DEMOGRAPHIC_DATA] [DEMOGRAPH…" at bounding box center [369, 130] width 157 height 166
click at [297, 86] on select "Select [DEMOGRAPHIC_DATA] [DEMOGRAPHIC_DATA] Other Prefer Not To Say" at bounding box center [369, 92] width 145 height 13
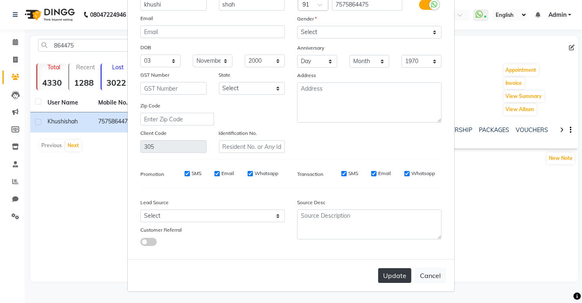
click at [383, 280] on button "Update" at bounding box center [394, 275] width 33 height 15
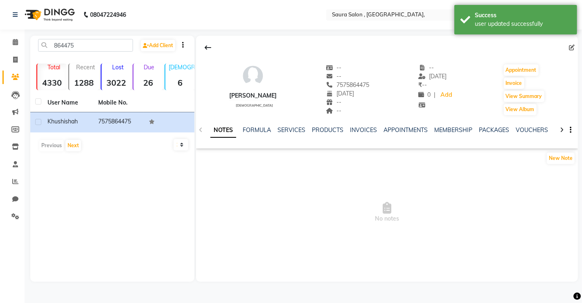
click at [89, 52] on div "864475 Add Client" at bounding box center [112, 48] width 161 height 19
click at [88, 50] on input "864475" at bounding box center [85, 45] width 95 height 13
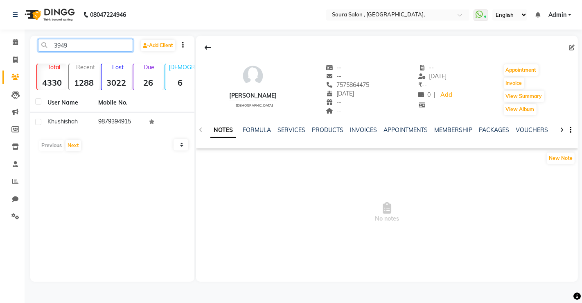
click at [88, 50] on input "3949" at bounding box center [85, 45] width 95 height 13
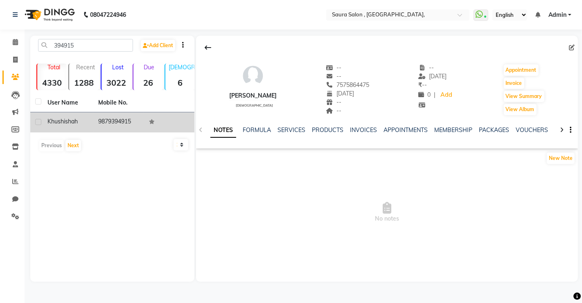
click at [103, 129] on td "9879394915" at bounding box center [118, 122] width 51 height 20
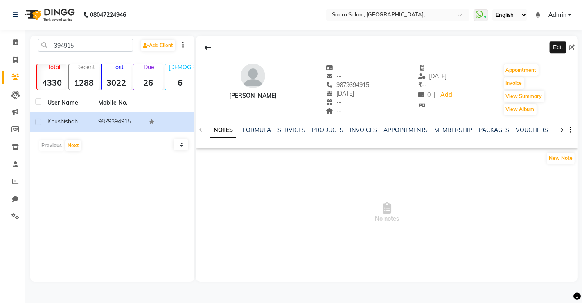
click at [571, 45] on icon at bounding box center [572, 48] width 6 height 6
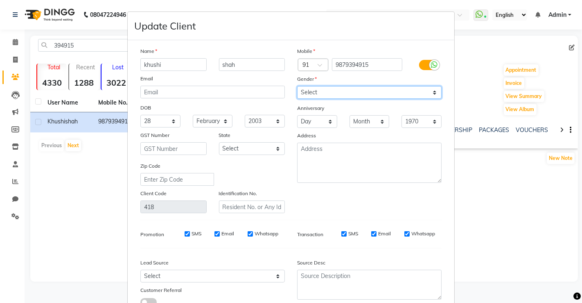
click at [387, 90] on select "Select [DEMOGRAPHIC_DATA] [DEMOGRAPHIC_DATA] Other Prefer Not To Say" at bounding box center [369, 92] width 145 height 13
click at [297, 86] on select "Select [DEMOGRAPHIC_DATA] [DEMOGRAPHIC_DATA] Other Prefer Not To Say" at bounding box center [369, 92] width 145 height 13
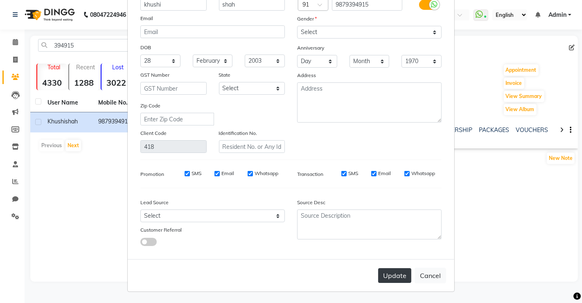
click at [391, 279] on button "Update" at bounding box center [394, 275] width 33 height 15
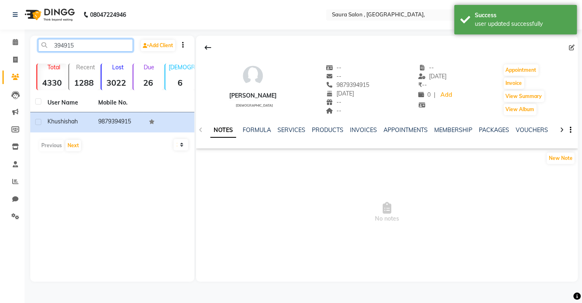
click at [103, 47] on input "394915" at bounding box center [85, 45] width 95 height 13
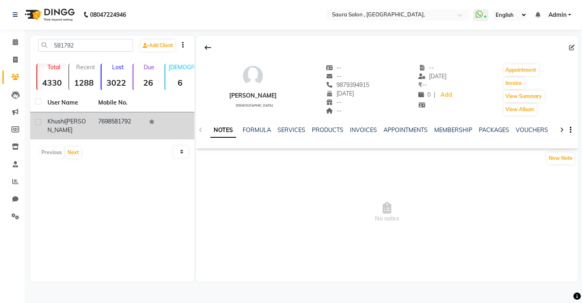
click at [101, 115] on td "7698581792" at bounding box center [118, 125] width 51 height 27
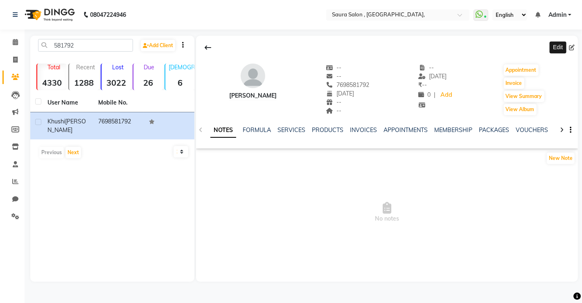
click at [571, 45] on icon at bounding box center [572, 48] width 6 height 6
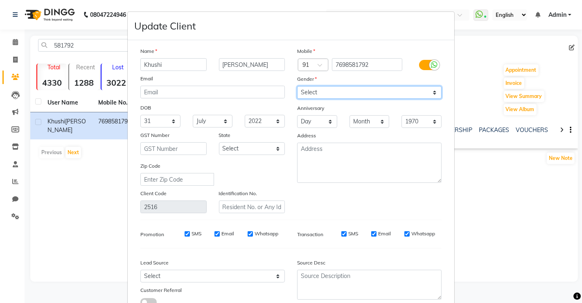
click at [422, 92] on select "Select [DEMOGRAPHIC_DATA] [DEMOGRAPHIC_DATA] Other Prefer Not To Say" at bounding box center [369, 92] width 145 height 13
click at [297, 86] on select "Select [DEMOGRAPHIC_DATA] [DEMOGRAPHIC_DATA] Other Prefer Not To Say" at bounding box center [369, 92] width 145 height 13
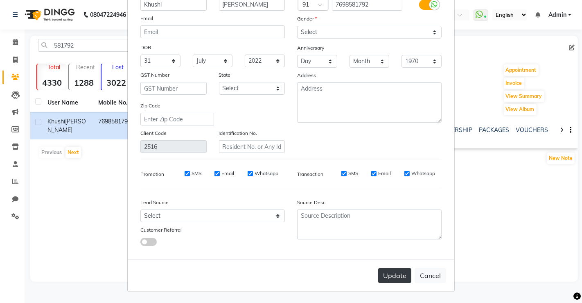
click at [402, 279] on button "Update" at bounding box center [394, 275] width 33 height 15
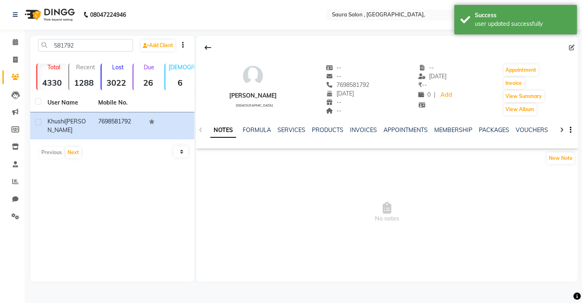
click at [91, 33] on div "08047224946 Select Location × [GEOGRAPHIC_DATA], WhatsApp Status ✕ Status: Conn…" at bounding box center [291, 151] width 582 height 303
click at [79, 41] on input "581792" at bounding box center [85, 45] width 95 height 13
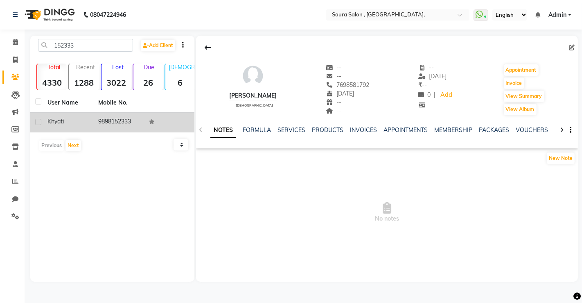
click at [103, 120] on td "9898152333" at bounding box center [118, 122] width 51 height 20
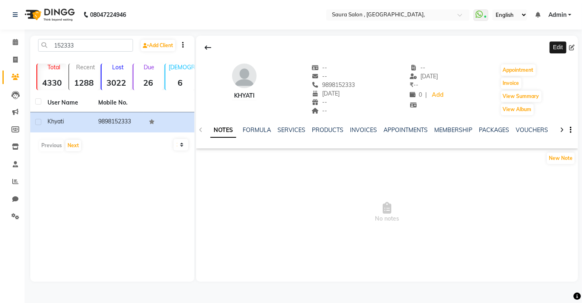
click at [573, 48] on icon at bounding box center [572, 48] width 6 height 6
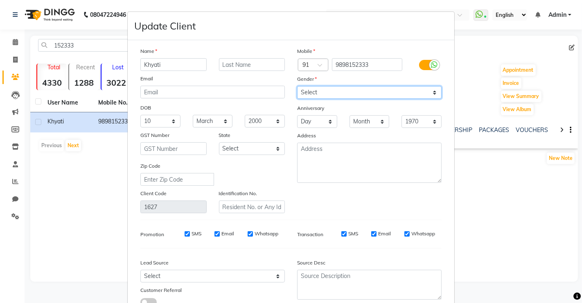
drag, startPoint x: 380, startPoint y: 89, endPoint x: 349, endPoint y: 122, distance: 45.5
click at [349, 122] on div "Mobile Country Code × 91 9898152333 Gender Select [DEMOGRAPHIC_DATA] [DEMOGRAPH…" at bounding box center [369, 130] width 157 height 166
click at [297, 86] on select "Select [DEMOGRAPHIC_DATA] [DEMOGRAPHIC_DATA] Other Prefer Not To Say" at bounding box center [369, 92] width 145 height 13
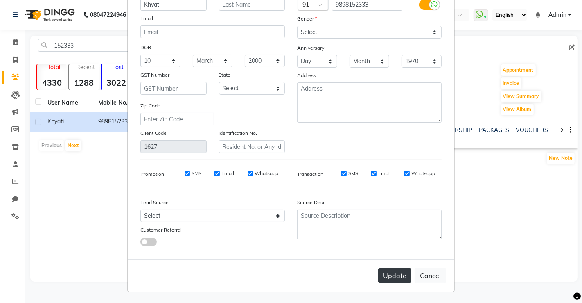
click at [391, 274] on button "Update" at bounding box center [394, 275] width 33 height 15
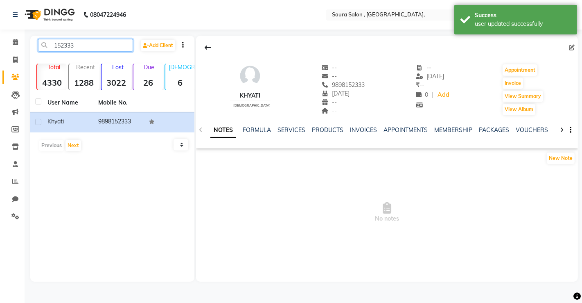
click at [96, 43] on input "152333" at bounding box center [85, 45] width 95 height 13
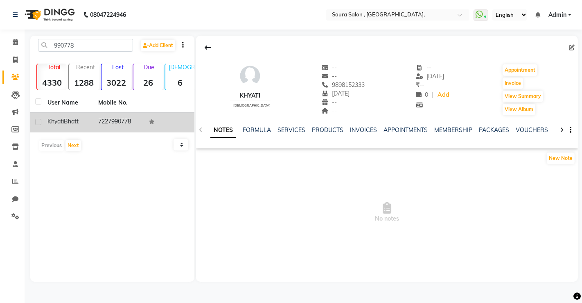
click at [82, 117] on div "[PERSON_NAME]" at bounding box center [67, 121] width 41 height 9
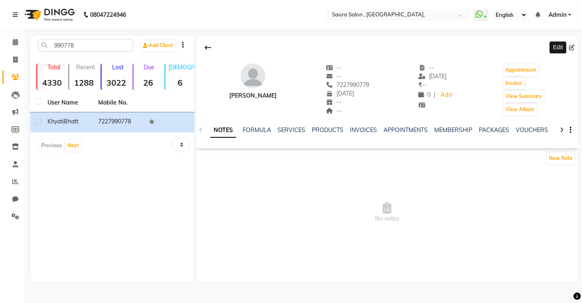
click at [569, 46] on icon at bounding box center [572, 48] width 6 height 6
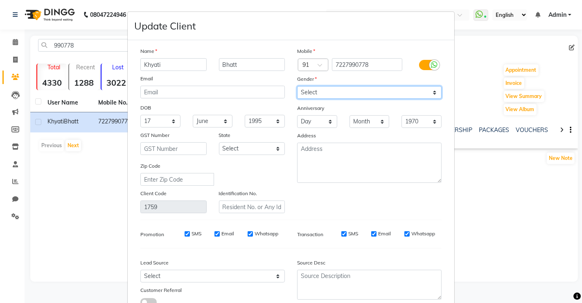
click at [423, 88] on select "Select [DEMOGRAPHIC_DATA] [DEMOGRAPHIC_DATA] Other Prefer Not To Say" at bounding box center [369, 92] width 145 height 13
click at [297, 86] on select "Select [DEMOGRAPHIC_DATA] [DEMOGRAPHIC_DATA] Other Prefer Not To Say" at bounding box center [369, 92] width 145 height 13
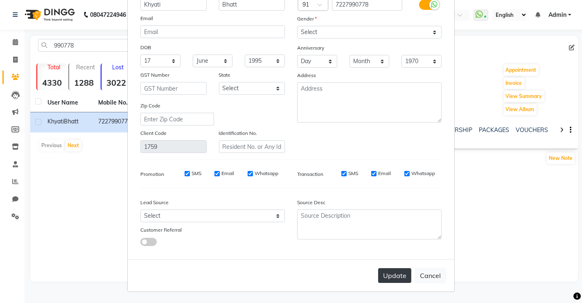
click at [392, 278] on button "Update" at bounding box center [394, 275] width 33 height 15
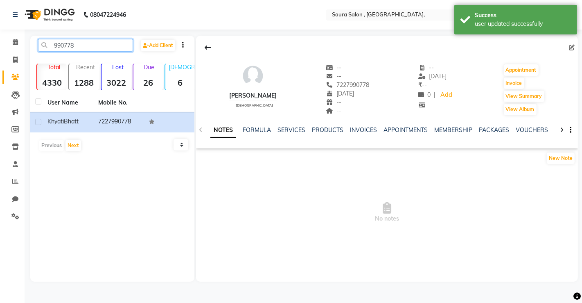
click at [97, 49] on input "990778" at bounding box center [85, 45] width 95 height 13
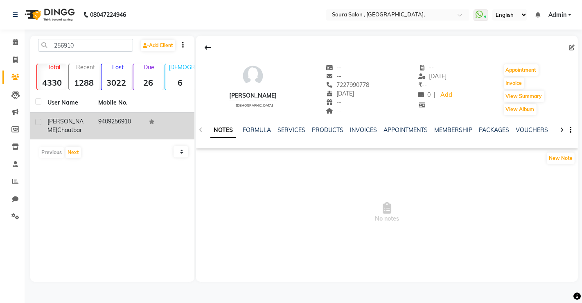
click at [79, 117] on div "[PERSON_NAME] chaatbar" at bounding box center [67, 125] width 41 height 17
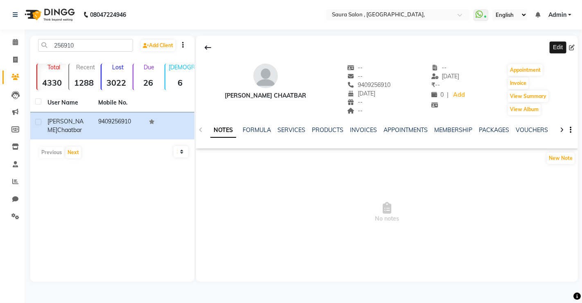
click at [571, 46] on icon at bounding box center [572, 48] width 6 height 6
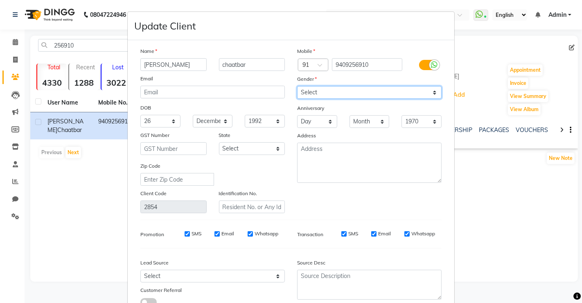
click at [368, 86] on select "Select [DEMOGRAPHIC_DATA] [DEMOGRAPHIC_DATA] Other Prefer Not To Say" at bounding box center [369, 92] width 145 height 13
click at [297, 86] on select "Select [DEMOGRAPHIC_DATA] [DEMOGRAPHIC_DATA] Other Prefer Not To Say" at bounding box center [369, 92] width 145 height 13
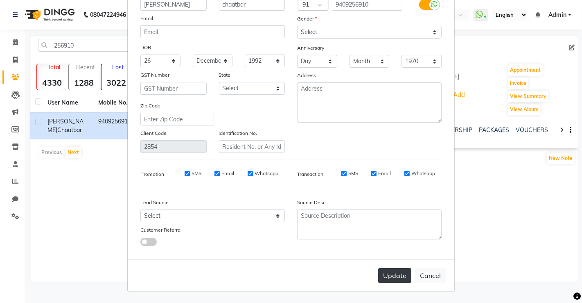
click at [392, 277] on button "Update" at bounding box center [394, 275] width 33 height 15
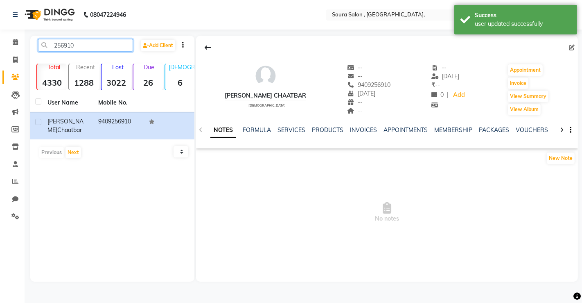
click at [93, 44] on input "256910" at bounding box center [85, 45] width 95 height 13
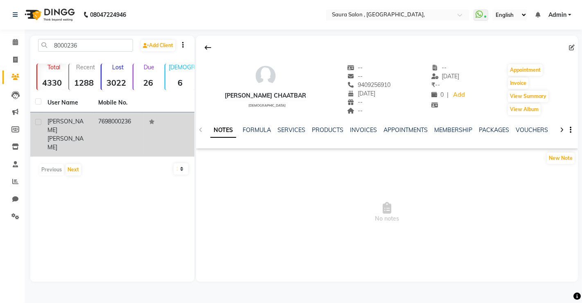
click at [93, 119] on td "7698000236" at bounding box center [118, 134] width 51 height 44
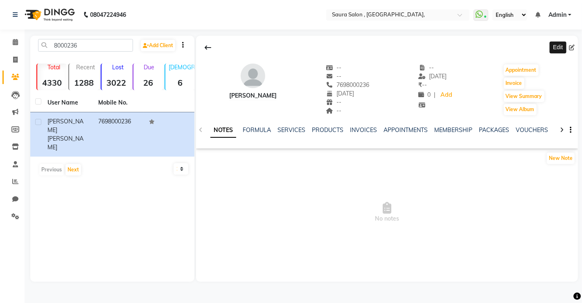
click at [570, 43] on span at bounding box center [573, 47] width 9 height 9
click at [575, 47] on span at bounding box center [573, 47] width 9 height 9
click at [574, 45] on icon at bounding box center [572, 48] width 6 height 6
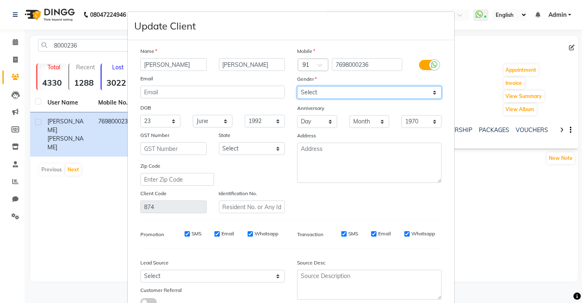
drag, startPoint x: 406, startPoint y: 88, endPoint x: 336, endPoint y: 129, distance: 80.9
click at [336, 129] on div "Mobile Country Code × 91 7698000236 Gender Select [DEMOGRAPHIC_DATA] [DEMOGRAPH…" at bounding box center [369, 130] width 157 height 166
click at [297, 86] on select "Select [DEMOGRAPHIC_DATA] [DEMOGRAPHIC_DATA] Other Prefer Not To Say" at bounding box center [369, 92] width 145 height 13
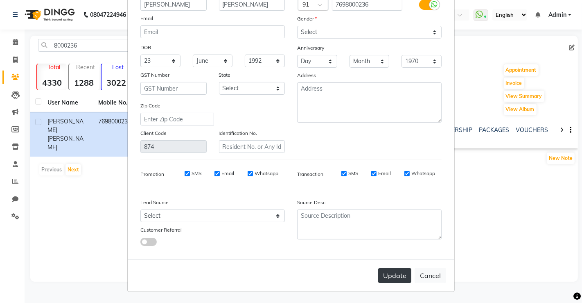
click at [394, 280] on button "Update" at bounding box center [394, 275] width 33 height 15
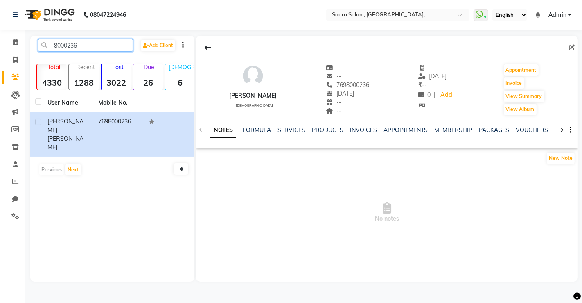
click at [86, 46] on input "8000236" at bounding box center [85, 45] width 95 height 13
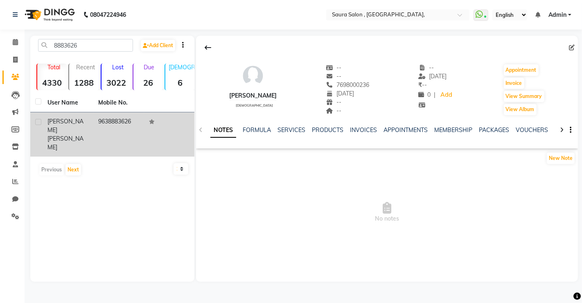
click at [100, 118] on td "9638883626" at bounding box center [118, 134] width 51 height 44
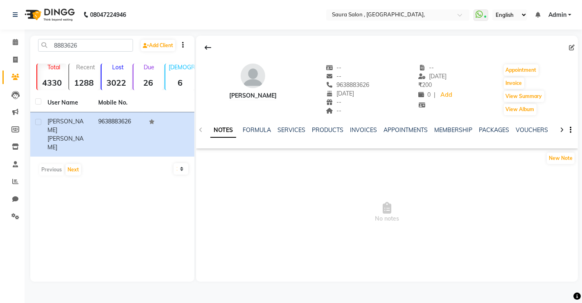
click at [568, 45] on div at bounding box center [387, 48] width 382 height 16
click at [575, 46] on span at bounding box center [573, 47] width 9 height 9
click at [571, 47] on icon at bounding box center [572, 48] width 6 height 6
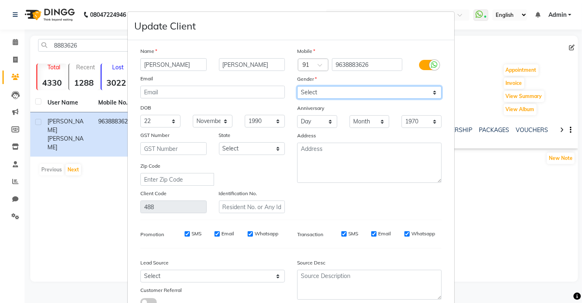
drag, startPoint x: 368, startPoint y: 91, endPoint x: 323, endPoint y: 125, distance: 57.3
click at [323, 125] on div "Mobile Country Code × 91 9638883626 Gender Select [DEMOGRAPHIC_DATA] [DEMOGRAPH…" at bounding box center [369, 130] width 157 height 166
click at [297, 86] on select "Select [DEMOGRAPHIC_DATA] [DEMOGRAPHIC_DATA] Other Prefer Not To Say" at bounding box center [369, 92] width 145 height 13
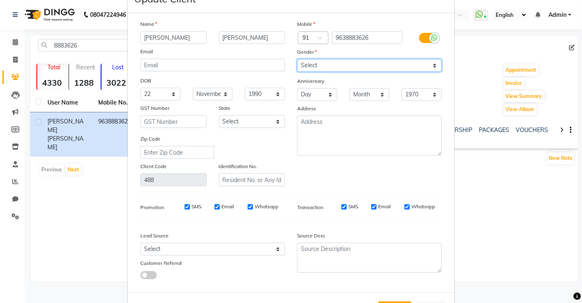
scroll to position [60, 0]
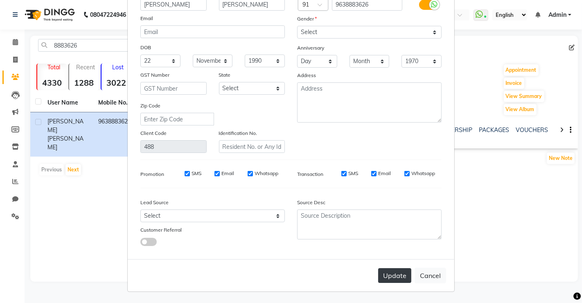
click at [390, 281] on button "Update" at bounding box center [394, 275] width 33 height 15
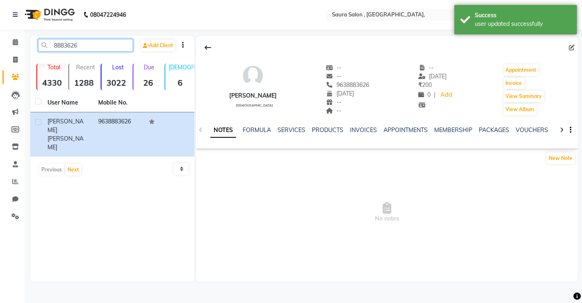
click at [108, 44] on input "8883626" at bounding box center [85, 45] width 95 height 13
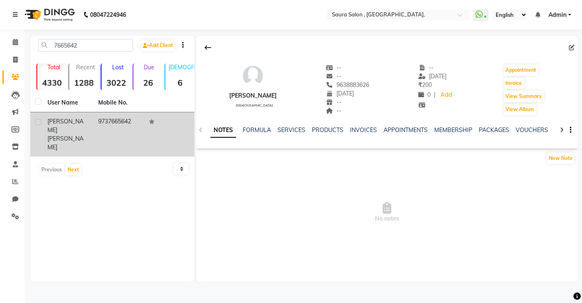
click at [93, 115] on td "[PERSON_NAME]" at bounding box center [68, 134] width 51 height 44
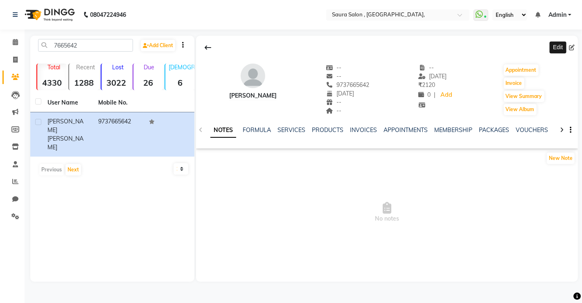
click at [572, 47] on icon at bounding box center [572, 48] width 6 height 6
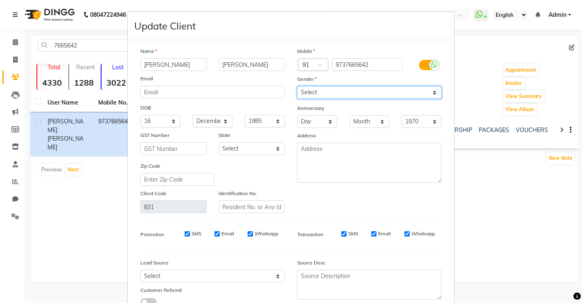
click at [413, 90] on select "Select [DEMOGRAPHIC_DATA] [DEMOGRAPHIC_DATA] Other Prefer Not To Say" at bounding box center [369, 92] width 145 height 13
click at [297, 86] on select "Select [DEMOGRAPHIC_DATA] [DEMOGRAPHIC_DATA] Other Prefer Not To Say" at bounding box center [369, 92] width 145 height 13
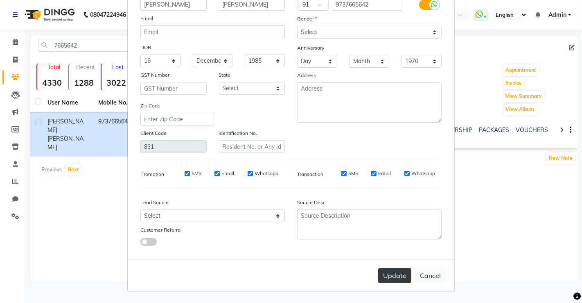
click at [382, 272] on button "Update" at bounding box center [394, 275] width 33 height 15
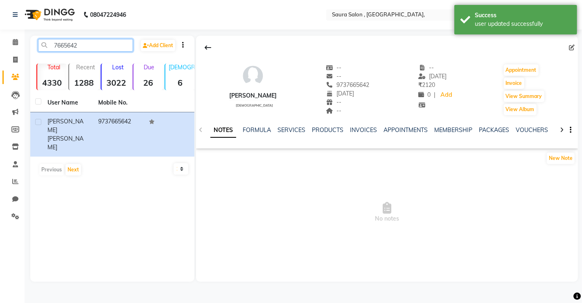
click at [92, 43] on input "7665642" at bounding box center [85, 45] width 95 height 13
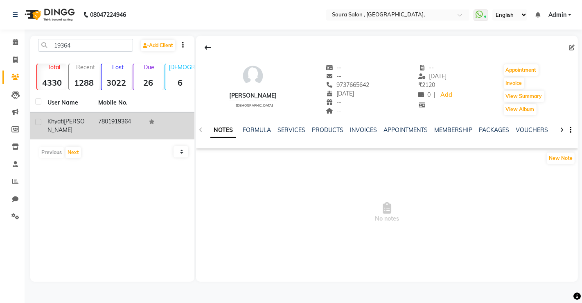
click at [82, 112] on td "[PERSON_NAME]" at bounding box center [68, 125] width 51 height 27
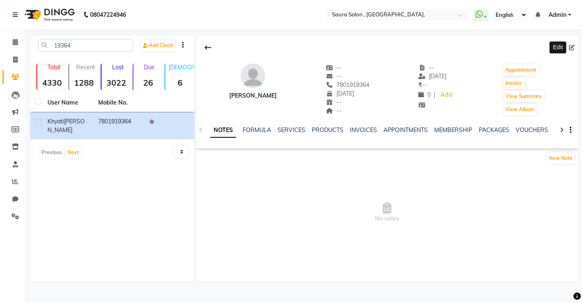
click at [574, 46] on icon at bounding box center [572, 48] width 6 height 6
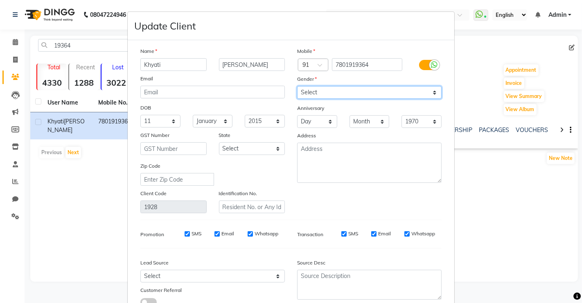
drag, startPoint x: 375, startPoint y: 89, endPoint x: 328, endPoint y: 127, distance: 60.0
click at [328, 127] on div "Mobile Country Code × 91 7801919364 Gender Select [DEMOGRAPHIC_DATA] [DEMOGRAPH…" at bounding box center [369, 130] width 157 height 166
click at [297, 86] on select "Select [DEMOGRAPHIC_DATA] [DEMOGRAPHIC_DATA] Other Prefer Not To Say" at bounding box center [369, 92] width 145 height 13
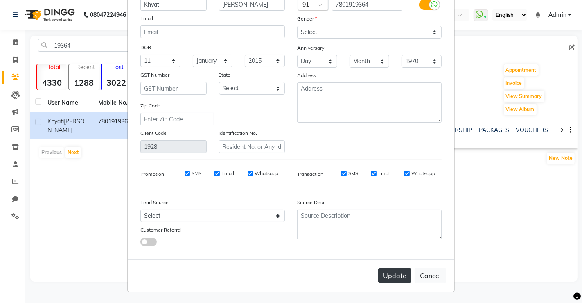
click at [393, 275] on button "Update" at bounding box center [394, 275] width 33 height 15
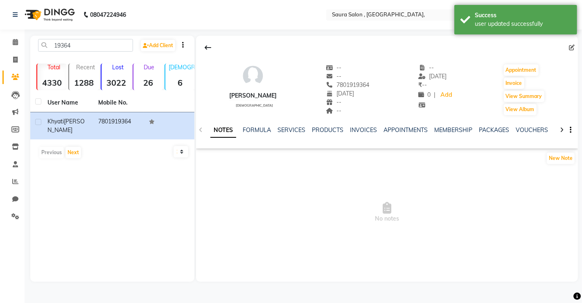
click at [393, 275] on div "[PERSON_NAME] [DEMOGRAPHIC_DATA] -- -- 7801919364 [DATE] -- -- -- [DATE] ₹ -- 0…" at bounding box center [387, 159] width 382 height 246
click at [83, 47] on input "19364" at bounding box center [85, 45] width 95 height 13
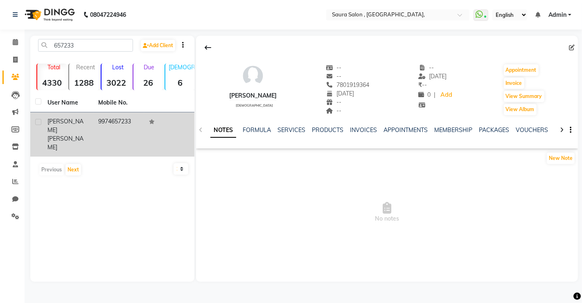
click at [88, 118] on div "[PERSON_NAME]" at bounding box center [67, 134] width 41 height 34
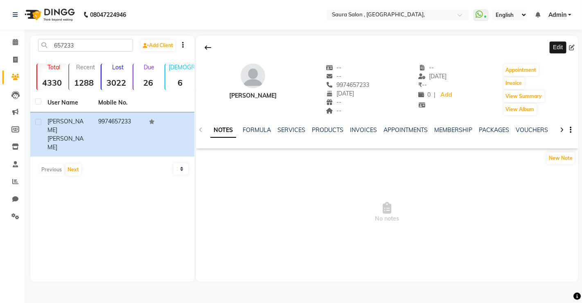
click at [575, 45] on span at bounding box center [573, 47] width 9 height 9
click at [574, 46] on icon at bounding box center [572, 48] width 6 height 6
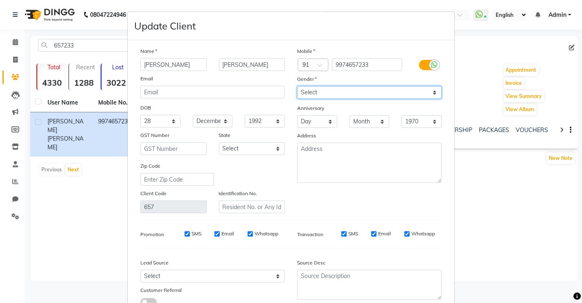
click at [355, 94] on select "Select [DEMOGRAPHIC_DATA] [DEMOGRAPHIC_DATA] Other Prefer Not To Say" at bounding box center [369, 92] width 145 height 13
click at [297, 86] on select "Select [DEMOGRAPHIC_DATA] [DEMOGRAPHIC_DATA] Other Prefer Not To Say" at bounding box center [369, 92] width 145 height 13
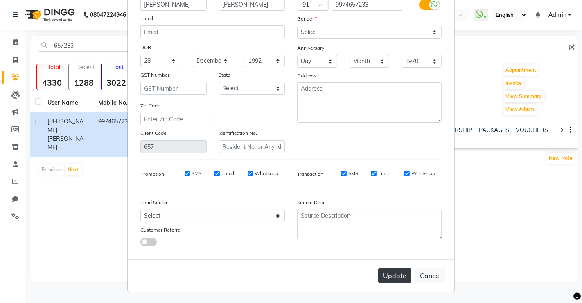
click at [388, 272] on button "Update" at bounding box center [394, 275] width 33 height 15
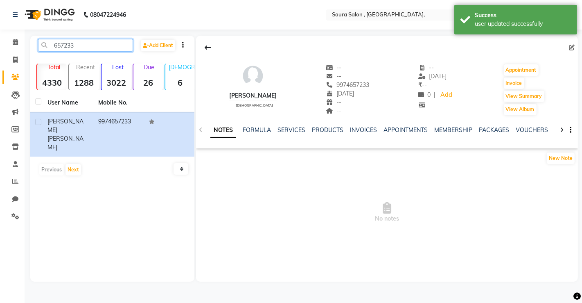
click at [97, 43] on input "657233" at bounding box center [85, 45] width 95 height 13
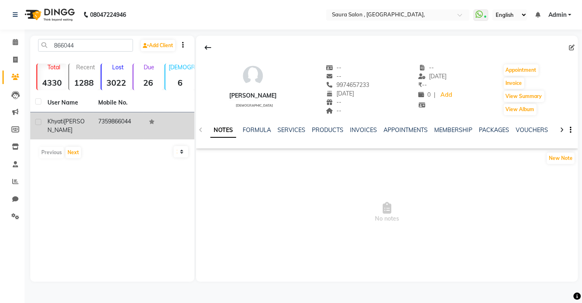
click at [115, 126] on td "7359866044" at bounding box center [118, 125] width 51 height 27
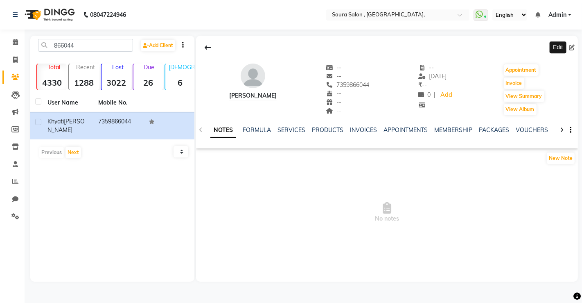
click at [572, 47] on icon at bounding box center [572, 48] width 6 height 6
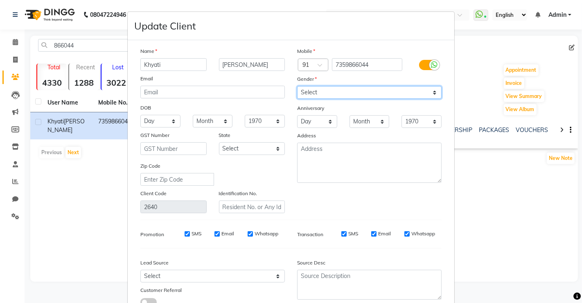
click at [396, 87] on select "Select [DEMOGRAPHIC_DATA] [DEMOGRAPHIC_DATA] Other Prefer Not To Say" at bounding box center [369, 92] width 145 height 13
click at [297, 86] on select "Select [DEMOGRAPHIC_DATA] [DEMOGRAPHIC_DATA] Other Prefer Not To Say" at bounding box center [369, 92] width 145 height 13
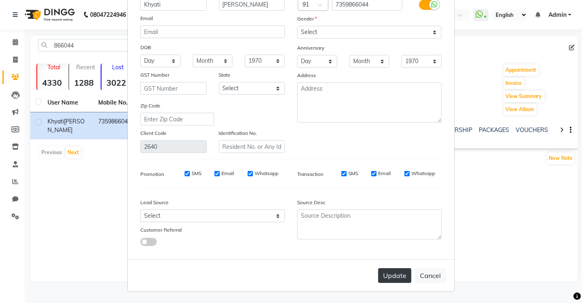
click at [392, 276] on button "Update" at bounding box center [394, 275] width 33 height 15
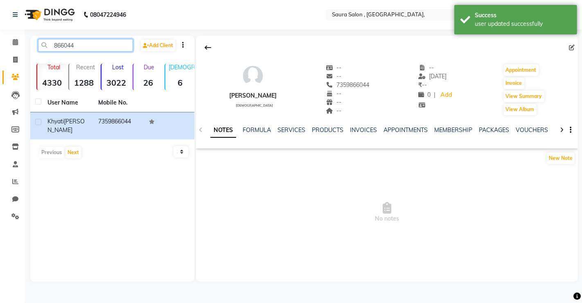
click at [96, 46] on input "866044" at bounding box center [85, 45] width 95 height 13
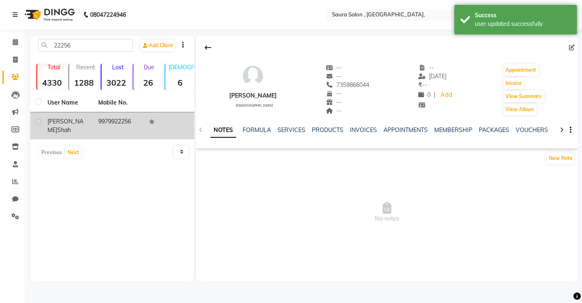
click at [89, 114] on td "[PERSON_NAME]" at bounding box center [68, 125] width 51 height 27
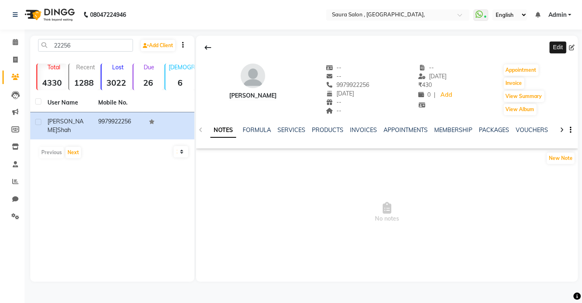
click at [571, 48] on icon at bounding box center [572, 48] width 6 height 6
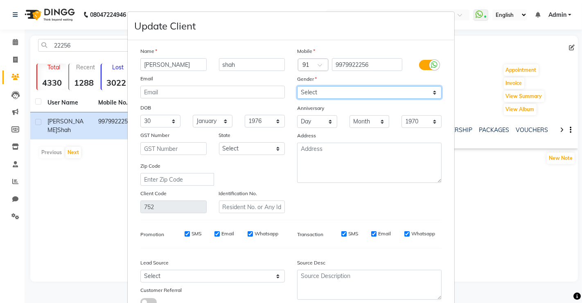
drag, startPoint x: 320, startPoint y: 90, endPoint x: 307, endPoint y: 123, distance: 35.1
click at [307, 123] on div "Mobile Country Code × 91 9979922256 Gender Select [DEMOGRAPHIC_DATA] [DEMOGRAPH…" at bounding box center [369, 130] width 157 height 166
click at [297, 86] on select "Select [DEMOGRAPHIC_DATA] [DEMOGRAPHIC_DATA] Other Prefer Not To Say" at bounding box center [369, 92] width 145 height 13
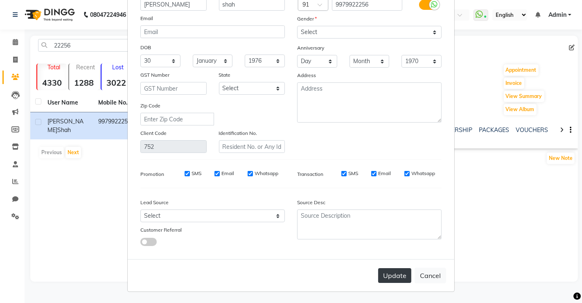
click at [395, 274] on button "Update" at bounding box center [394, 275] width 33 height 15
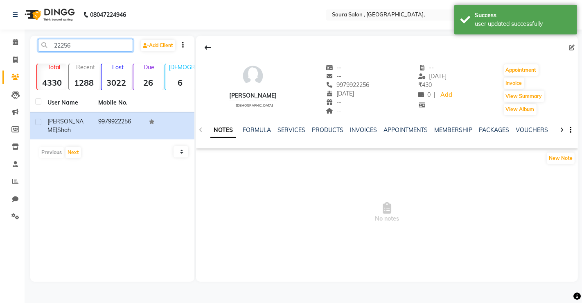
click at [89, 44] on input "22256" at bounding box center [85, 45] width 95 height 13
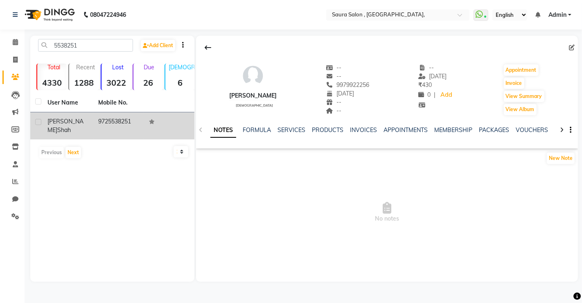
click at [109, 125] on td "9725538251" at bounding box center [118, 125] width 51 height 27
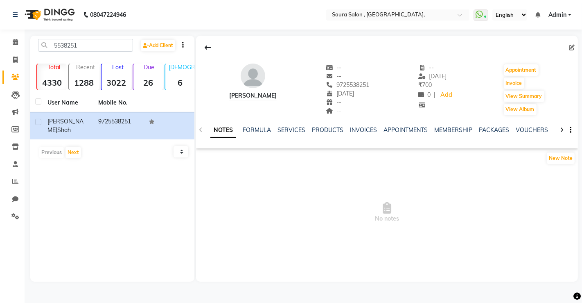
click at [568, 46] on div at bounding box center [387, 48] width 382 height 16
click at [573, 47] on icon at bounding box center [572, 48] width 6 height 6
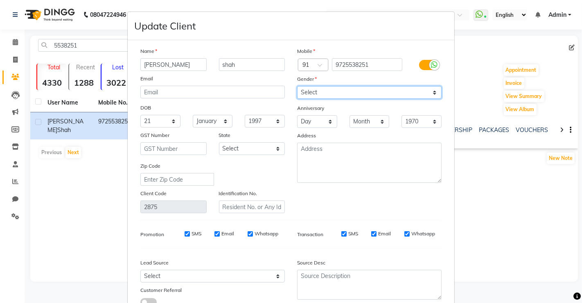
drag, startPoint x: 348, startPoint y: 91, endPoint x: 324, endPoint y: 125, distance: 41.9
click at [324, 125] on div "Mobile Country Code × 91 9725538251 Gender Select [DEMOGRAPHIC_DATA] [DEMOGRAPH…" at bounding box center [369, 130] width 157 height 166
click at [297, 86] on select "Select [DEMOGRAPHIC_DATA] [DEMOGRAPHIC_DATA] Other Prefer Not To Say" at bounding box center [369, 92] width 145 height 13
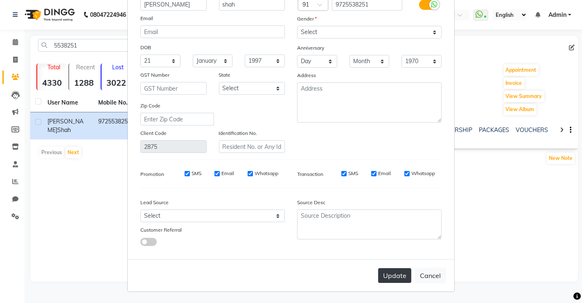
click at [402, 280] on button "Update" at bounding box center [394, 275] width 33 height 15
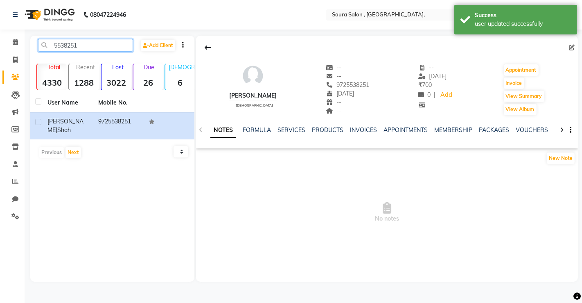
click at [87, 48] on input "5538251" at bounding box center [85, 45] width 95 height 13
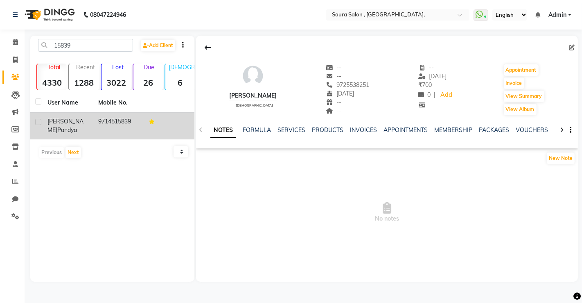
click at [97, 115] on td "9714515839" at bounding box center [118, 125] width 51 height 27
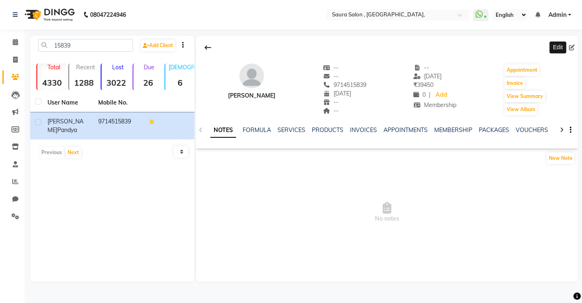
click at [573, 44] on span at bounding box center [573, 47] width 9 height 9
click at [571, 48] on icon at bounding box center [572, 48] width 6 height 6
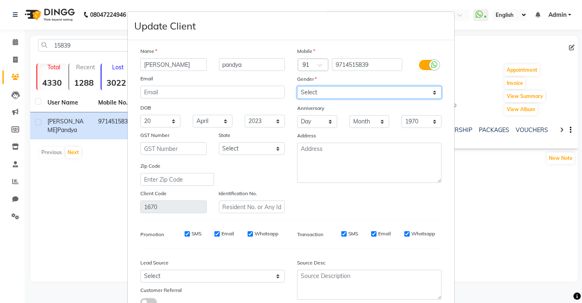
click at [403, 94] on select "Select [DEMOGRAPHIC_DATA] [DEMOGRAPHIC_DATA] Other Prefer Not To Say" at bounding box center [369, 92] width 145 height 13
click at [297, 86] on select "Select [DEMOGRAPHIC_DATA] [DEMOGRAPHIC_DATA] Other Prefer Not To Say" at bounding box center [369, 92] width 145 height 13
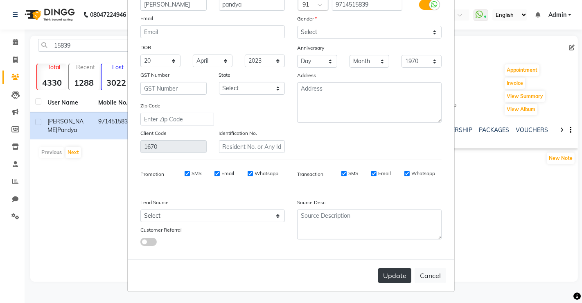
click at [395, 271] on button "Update" at bounding box center [394, 275] width 33 height 15
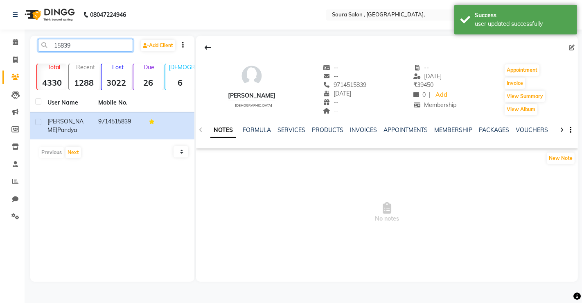
click at [94, 45] on input "15839" at bounding box center [85, 45] width 95 height 13
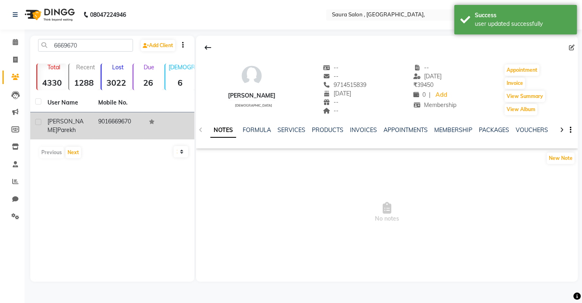
click at [67, 126] on span "parekh" at bounding box center [66, 129] width 18 height 7
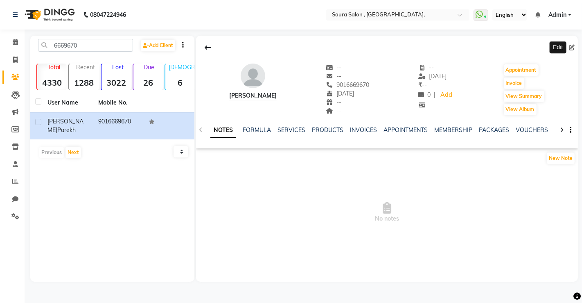
click at [571, 47] on icon at bounding box center [572, 48] width 6 height 6
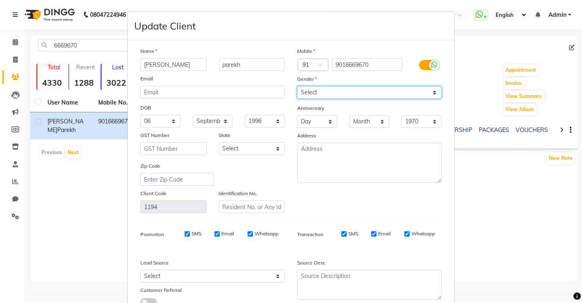
click at [321, 94] on select "Select [DEMOGRAPHIC_DATA] [DEMOGRAPHIC_DATA] Other Prefer Not To Say" at bounding box center [369, 92] width 145 height 13
click at [297, 86] on select "Select [DEMOGRAPHIC_DATA] [DEMOGRAPHIC_DATA] Other Prefer Not To Say" at bounding box center [369, 92] width 145 height 13
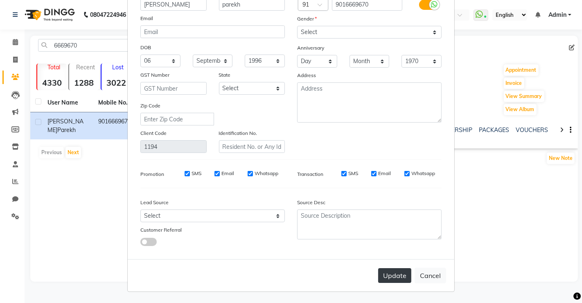
click at [392, 269] on button "Update" at bounding box center [394, 275] width 33 height 15
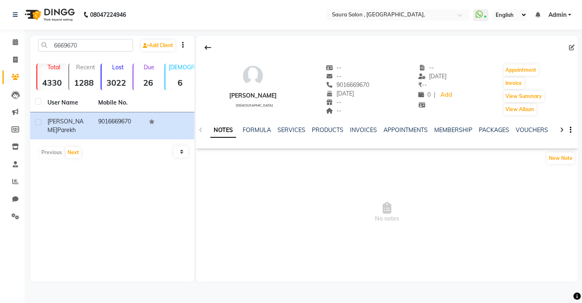
drag, startPoint x: 392, startPoint y: 269, endPoint x: 86, endPoint y: 37, distance: 383.9
click at [86, 37] on div "6669670 Add Client Total 4330 Recent 1288 Lost 3022 Due 26 [DEMOGRAPHIC_DATA] 6…" at bounding box center [112, 159] width 164 height 246
click at [86, 45] on input "6669670" at bounding box center [85, 45] width 95 height 13
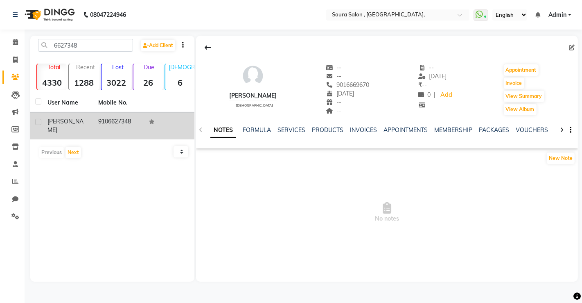
click at [88, 116] on td "[PERSON_NAME]" at bounding box center [68, 125] width 51 height 27
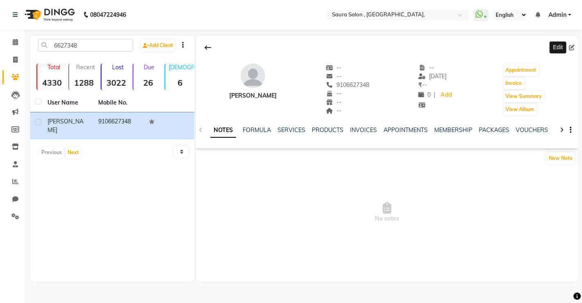
click at [574, 47] on icon at bounding box center [572, 48] width 6 height 6
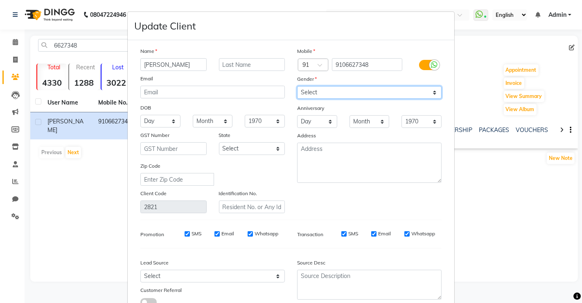
click at [397, 93] on select "Select [DEMOGRAPHIC_DATA] [DEMOGRAPHIC_DATA] Other Prefer Not To Say" at bounding box center [369, 92] width 145 height 13
click at [297, 86] on select "Select [DEMOGRAPHIC_DATA] [DEMOGRAPHIC_DATA] Other Prefer Not To Say" at bounding box center [369, 92] width 145 height 13
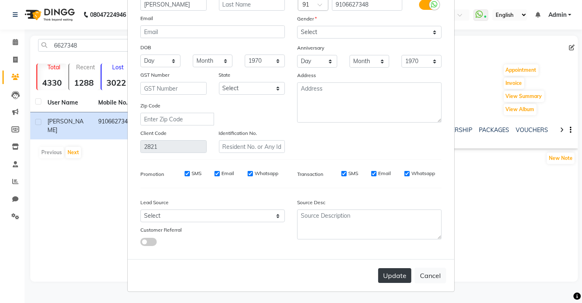
click at [391, 274] on button "Update" at bounding box center [394, 275] width 33 height 15
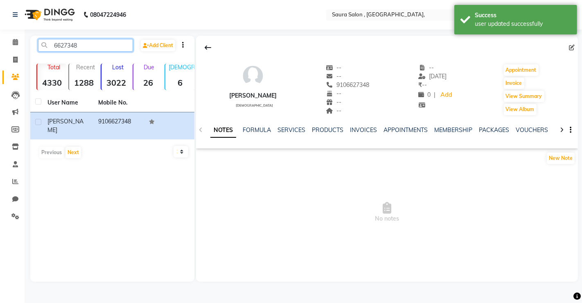
click at [98, 50] on input "6627348" at bounding box center [85, 45] width 95 height 13
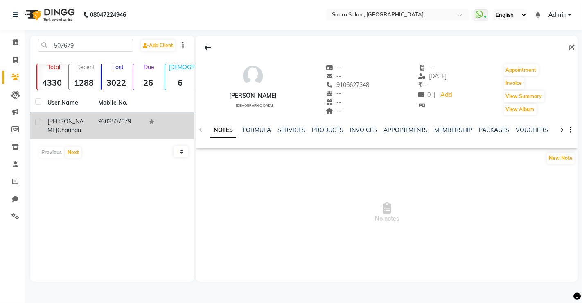
click at [104, 122] on td "9303507679" at bounding box center [118, 125] width 51 height 27
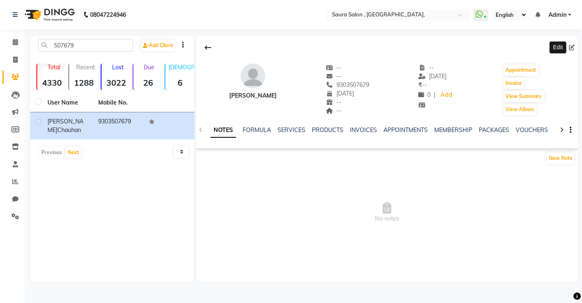
click at [570, 45] on icon at bounding box center [572, 48] width 6 height 6
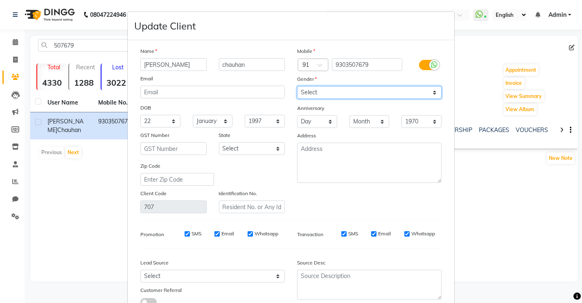
drag, startPoint x: 379, startPoint y: 96, endPoint x: 327, endPoint y: 127, distance: 60.6
click at [327, 127] on div "Mobile Country Code × 91 9303507679 Gender Select [DEMOGRAPHIC_DATA] [DEMOGRAPH…" at bounding box center [369, 130] width 157 height 166
click at [297, 86] on select "Select [DEMOGRAPHIC_DATA] [DEMOGRAPHIC_DATA] Other Prefer Not To Say" at bounding box center [369, 92] width 145 height 13
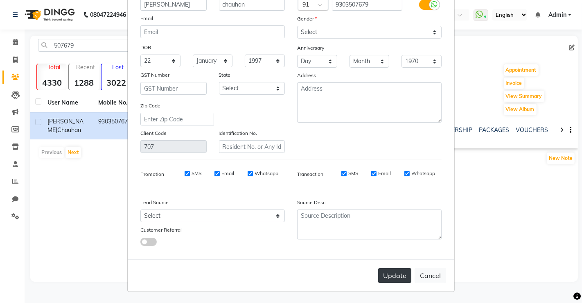
click at [396, 268] on button "Update" at bounding box center [394, 275] width 33 height 15
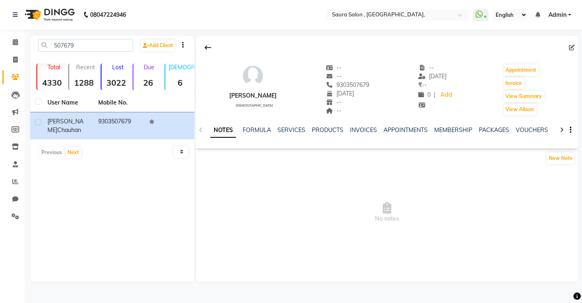
click at [96, 37] on div "507679 Add Client Total 4330 Recent 1288 Lost 3022 Due 26 [DEMOGRAPHIC_DATA] 6 …" at bounding box center [112, 159] width 164 height 246
click at [79, 43] on input "507679" at bounding box center [85, 45] width 95 height 13
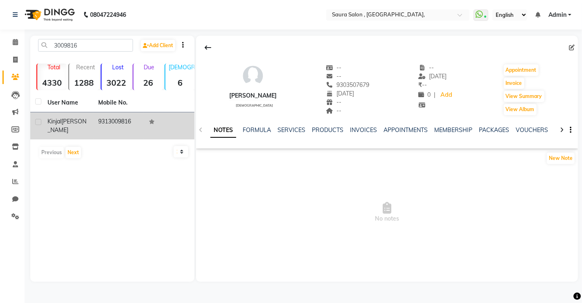
click at [83, 115] on td "[PERSON_NAME]" at bounding box center [68, 125] width 51 height 27
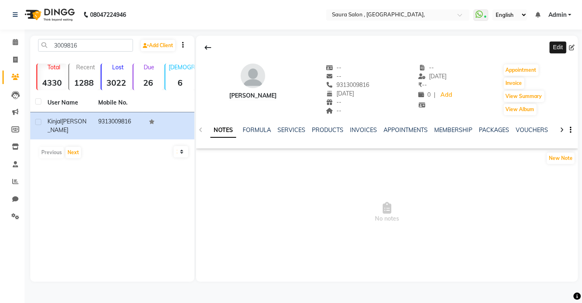
click at [574, 48] on icon at bounding box center [572, 48] width 6 height 6
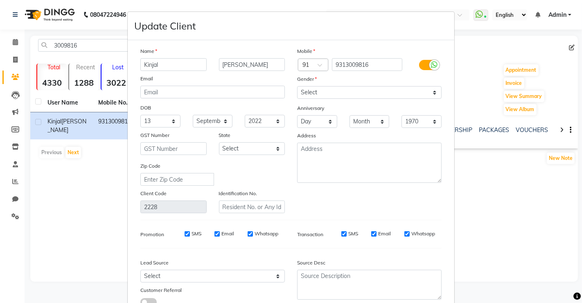
click at [319, 83] on div "Gender" at bounding box center [369, 80] width 157 height 11
click at [321, 89] on select "Select [DEMOGRAPHIC_DATA] [DEMOGRAPHIC_DATA] Other Prefer Not To Say" at bounding box center [369, 92] width 145 height 13
click at [297, 86] on select "Select [DEMOGRAPHIC_DATA] [DEMOGRAPHIC_DATA] Other Prefer Not To Say" at bounding box center [369, 92] width 145 height 13
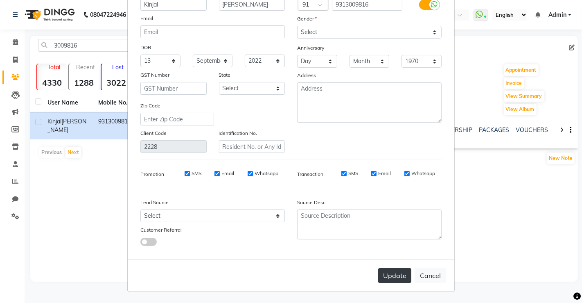
click at [387, 270] on button "Update" at bounding box center [394, 275] width 33 height 15
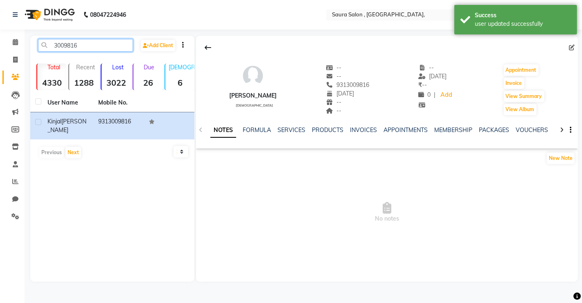
click at [87, 46] on input "3009816" at bounding box center [85, 45] width 95 height 13
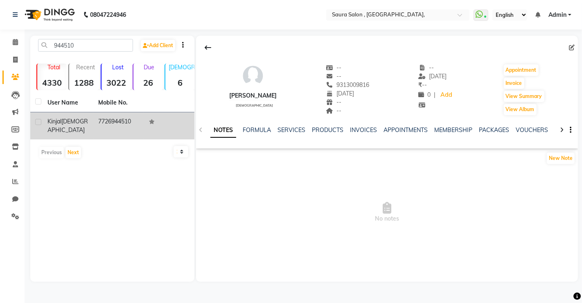
click at [76, 125] on div "[PERSON_NAME]" at bounding box center [67, 125] width 41 height 17
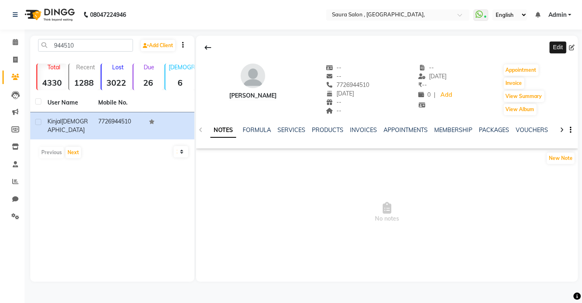
click at [573, 43] on span at bounding box center [573, 47] width 9 height 9
click at [575, 47] on span at bounding box center [573, 47] width 9 height 9
click at [573, 48] on icon at bounding box center [572, 48] width 6 height 6
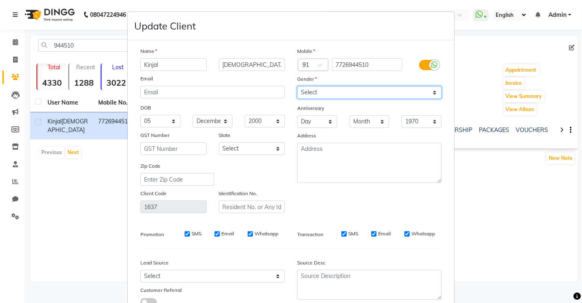
click at [421, 90] on select "Select [DEMOGRAPHIC_DATA] [DEMOGRAPHIC_DATA] Other Prefer Not To Say" at bounding box center [369, 92] width 145 height 13
click at [297, 86] on select "Select [DEMOGRAPHIC_DATA] [DEMOGRAPHIC_DATA] Other Prefer Not To Say" at bounding box center [369, 92] width 145 height 13
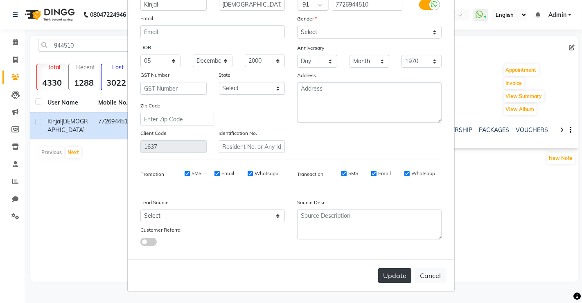
click at [396, 277] on button "Update" at bounding box center [394, 275] width 33 height 15
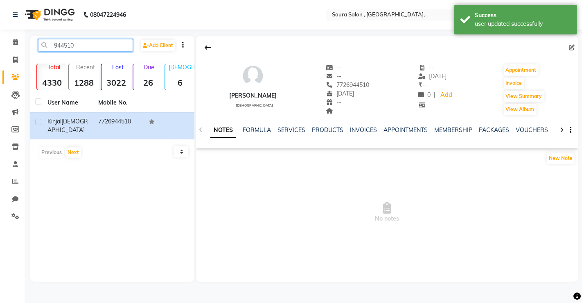
click at [75, 50] on input "944510" at bounding box center [85, 45] width 95 height 13
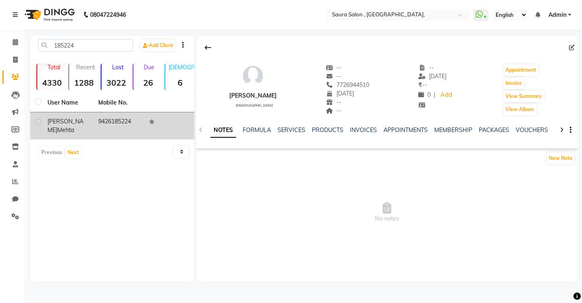
click at [93, 125] on td "[PERSON_NAME]" at bounding box center [68, 125] width 51 height 27
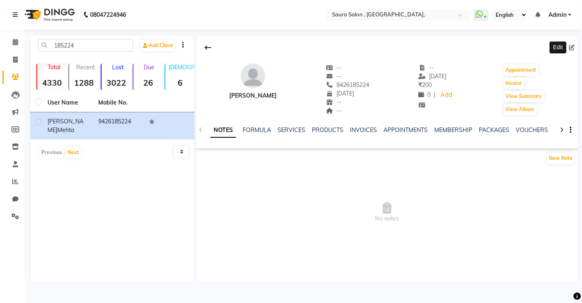
click at [575, 47] on span at bounding box center [573, 47] width 9 height 9
click at [573, 46] on icon at bounding box center [572, 48] width 6 height 6
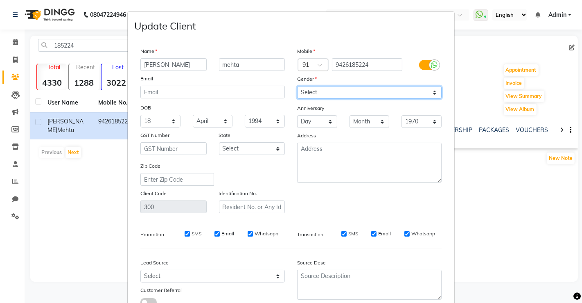
drag, startPoint x: 388, startPoint y: 94, endPoint x: 339, endPoint y: 129, distance: 60.5
click at [339, 129] on div "Mobile Country Code × 91 9426185224 Gender Select [DEMOGRAPHIC_DATA] [DEMOGRAPH…" at bounding box center [369, 130] width 157 height 166
click at [297, 86] on select "Select [DEMOGRAPHIC_DATA] [DEMOGRAPHIC_DATA] Other Prefer Not To Say" at bounding box center [369, 92] width 145 height 13
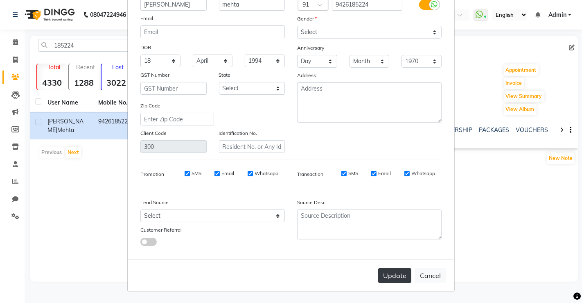
click at [395, 279] on button "Update" at bounding box center [394, 275] width 33 height 15
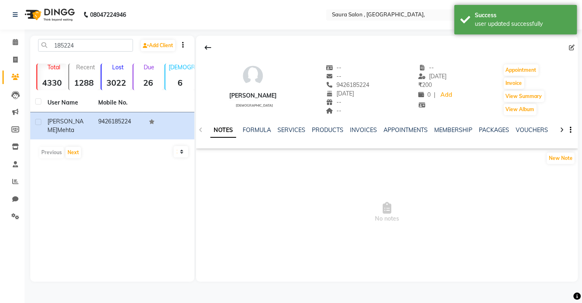
click at [84, 37] on div "185224 Add Client Total 4330 Recent 1288 Lost 3022 Due 26 [DEMOGRAPHIC_DATA] 6 …" at bounding box center [112, 159] width 164 height 246
click at [81, 47] on input "185224" at bounding box center [85, 45] width 95 height 13
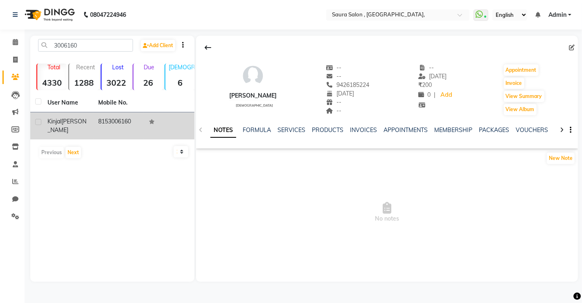
click at [106, 125] on td "8153006160" at bounding box center [118, 125] width 51 height 27
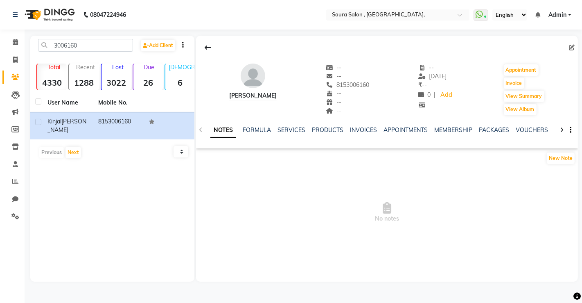
click at [569, 45] on div "Edit" at bounding box center [573, 47] width 9 height 9
click at [574, 47] on icon at bounding box center [572, 48] width 6 height 6
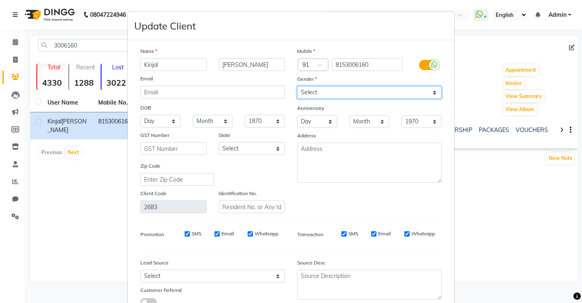
drag, startPoint x: 415, startPoint y: 93, endPoint x: 341, endPoint y: 126, distance: 80.5
click at [341, 126] on div "Mobile Country Code × 91 8153006160 Gender Select [DEMOGRAPHIC_DATA] [DEMOGRAPH…" at bounding box center [369, 130] width 157 height 166
click at [297, 86] on select "Select [DEMOGRAPHIC_DATA] [DEMOGRAPHIC_DATA] Other Prefer Not To Say" at bounding box center [369, 92] width 145 height 13
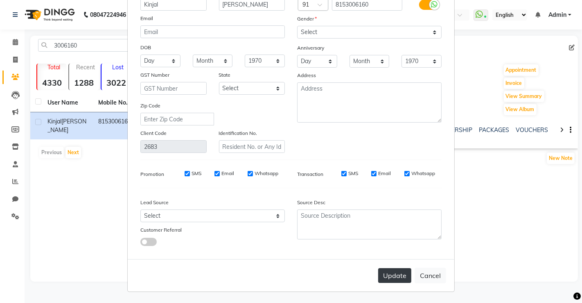
click at [392, 271] on button "Update" at bounding box center [394, 275] width 33 height 15
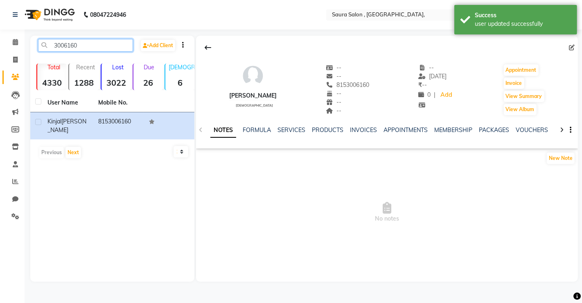
click at [88, 44] on input "3006160" at bounding box center [85, 45] width 95 height 13
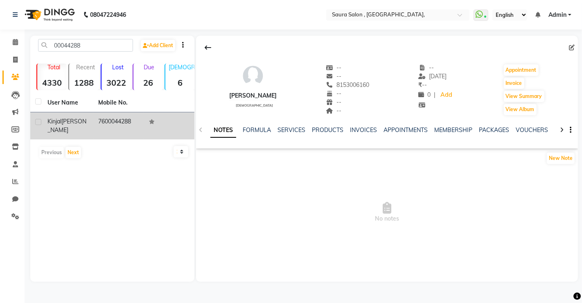
click at [108, 112] on td "7600044288" at bounding box center [118, 125] width 51 height 27
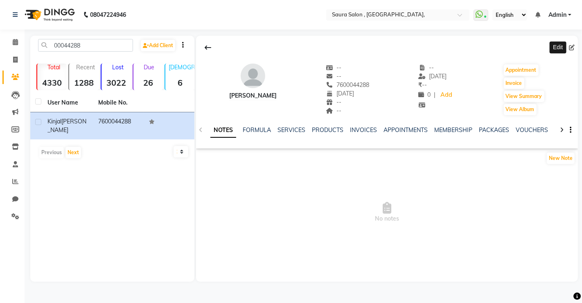
click at [572, 48] on icon at bounding box center [572, 48] width 6 height 6
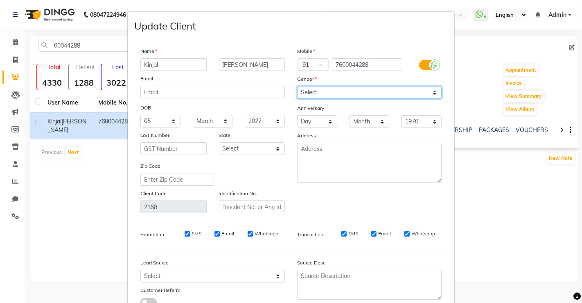
drag, startPoint x: 406, startPoint y: 88, endPoint x: 348, endPoint y: 119, distance: 65.4
click at [348, 119] on div "Mobile Country Code × 91 7600044288 Gender Select [DEMOGRAPHIC_DATA] [DEMOGRAPH…" at bounding box center [369, 130] width 157 height 166
click at [297, 86] on select "Select [DEMOGRAPHIC_DATA] [DEMOGRAPHIC_DATA] Other Prefer Not To Say" at bounding box center [369, 92] width 145 height 13
click at [395, 82] on div "Gender" at bounding box center [369, 80] width 157 height 11
click at [390, 88] on select "Select [DEMOGRAPHIC_DATA] [DEMOGRAPHIC_DATA] Other Prefer Not To Say" at bounding box center [369, 92] width 145 height 13
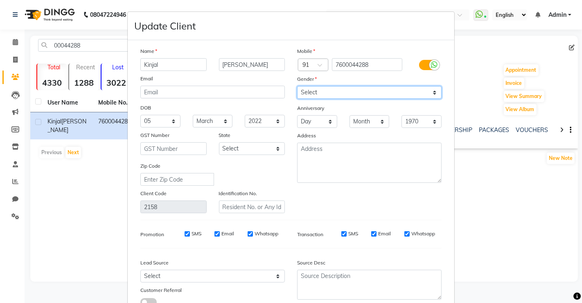
click at [297, 86] on select "Select [DEMOGRAPHIC_DATA] [DEMOGRAPHIC_DATA] Other Prefer Not To Say" at bounding box center [369, 92] width 145 height 13
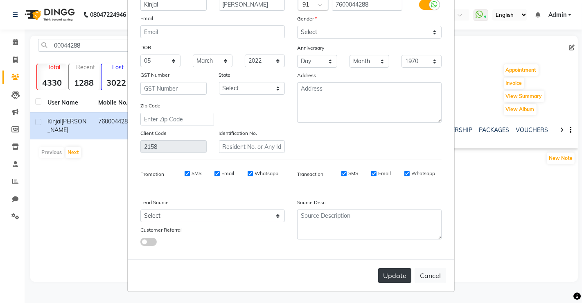
click at [390, 273] on button "Update" at bounding box center [394, 275] width 33 height 15
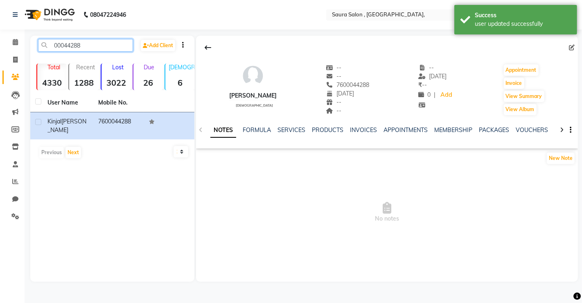
click at [96, 41] on input "00044288" at bounding box center [85, 45] width 95 height 13
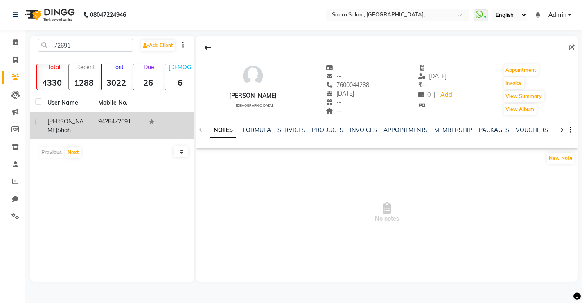
click at [83, 122] on div "[PERSON_NAME]" at bounding box center [67, 125] width 41 height 17
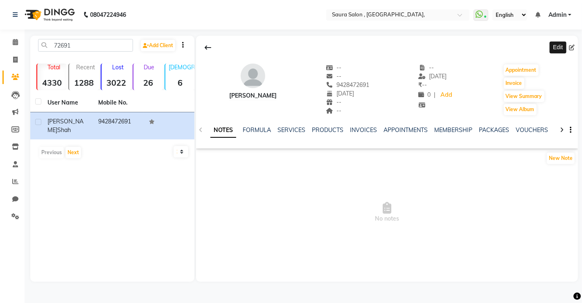
click at [573, 45] on icon at bounding box center [572, 48] width 6 height 6
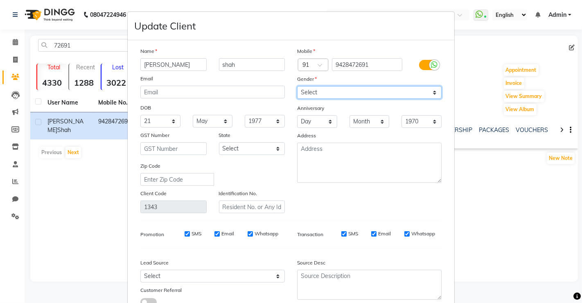
click at [391, 89] on select "Select [DEMOGRAPHIC_DATA] [DEMOGRAPHIC_DATA] Other Prefer Not To Say" at bounding box center [369, 92] width 145 height 13
click at [372, 99] on div "Mobile Country Code × 91 9428472691 Gender Select [DEMOGRAPHIC_DATA] [DEMOGRAPH…" at bounding box center [369, 130] width 157 height 166
drag, startPoint x: 382, startPoint y: 91, endPoint x: 324, endPoint y: 129, distance: 69.8
click at [324, 129] on div "Mobile Country Code × 91 9428472691 Gender Select [DEMOGRAPHIC_DATA] [DEMOGRAPH…" at bounding box center [369, 130] width 157 height 166
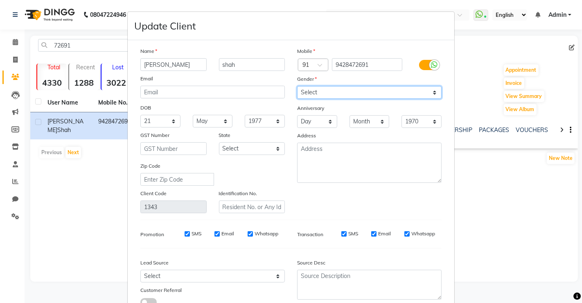
click at [297, 86] on select "Select [DEMOGRAPHIC_DATA] [DEMOGRAPHIC_DATA] Other Prefer Not To Say" at bounding box center [369, 92] width 145 height 13
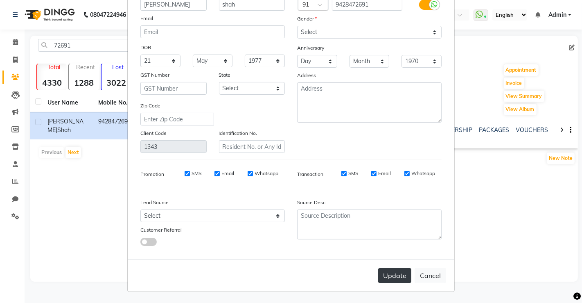
click at [389, 276] on button "Update" at bounding box center [394, 275] width 33 height 15
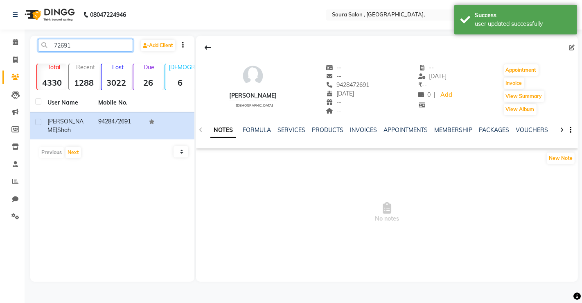
click at [91, 43] on input "72691" at bounding box center [85, 45] width 95 height 13
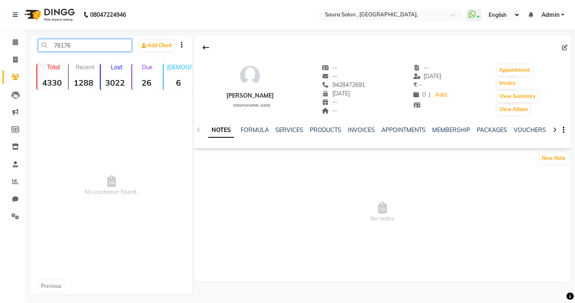
click at [62, 45] on input "76176" at bounding box center [85, 45] width 94 height 13
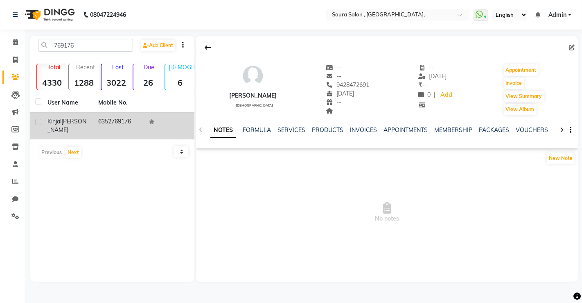
click at [115, 122] on td "6352769176" at bounding box center [118, 125] width 51 height 27
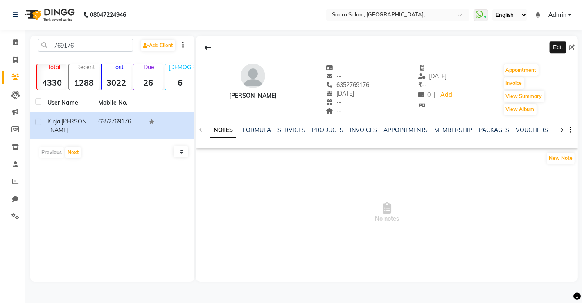
click at [570, 46] on icon at bounding box center [572, 48] width 6 height 6
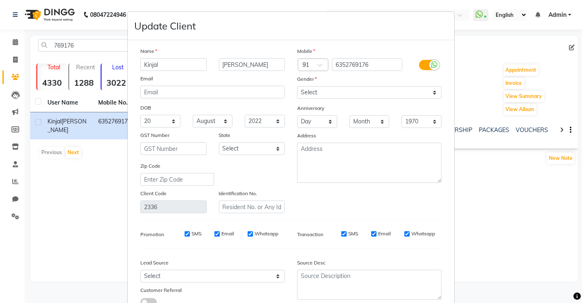
drag, startPoint x: 421, startPoint y: 85, endPoint x: 387, endPoint y: 93, distance: 34.9
click at [387, 93] on div "Mobile Country Code × 91 6352769176 Gender Select [DEMOGRAPHIC_DATA] [DEMOGRAPH…" at bounding box center [369, 130] width 157 height 166
drag, startPoint x: 387, startPoint y: 93, endPoint x: 346, endPoint y: 122, distance: 50.8
click at [346, 122] on div "Mobile Country Code × 91 6352769176 Gender Select [DEMOGRAPHIC_DATA] [DEMOGRAPH…" at bounding box center [369, 130] width 157 height 166
click at [297, 86] on select "Select [DEMOGRAPHIC_DATA] [DEMOGRAPHIC_DATA] Other Prefer Not To Say" at bounding box center [369, 92] width 145 height 13
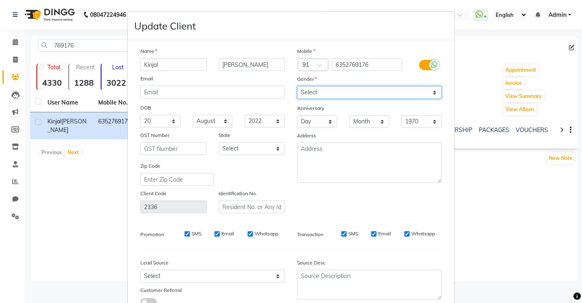
scroll to position [60, 0]
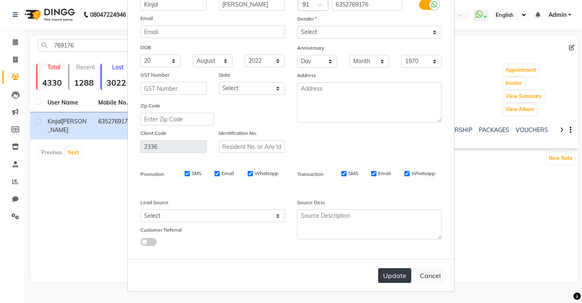
click at [394, 274] on button "Update" at bounding box center [394, 275] width 33 height 15
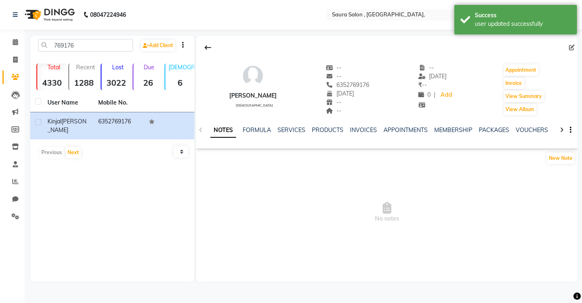
click at [88, 38] on div "769176 Add Client Total 4330 Recent 1288 Lost 3022 Due 26 [DEMOGRAPHIC_DATA] 6 …" at bounding box center [112, 159] width 164 height 246
click at [80, 48] on input "769176" at bounding box center [85, 45] width 95 height 13
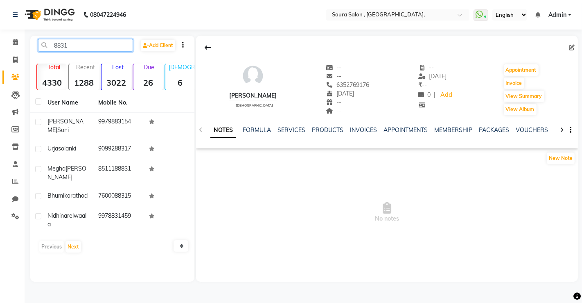
click at [80, 48] on input "8831" at bounding box center [85, 45] width 95 height 13
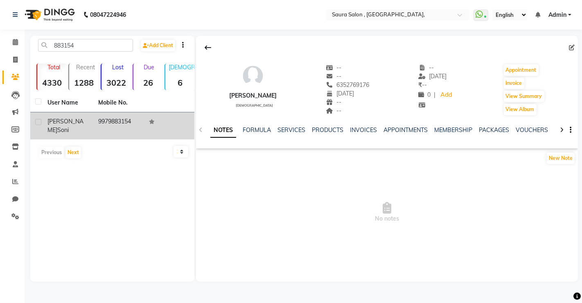
click at [115, 112] on td "9979883154" at bounding box center [118, 125] width 51 height 27
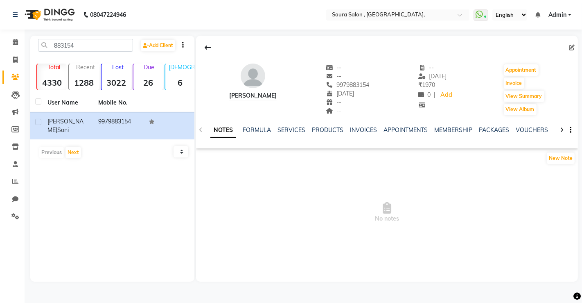
click at [573, 43] on div at bounding box center [387, 48] width 382 height 16
click at [573, 46] on icon at bounding box center [572, 48] width 6 height 6
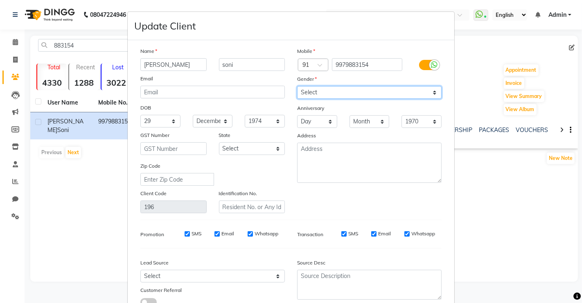
drag, startPoint x: 394, startPoint y: 87, endPoint x: 325, endPoint y: 123, distance: 78.6
click at [325, 123] on div "Mobile Country Code × 91 9979883154 Gender Select [DEMOGRAPHIC_DATA] [DEMOGRAPH…" at bounding box center [369, 130] width 157 height 166
click at [297, 86] on select "Select [DEMOGRAPHIC_DATA] [DEMOGRAPHIC_DATA] Other Prefer Not To Say" at bounding box center [369, 92] width 145 height 13
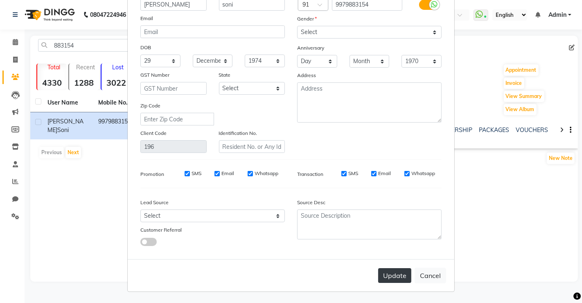
click at [399, 278] on button "Update" at bounding box center [394, 275] width 33 height 15
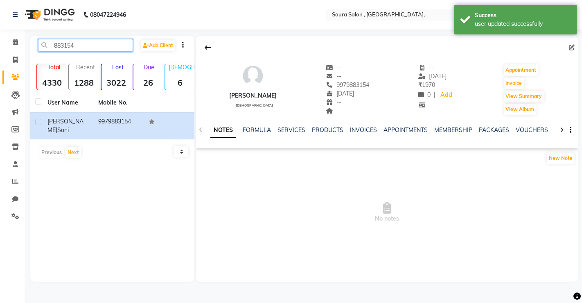
click at [109, 46] on input "883154" at bounding box center [85, 45] width 95 height 13
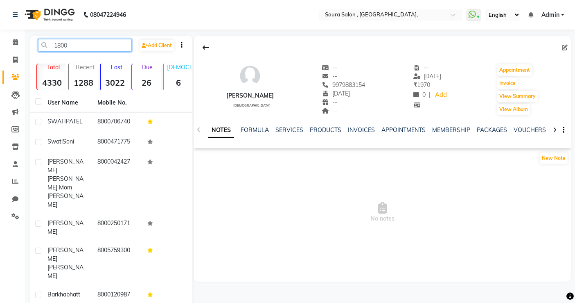
click at [50, 41] on input "1800" at bounding box center [85, 45] width 94 height 13
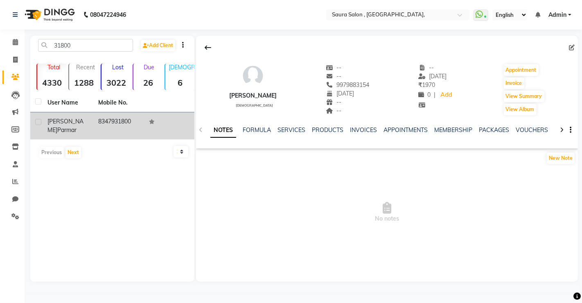
click at [77, 126] on span "Parmar" at bounding box center [66, 129] width 19 height 7
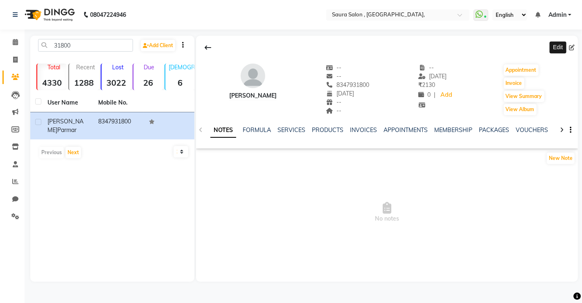
click at [574, 45] on icon at bounding box center [572, 48] width 6 height 6
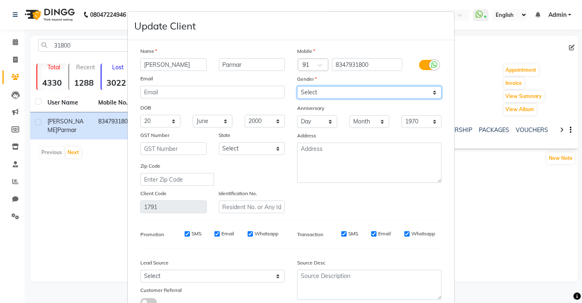
click at [416, 90] on select "Select [DEMOGRAPHIC_DATA] [DEMOGRAPHIC_DATA] Other Prefer Not To Say" at bounding box center [369, 92] width 145 height 13
click at [297, 86] on select "Select [DEMOGRAPHIC_DATA] [DEMOGRAPHIC_DATA] Other Prefer Not To Say" at bounding box center [369, 92] width 145 height 13
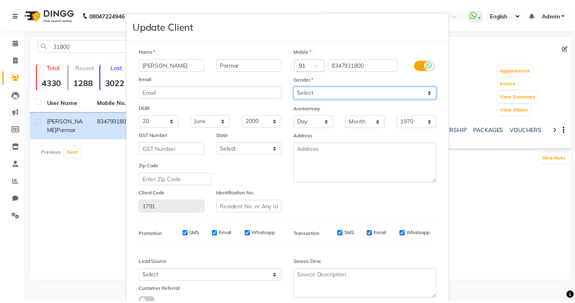
scroll to position [60, 0]
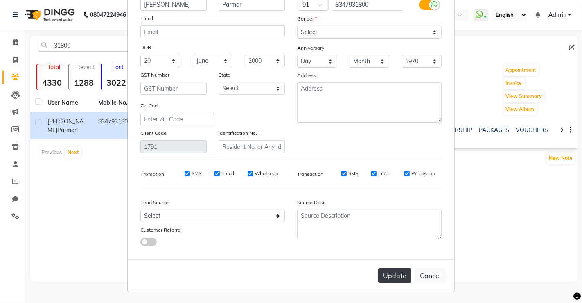
click at [388, 273] on button "Update" at bounding box center [394, 275] width 33 height 15
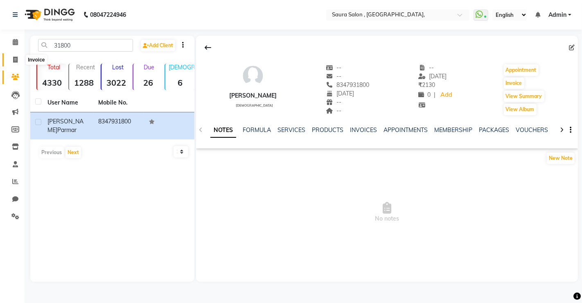
click at [15, 59] on icon at bounding box center [15, 59] width 5 height 6
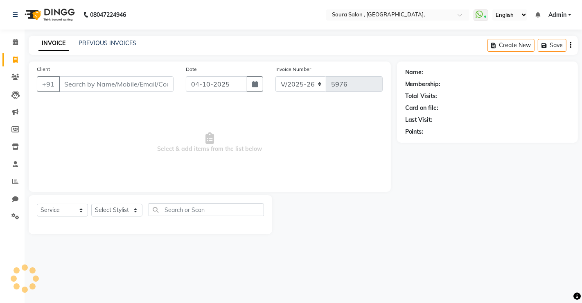
click at [84, 82] on input "Client" at bounding box center [116, 84] width 115 height 16
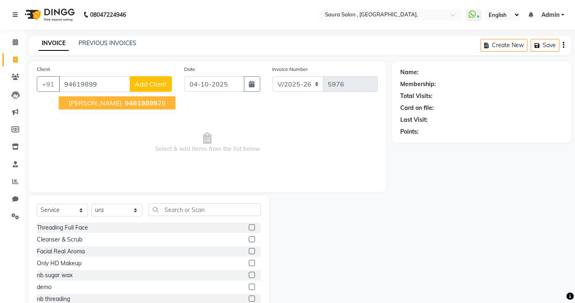
click at [112, 107] on button "[PERSON_NAME] 94619899 25" at bounding box center [117, 102] width 117 height 13
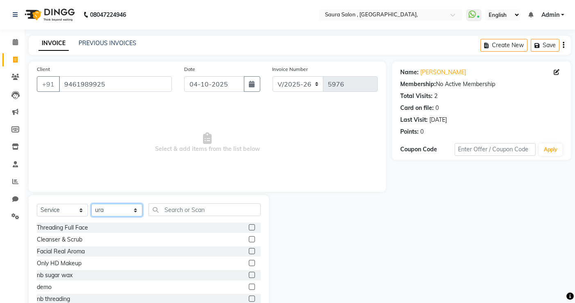
drag, startPoint x: 118, startPoint y: 206, endPoint x: 129, endPoint y: 86, distance: 121.2
click at [129, 86] on div "Client [PHONE_NUMBER] Date [DATE] Invoice Number V/2025 V/[PHONE_NUMBER] Select…" at bounding box center [208, 188] width 370 height 254
click at [91, 203] on select "Select Stylist archana asha [PERSON_NAME] deepika [PERSON_NAME] [PERSON_NAME] […" at bounding box center [116, 209] width 51 height 13
click at [194, 204] on input "text" at bounding box center [205, 209] width 112 height 13
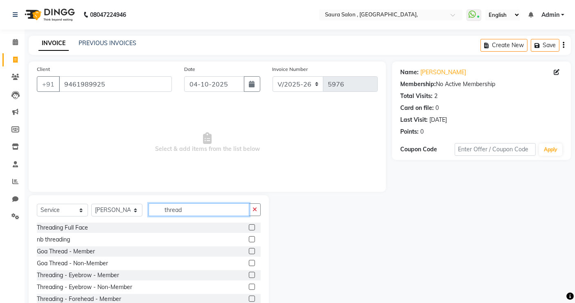
scroll to position [25, 0]
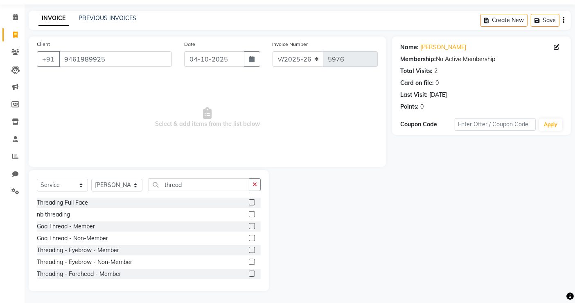
click at [249, 259] on label at bounding box center [252, 261] width 6 height 6
click at [249, 259] on input "checkbox" at bounding box center [251, 261] width 5 height 5
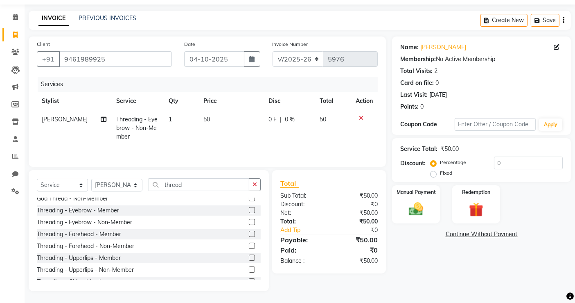
scroll to position [41, 0]
click at [249, 245] on label at bounding box center [252, 244] width 6 height 6
click at [249, 245] on input "checkbox" at bounding box center [251, 244] width 5 height 5
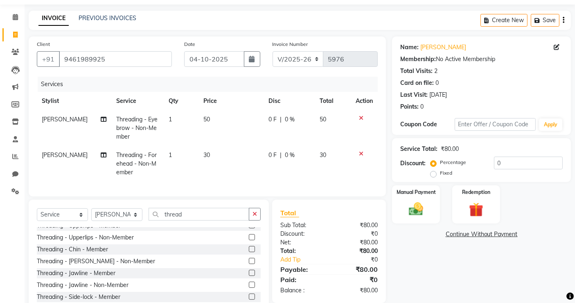
scroll to position [101, 0]
click at [249, 241] on label at bounding box center [252, 238] width 6 height 6
click at [249, 241] on input "checkbox" at bounding box center [251, 237] width 5 height 5
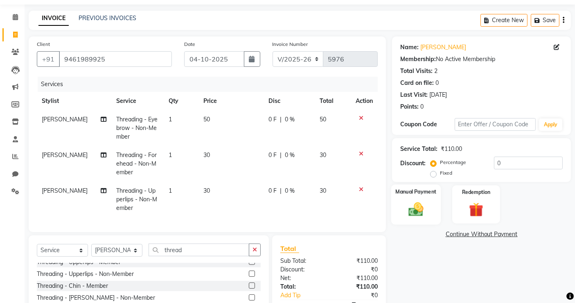
click at [409, 211] on img at bounding box center [416, 208] width 25 height 17
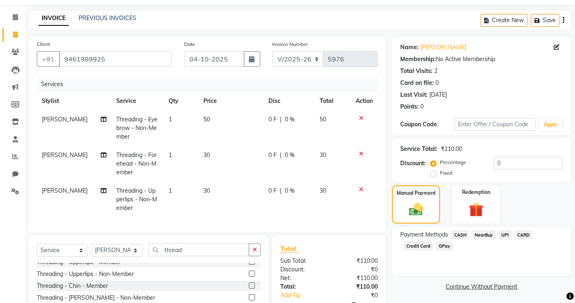
click at [505, 234] on span "UPI" at bounding box center [505, 234] width 13 height 9
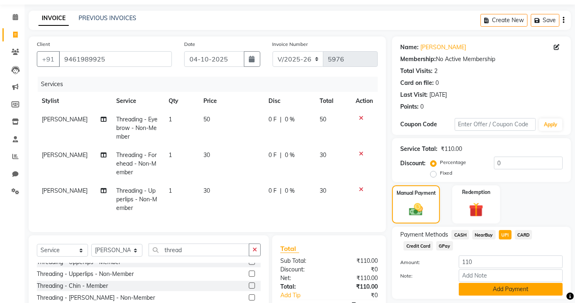
click at [511, 290] on button "Add Payment" at bounding box center [511, 288] width 104 height 13
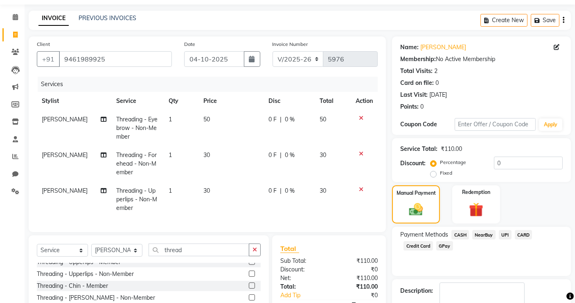
scroll to position [97, 0]
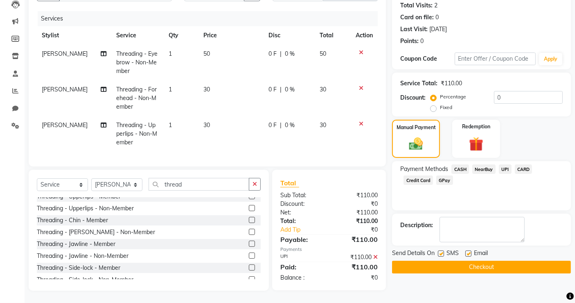
click at [467, 260] on button "Checkout" at bounding box center [481, 266] width 179 height 13
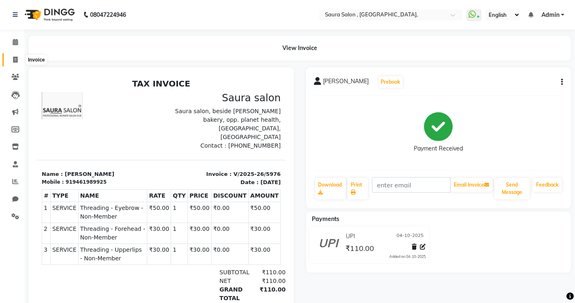
click at [14, 59] on icon at bounding box center [15, 59] width 5 height 6
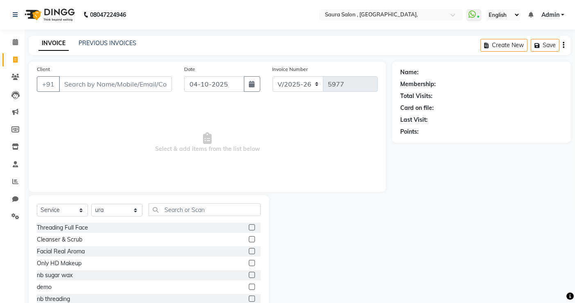
click at [91, 88] on input "Client" at bounding box center [115, 84] width 113 height 16
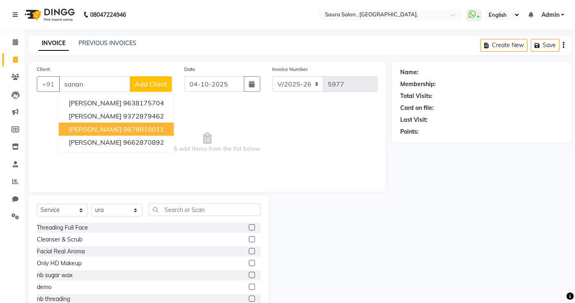
click at [126, 127] on ngb-highlight "9879810011" at bounding box center [143, 129] width 41 height 8
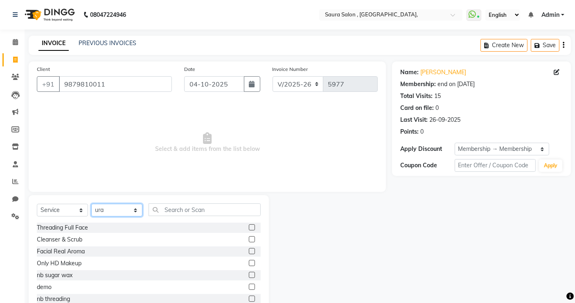
drag, startPoint x: 115, startPoint y: 214, endPoint x: 125, endPoint y: 173, distance: 42.0
click at [125, 173] on div "Client [PHONE_NUMBER] Date [DATE] Invoice Number V/2025 V/[PHONE_NUMBER] Select…" at bounding box center [208, 188] width 370 height 254
click at [91, 203] on select "Select Stylist archana asha [PERSON_NAME] deepika [PERSON_NAME] [PERSON_NAME] […" at bounding box center [116, 209] width 51 height 13
click at [184, 210] on input "text" at bounding box center [205, 209] width 112 height 13
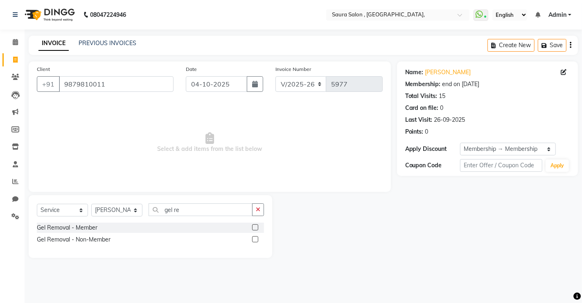
click at [255, 226] on label at bounding box center [255, 227] width 6 height 6
click at [255, 226] on input "checkbox" at bounding box center [254, 227] width 5 height 5
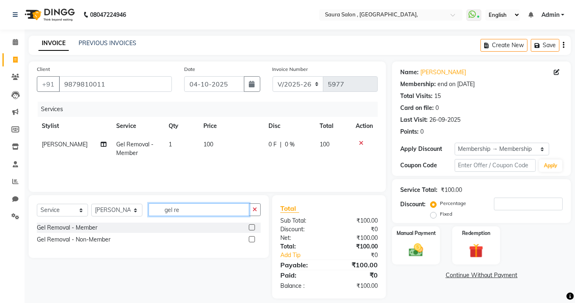
click at [193, 206] on input "gel re" at bounding box center [199, 209] width 101 height 13
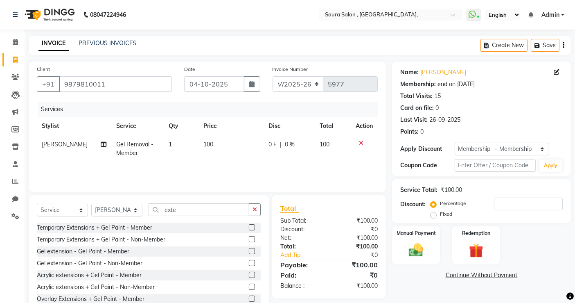
click at [249, 226] on label at bounding box center [252, 227] width 6 height 6
click at [249, 226] on input "checkbox" at bounding box center [251, 227] width 5 height 5
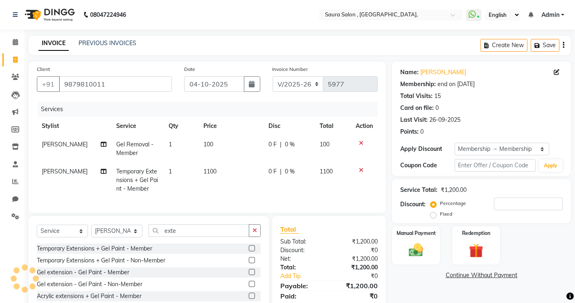
scroll to position [53, 0]
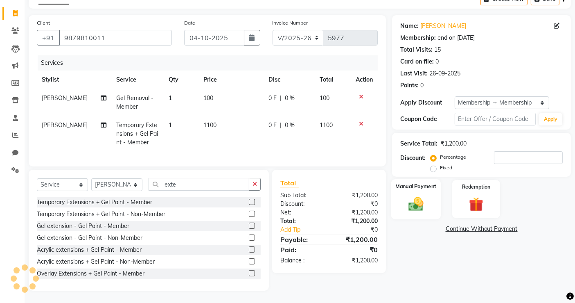
click at [424, 195] on img at bounding box center [416, 203] width 25 height 17
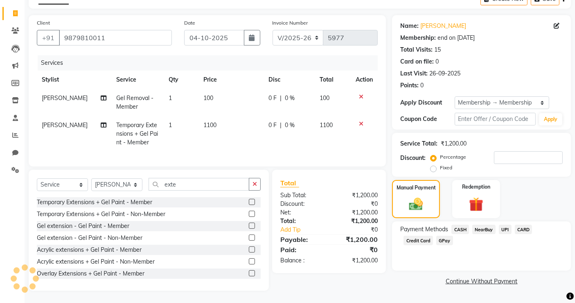
click at [503, 224] on span "UPI" at bounding box center [505, 228] width 13 height 9
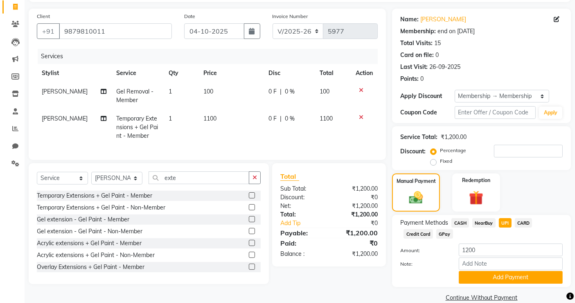
scroll to position [66, 0]
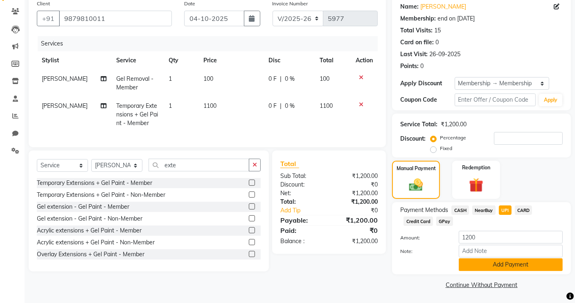
click at [504, 264] on button "Add Payment" at bounding box center [511, 264] width 104 height 13
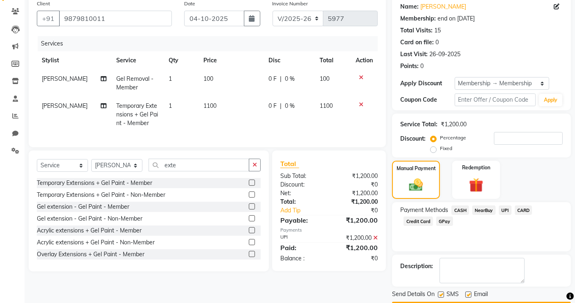
scroll to position [89, 0]
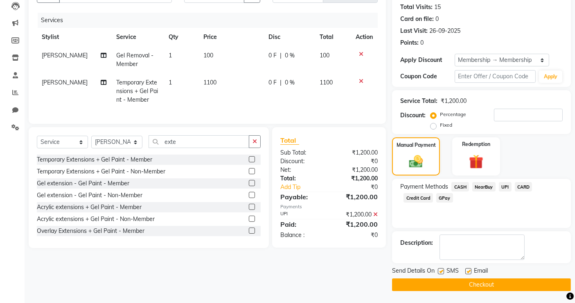
click at [484, 280] on button "Checkout" at bounding box center [481, 284] width 179 height 13
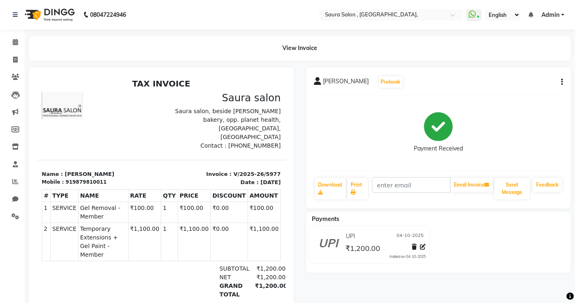
click at [484, 280] on div "[PERSON_NAME] Prebook Payment Received Download Print Email Invoice Send Messag…" at bounding box center [439, 187] width 278 height 241
click at [100, 63] on main "View Invoice [PERSON_NAME] Prebook Payment Received Download Print Email Invoic…" at bounding box center [300, 178] width 551 height 285
click at [16, 61] on icon at bounding box center [15, 59] width 5 height 6
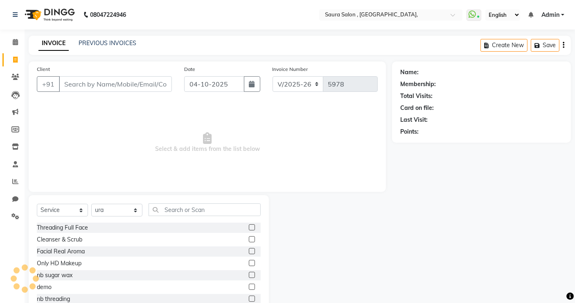
click at [82, 88] on input "Client" at bounding box center [115, 84] width 113 height 16
click at [162, 82] on span "Add Client" at bounding box center [151, 84] width 32 height 8
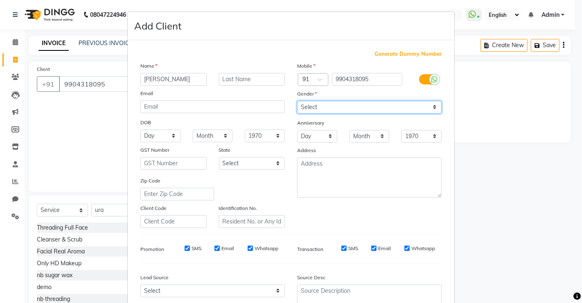
click at [304, 105] on select "Select [DEMOGRAPHIC_DATA] [DEMOGRAPHIC_DATA] Other Prefer Not To Say" at bounding box center [369, 107] width 145 height 13
click at [297, 101] on select "Select [DEMOGRAPHIC_DATA] [DEMOGRAPHIC_DATA] Other Prefer Not To Say" at bounding box center [369, 107] width 145 height 13
click at [154, 135] on select "Day 01 02 03 04 05 06 07 08 09 10 11 12 13 14 15 16 17 18 19 20 21 22 23 24 25 …" at bounding box center [160, 135] width 40 height 13
click at [140, 129] on select "Day 01 02 03 04 05 06 07 08 09 10 11 12 13 14 15 16 17 18 19 20 21 22 23 24 25 …" at bounding box center [160, 135] width 40 height 13
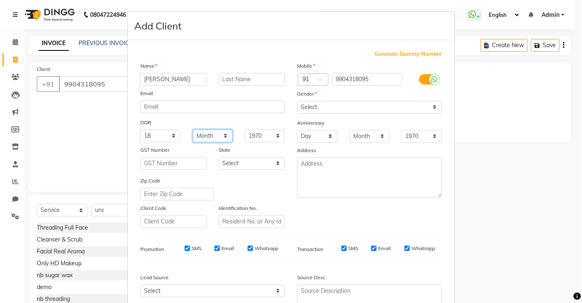
click at [210, 136] on select "Month January February March April May June July August September October Novem…" at bounding box center [213, 135] width 40 height 13
click at [193, 129] on select "Month January February March April May June July August September October Novem…" at bounding box center [213, 135] width 40 height 13
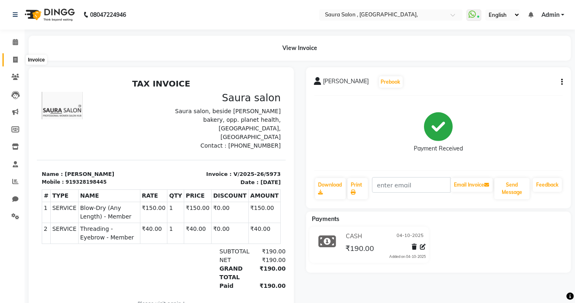
click at [15, 60] on icon at bounding box center [15, 59] width 5 height 6
select select "service"
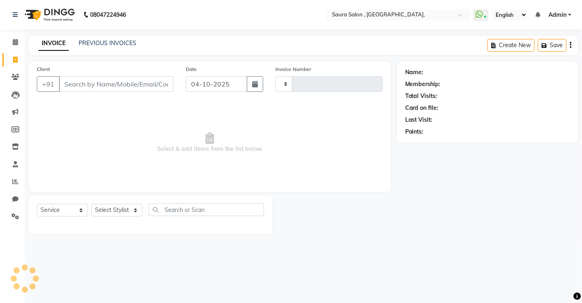
type input "5978"
select select "6963"
select select "57428"
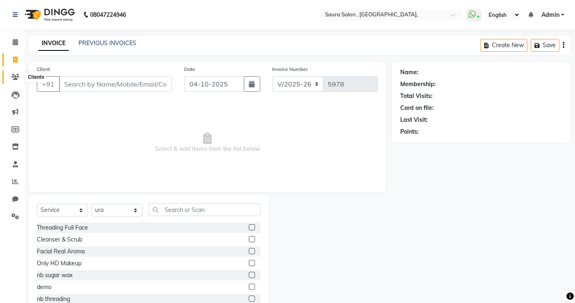
click at [15, 77] on icon at bounding box center [15, 77] width 8 height 6
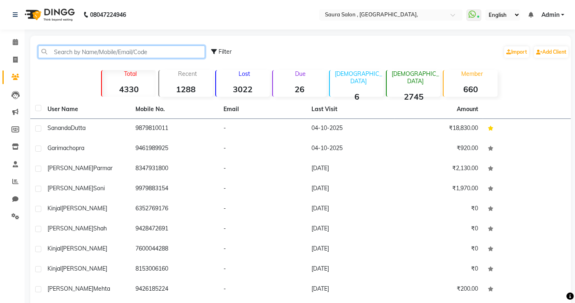
click at [60, 55] on input "text" at bounding box center [121, 51] width 167 height 13
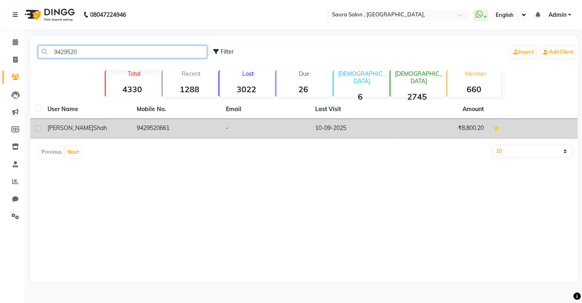
type input "9429520"
click at [123, 122] on td "meeta shah" at bounding box center [87, 129] width 89 height 20
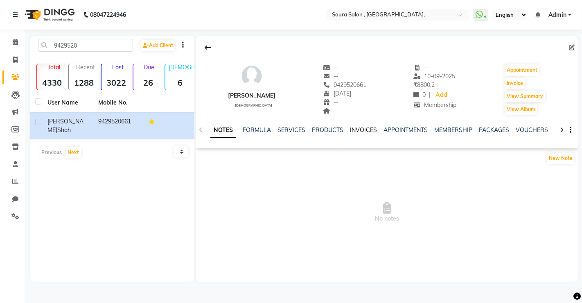
click at [363, 129] on link "INVOICES" at bounding box center [363, 129] width 27 height 7
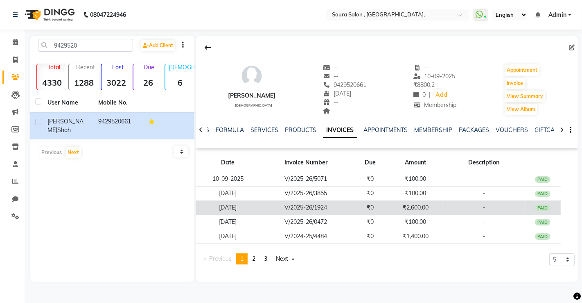
click at [393, 205] on td "₹2,600.00" at bounding box center [416, 207] width 54 height 14
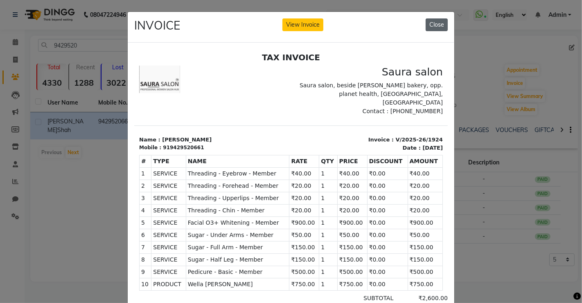
click at [432, 27] on button "Close" at bounding box center [437, 24] width 22 height 13
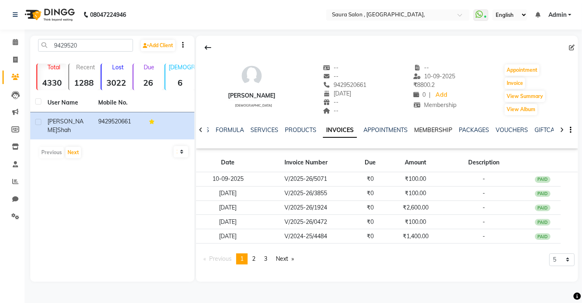
click at [435, 131] on link "MEMBERSHIP" at bounding box center [433, 129] width 38 height 7
